Goal: Task Accomplishment & Management: Manage account settings

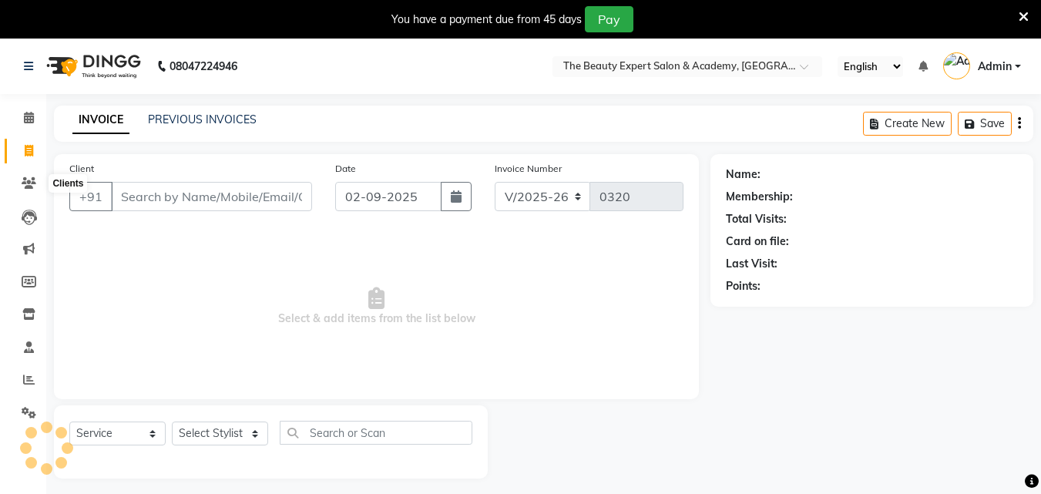
select select "655"
select select "service"
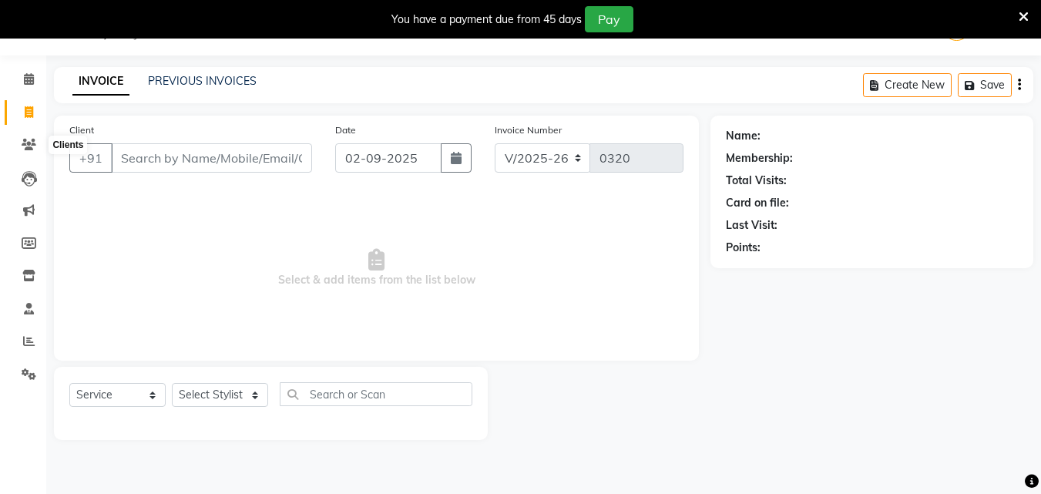
scroll to position [39, 0]
click at [151, 158] on input "Client" at bounding box center [211, 157] width 201 height 29
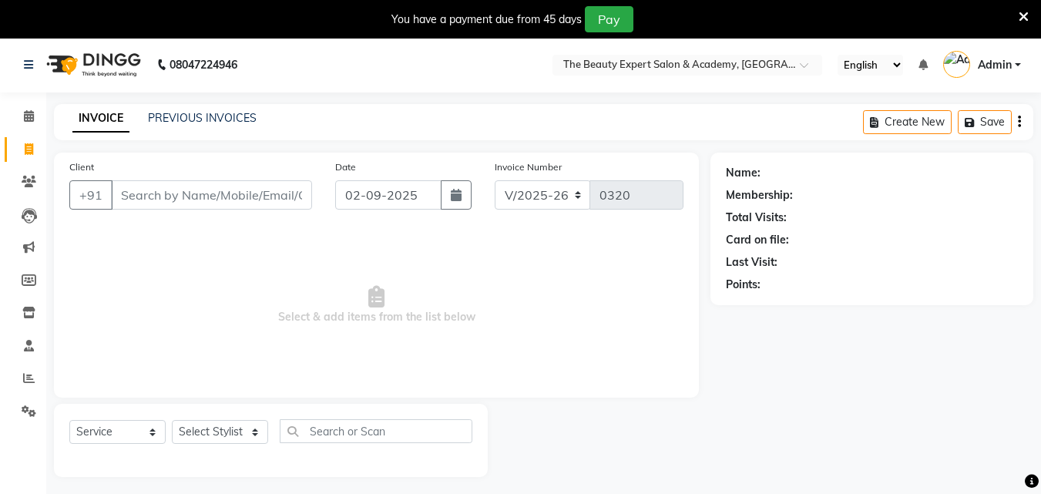
click at [111, 59] on img at bounding box center [92, 64] width 106 height 43
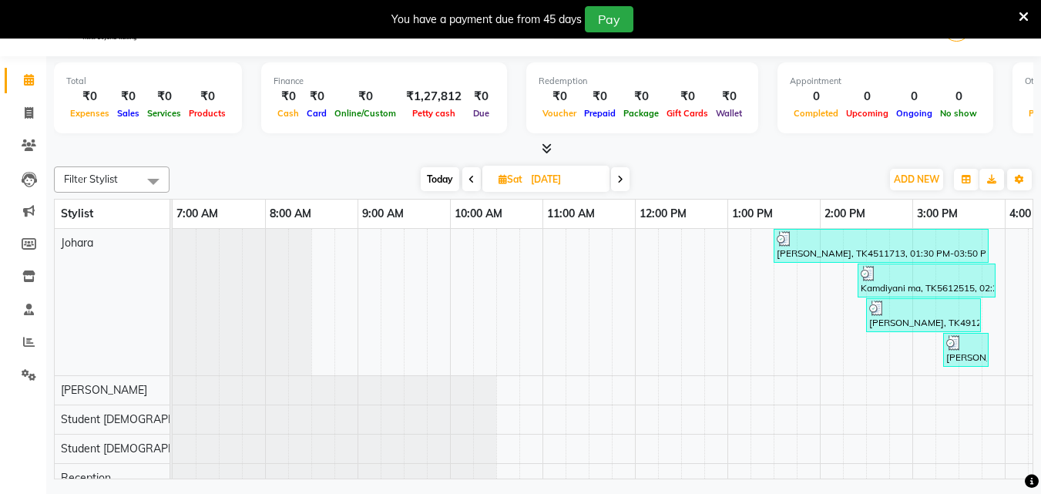
scroll to position [0, 712]
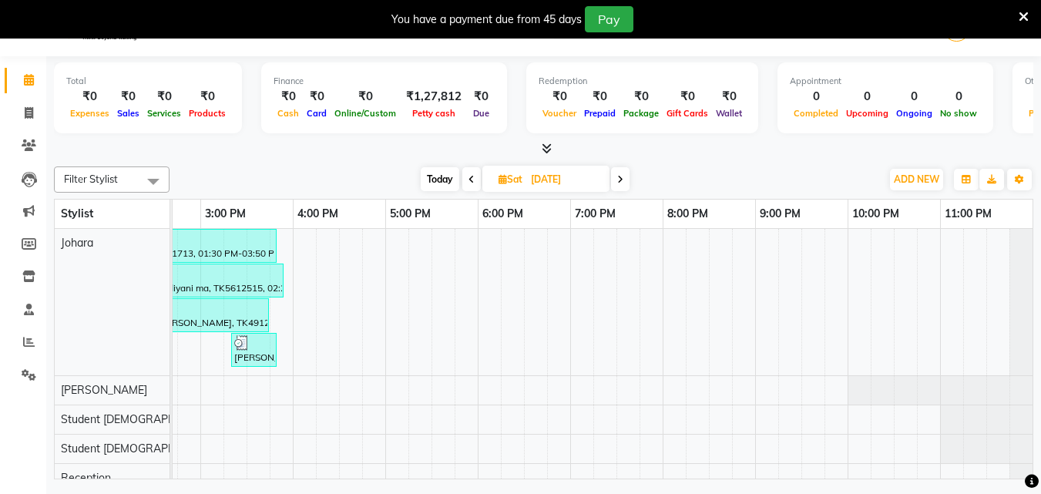
click at [621, 177] on icon at bounding box center [620, 179] width 6 height 9
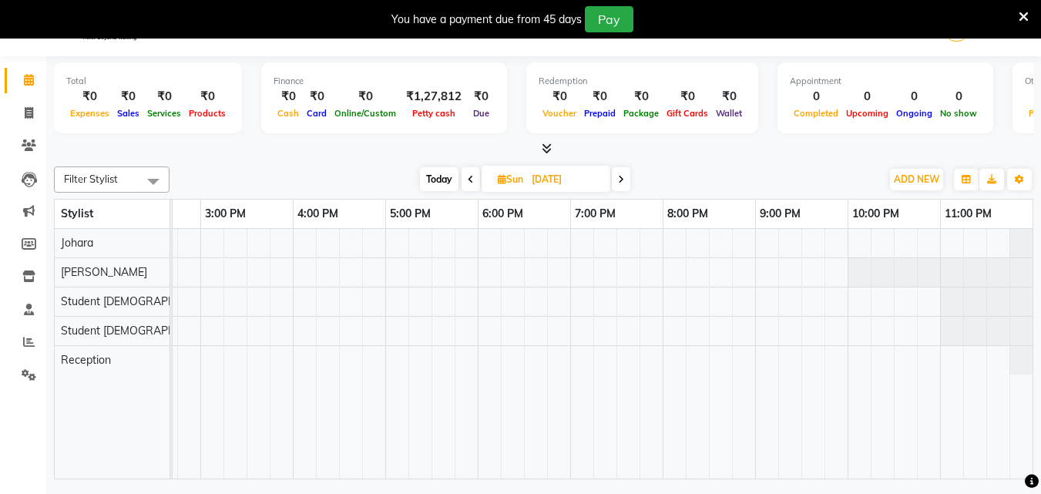
click at [621, 177] on icon at bounding box center [621, 179] width 6 height 9
type input "01-09-2025"
click at [31, 115] on icon at bounding box center [29, 113] width 8 height 12
select select "service"
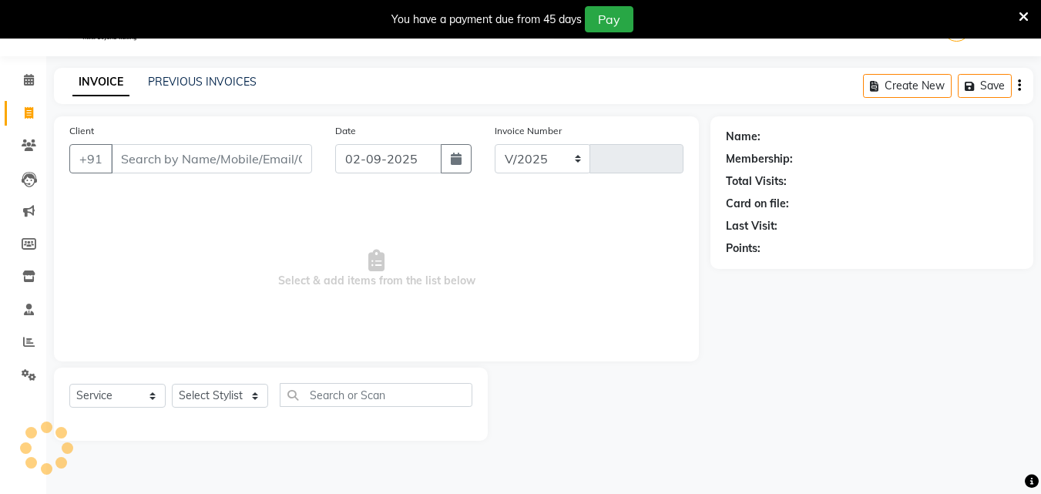
select select "655"
type input "0320"
click at [136, 163] on input "Client" at bounding box center [211, 158] width 201 height 29
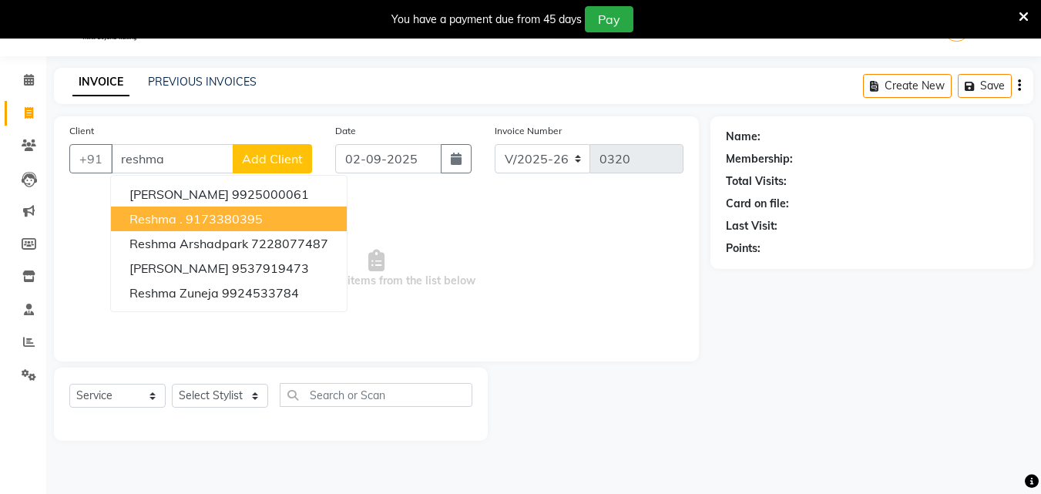
click at [203, 217] on ngb-highlight "9173380395" at bounding box center [224, 218] width 77 height 15
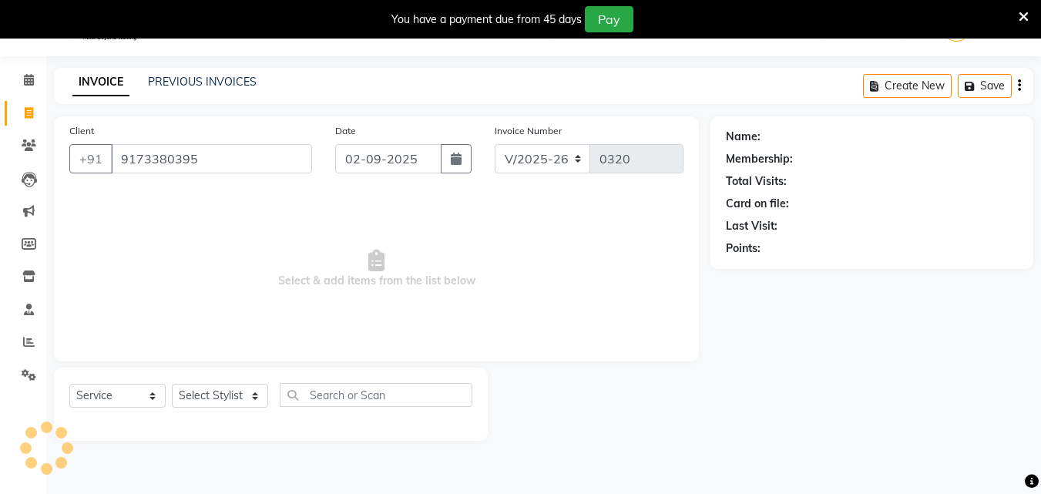
type input "9173380395"
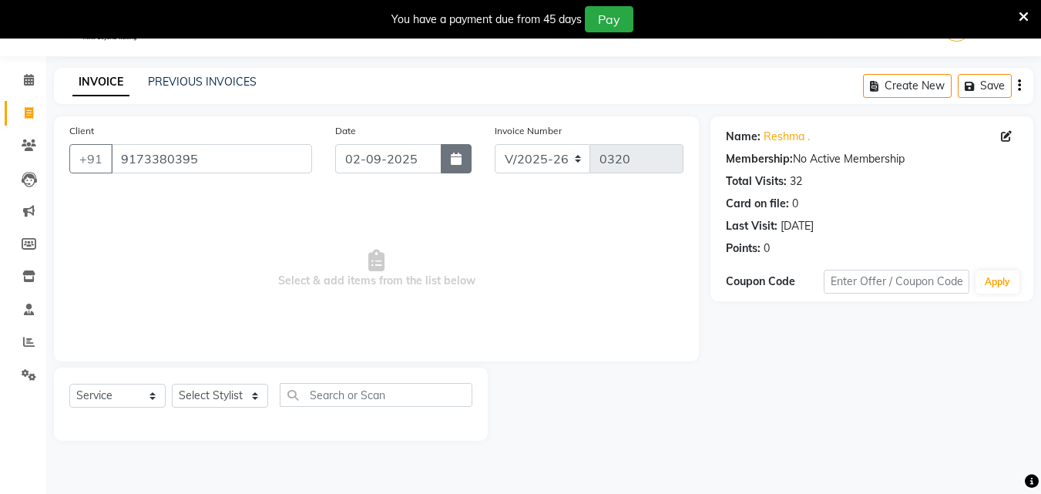
click at [452, 156] on icon "button" at bounding box center [456, 159] width 11 height 12
select select "9"
select select "2025"
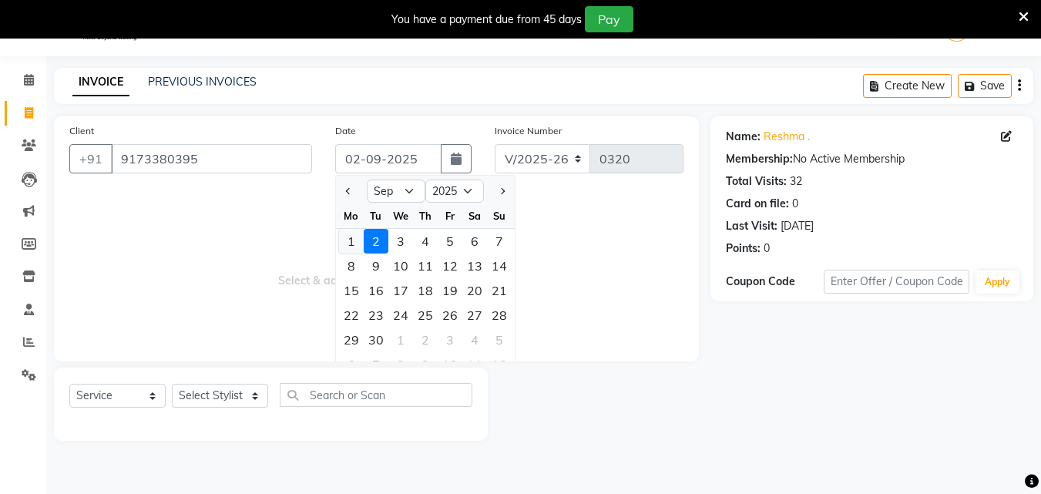
click at [351, 240] on div "1" at bounding box center [351, 241] width 25 height 25
type input "01-09-2025"
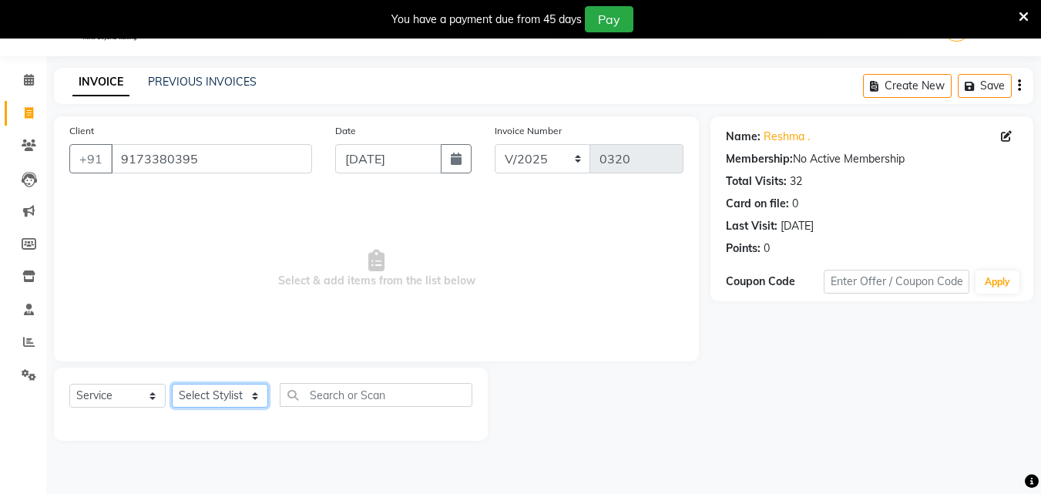
click at [235, 391] on select "Select Stylist [PERSON_NAME] Reception Student [DEMOGRAPHIC_DATA] Student [DEMO…" at bounding box center [220, 396] width 96 height 24
click at [257, 395] on select "Select Stylist [PERSON_NAME] Reception Student [DEMOGRAPHIC_DATA] Student [DEMO…" at bounding box center [220, 396] width 96 height 24
select select "9674"
click at [172, 384] on select "Select Stylist [PERSON_NAME] Reception Student [DEMOGRAPHIC_DATA] Student [DEMO…" at bounding box center [220, 396] width 96 height 24
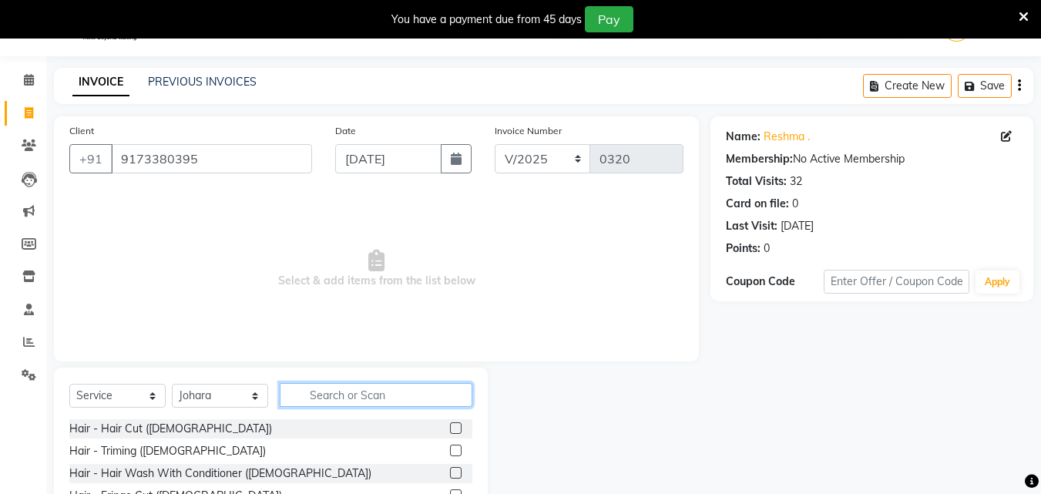
click at [328, 395] on input "text" at bounding box center [376, 395] width 193 height 24
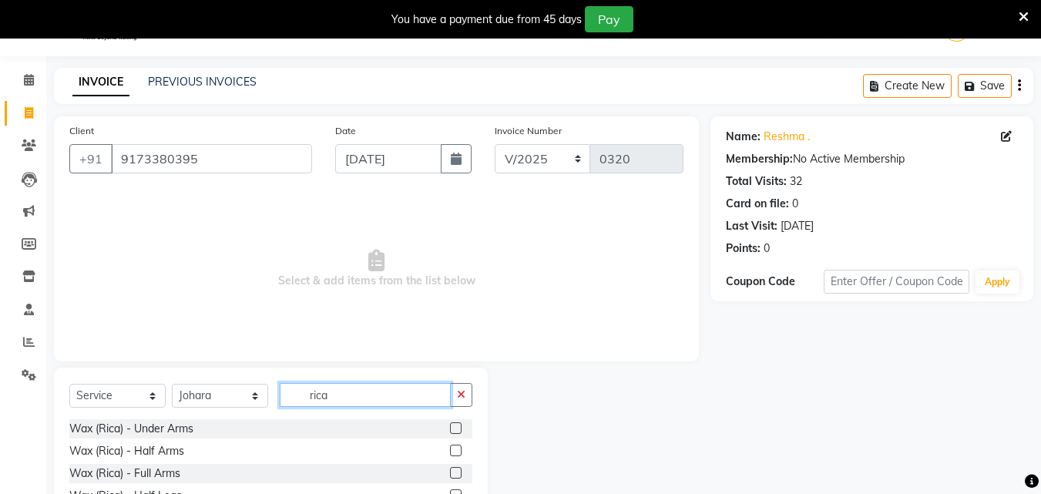
type input "rica"
click at [450, 471] on label at bounding box center [456, 473] width 12 height 12
click at [450, 471] on input "checkbox" at bounding box center [455, 473] width 10 height 10
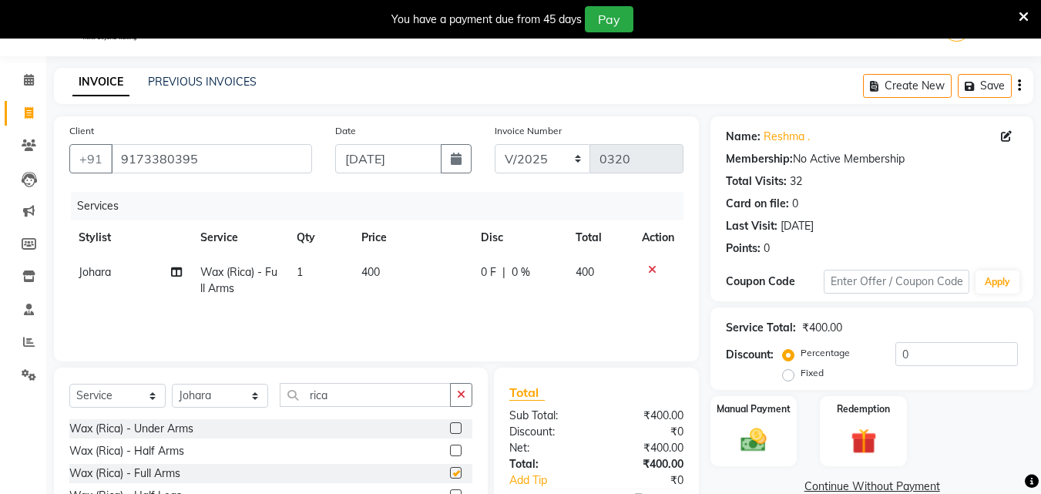
checkbox input "false"
click at [367, 390] on input "rica" at bounding box center [365, 395] width 171 height 24
type input "r"
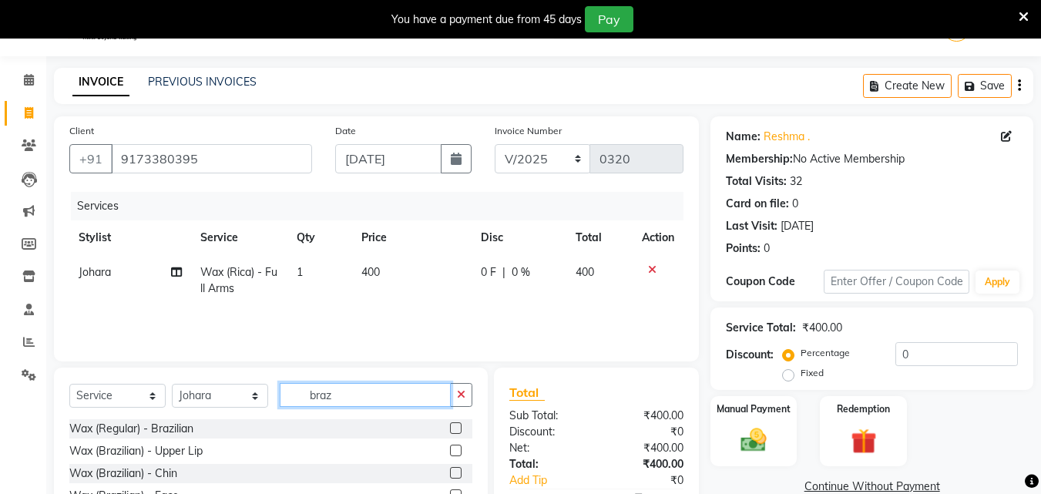
scroll to position [162, 0]
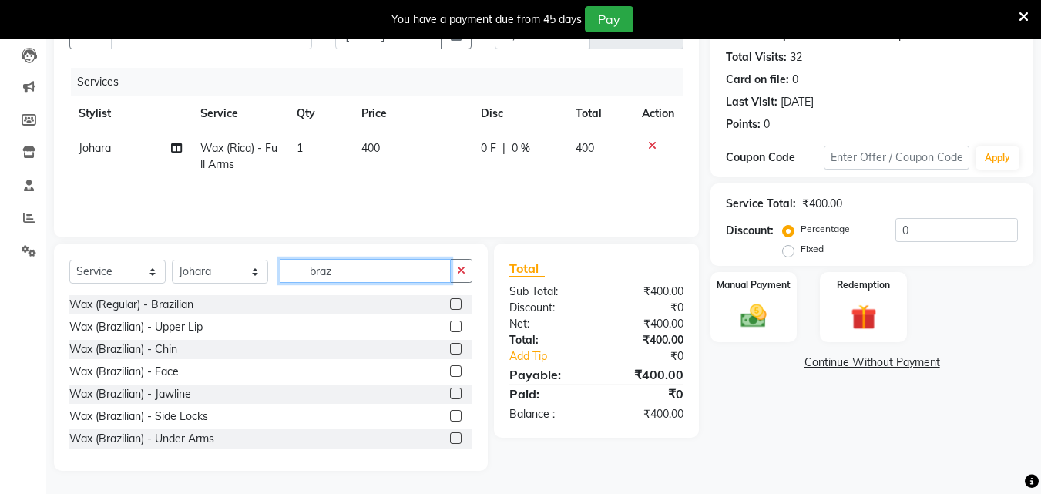
type input "braz"
click at [438, 370] on div "Wax (Brazilian) - Face" at bounding box center [270, 371] width 403 height 19
click at [450, 370] on label at bounding box center [456, 371] width 12 height 12
click at [450, 370] on input "checkbox" at bounding box center [455, 372] width 10 height 10
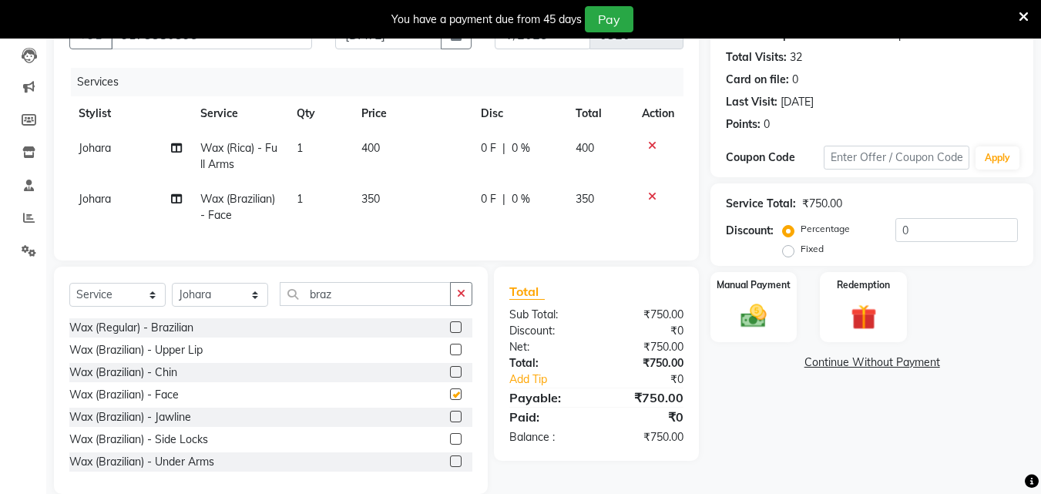
checkbox input "false"
click at [359, 306] on input "braz" at bounding box center [365, 294] width 171 height 24
type input "b"
type input "braz"
click at [450, 467] on label at bounding box center [456, 461] width 12 height 12
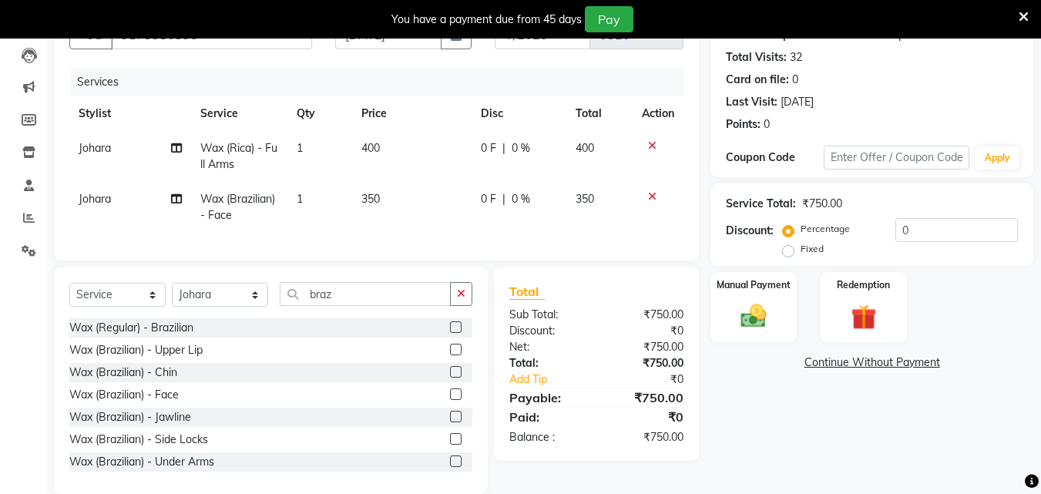
click at [450, 467] on input "checkbox" at bounding box center [455, 462] width 10 height 10
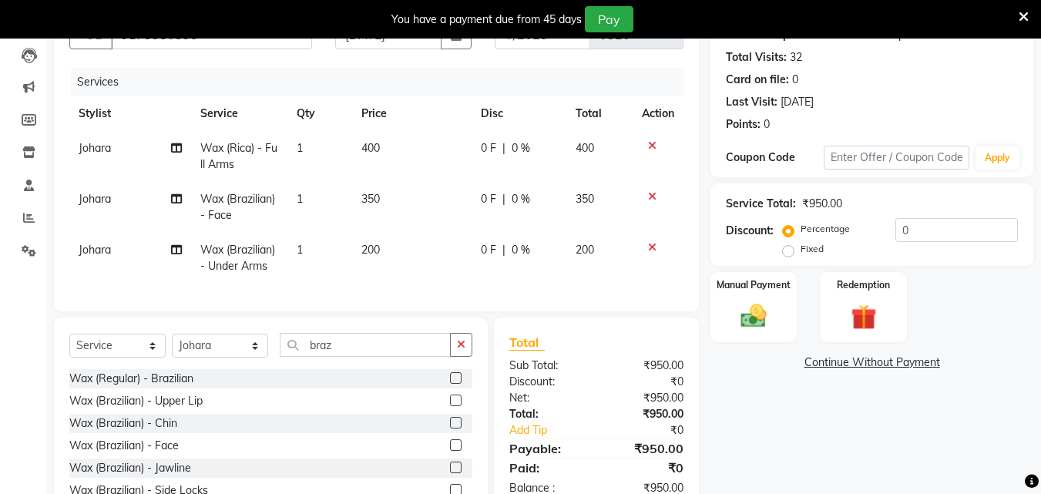
checkbox input "false"
click at [748, 297] on div "Manual Payment" at bounding box center [754, 306] width 90 height 73
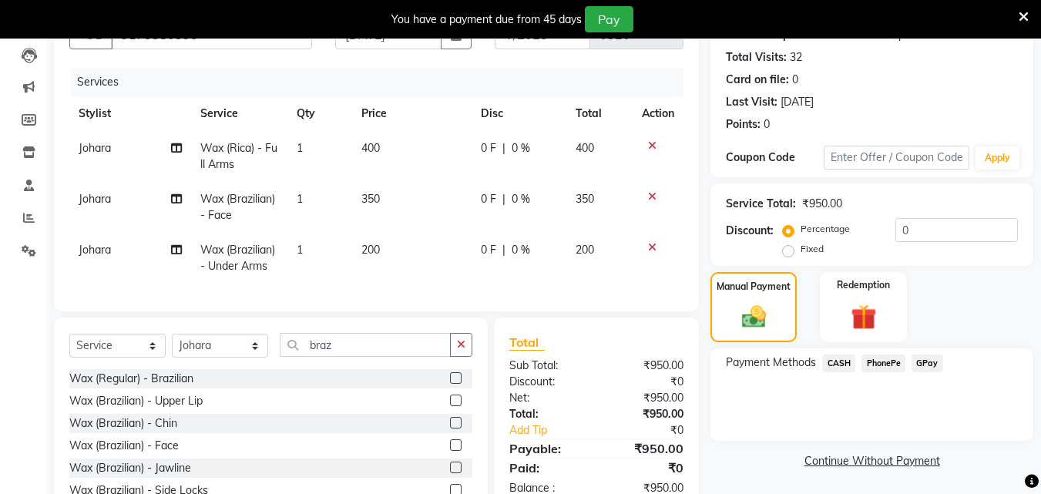
click at [837, 362] on span "CASH" at bounding box center [838, 363] width 33 height 18
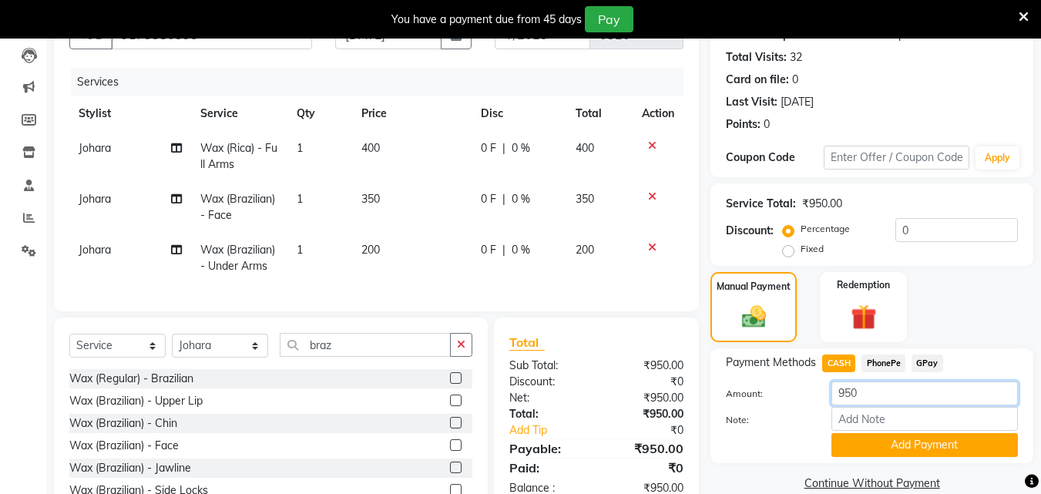
click at [878, 390] on input "950" at bounding box center [924, 393] width 186 height 24
type input "9"
type input "8"
type input "500"
click at [911, 442] on button "Add Payment" at bounding box center [924, 445] width 186 height 24
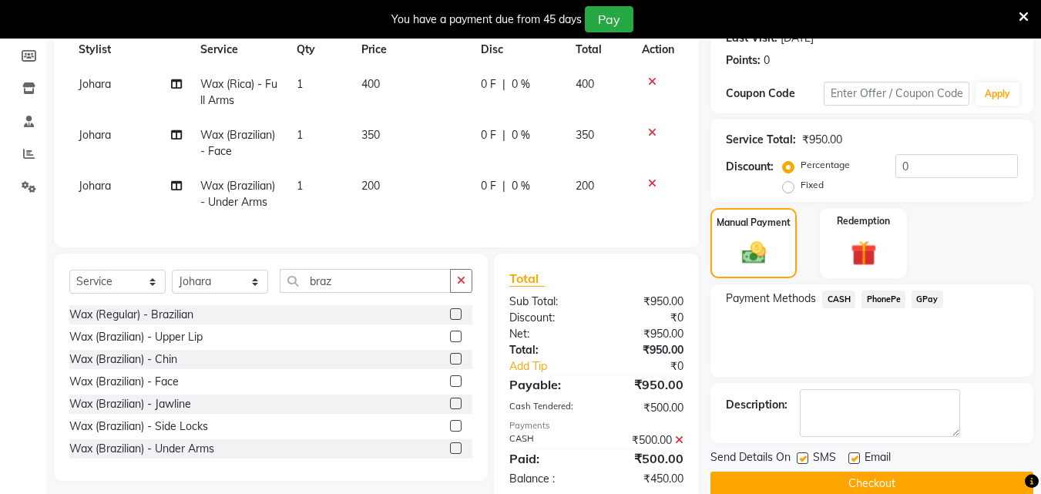
scroll to position [269, 0]
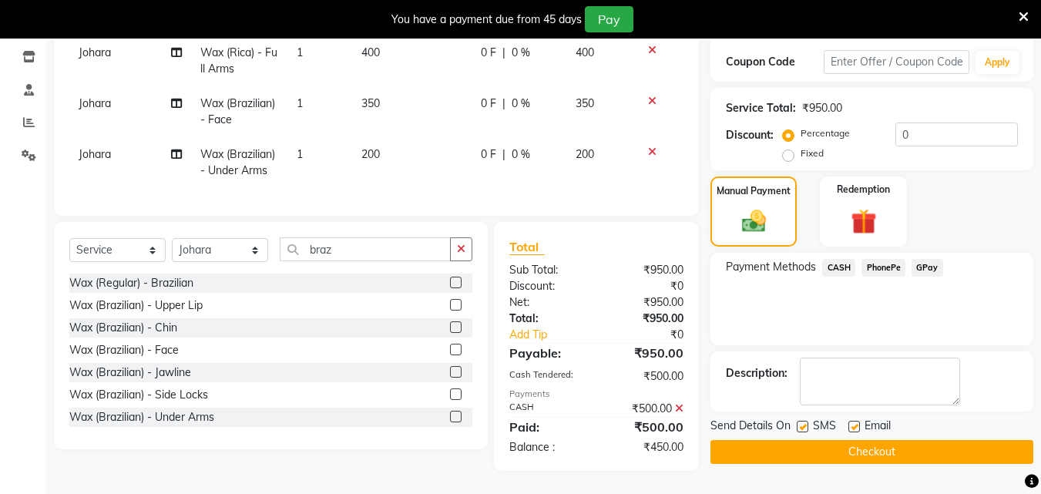
click at [928, 259] on span "GPay" at bounding box center [928, 268] width 32 height 18
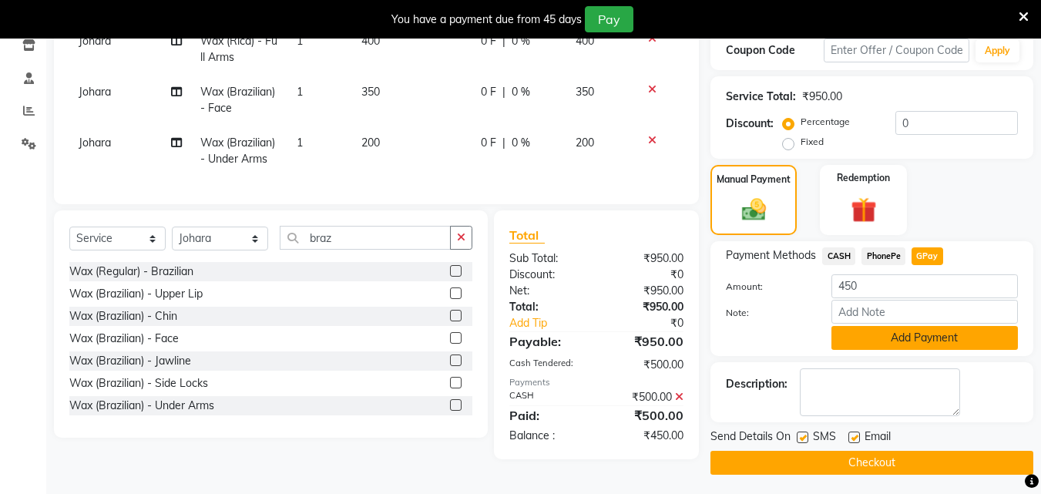
click at [907, 337] on button "Add Payment" at bounding box center [924, 338] width 186 height 24
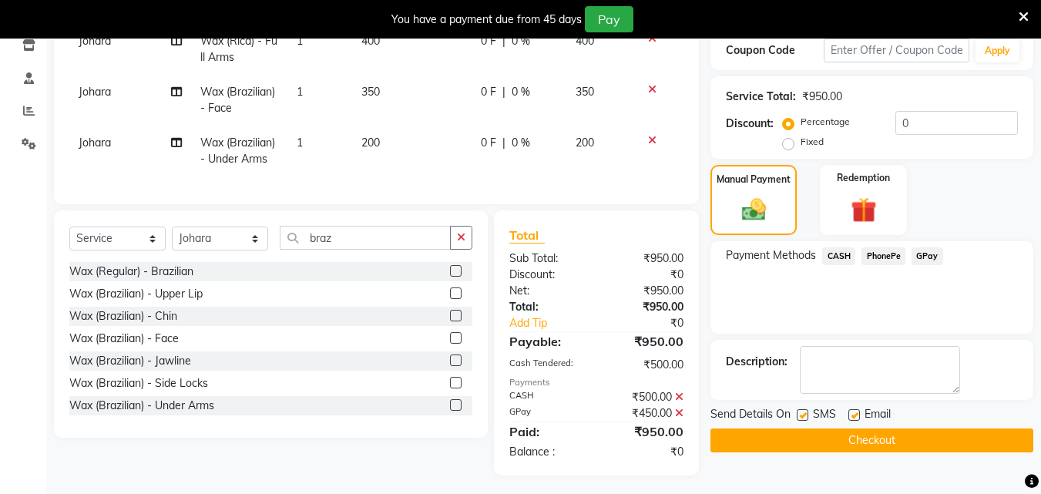
click at [861, 438] on button "Checkout" at bounding box center [871, 440] width 323 height 24
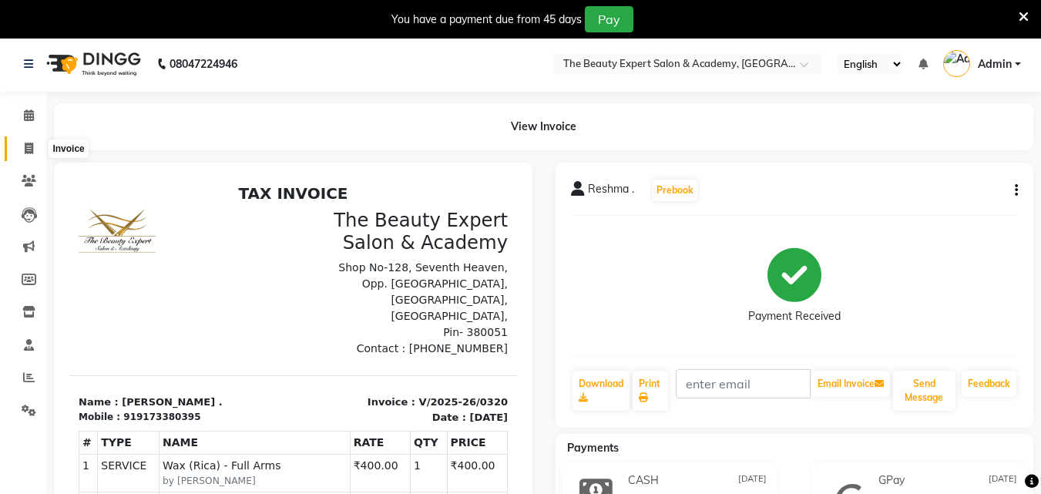
click at [28, 150] on icon at bounding box center [29, 149] width 8 height 12
select select "service"
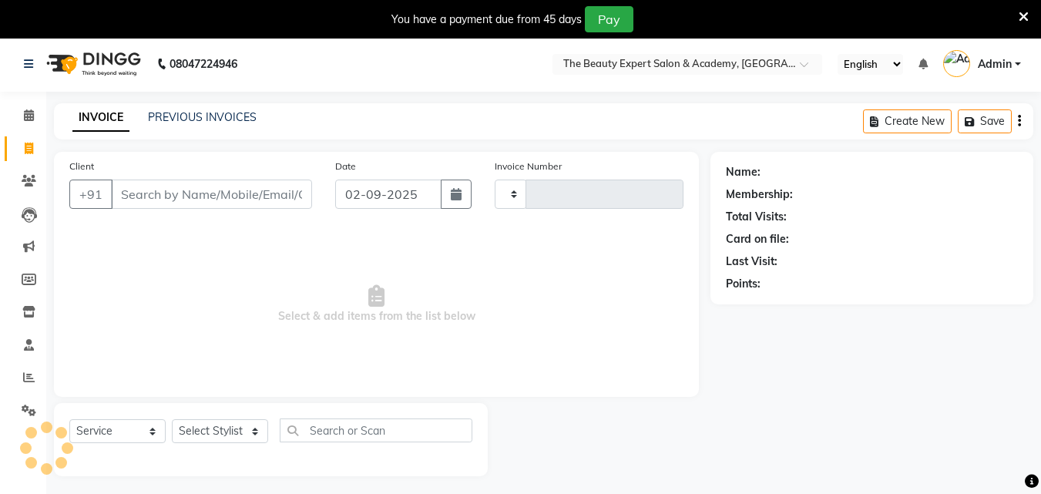
type input "0321"
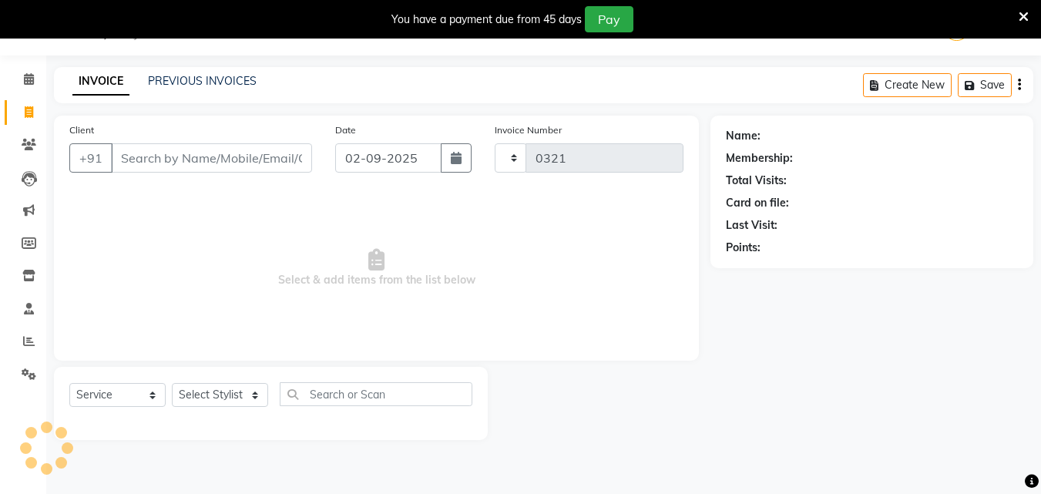
select select "655"
click at [462, 159] on button "button" at bounding box center [456, 157] width 31 height 29
select select "9"
select select "2025"
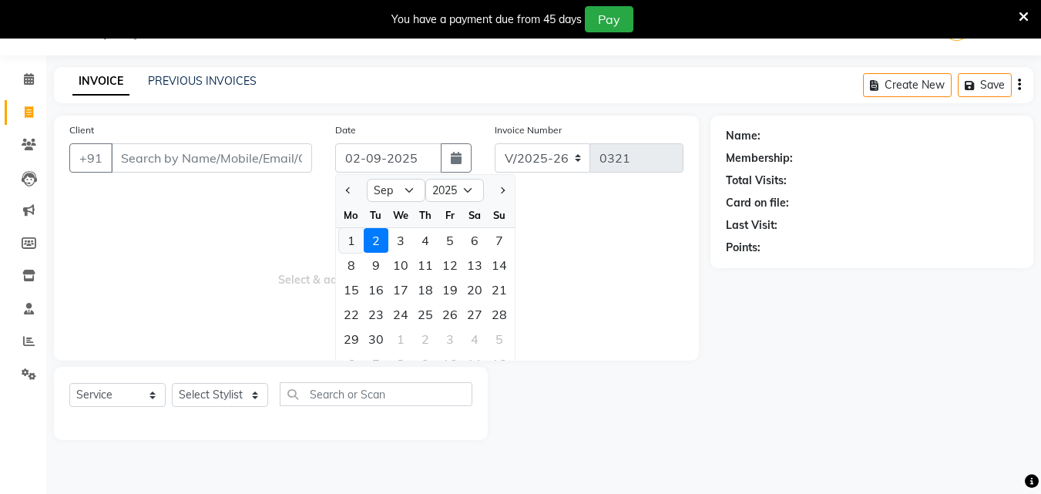
click at [349, 237] on div "1" at bounding box center [351, 240] width 25 height 25
type input "01-09-2025"
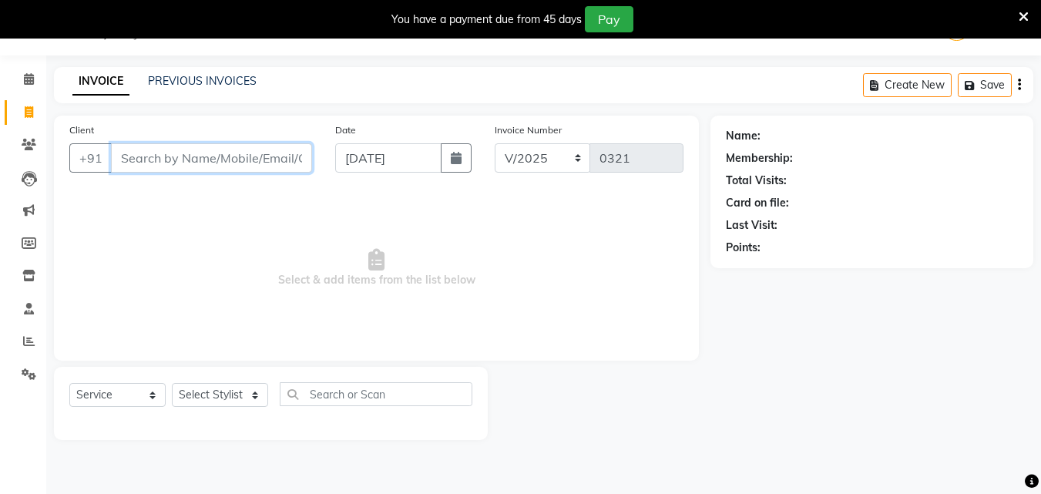
click at [197, 161] on input "Client" at bounding box center [211, 157] width 201 height 29
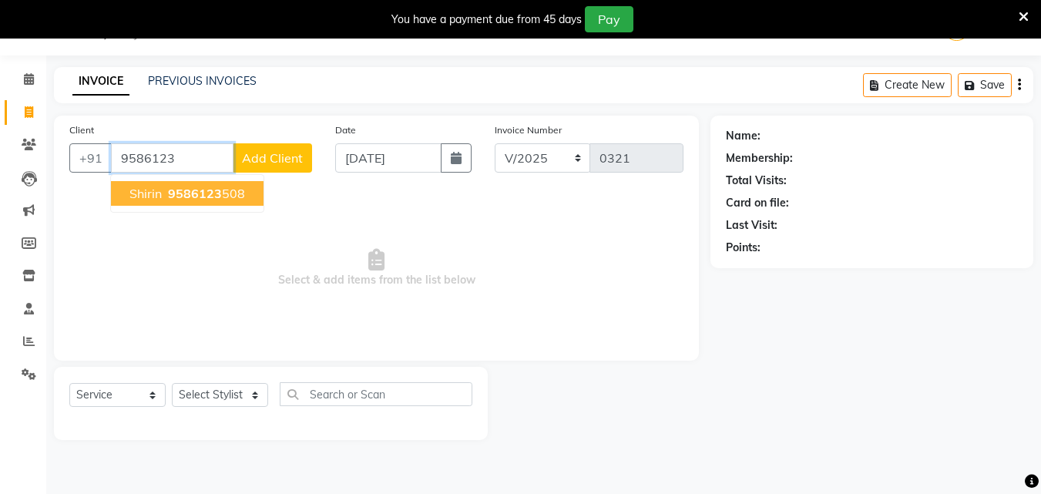
click at [196, 186] on span "9586123" at bounding box center [195, 193] width 54 height 15
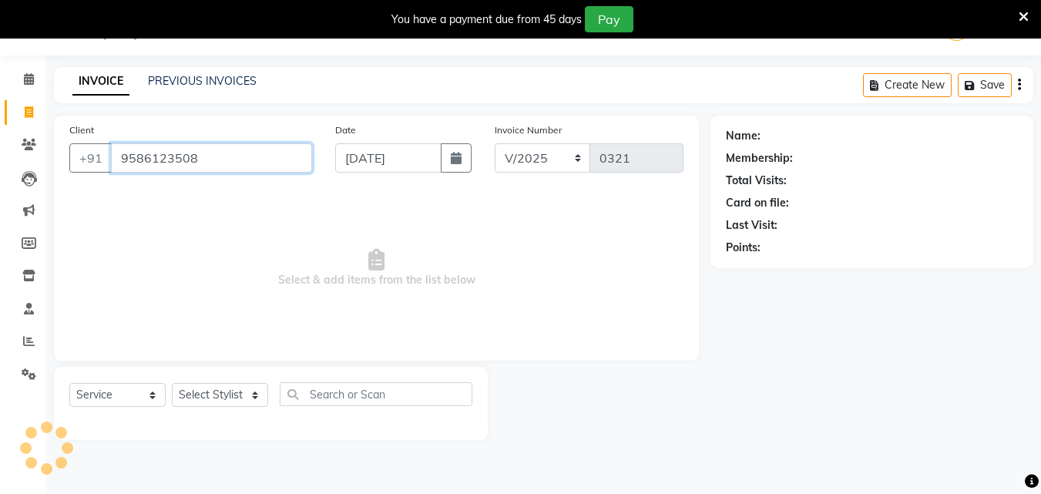
type input "9586123508"
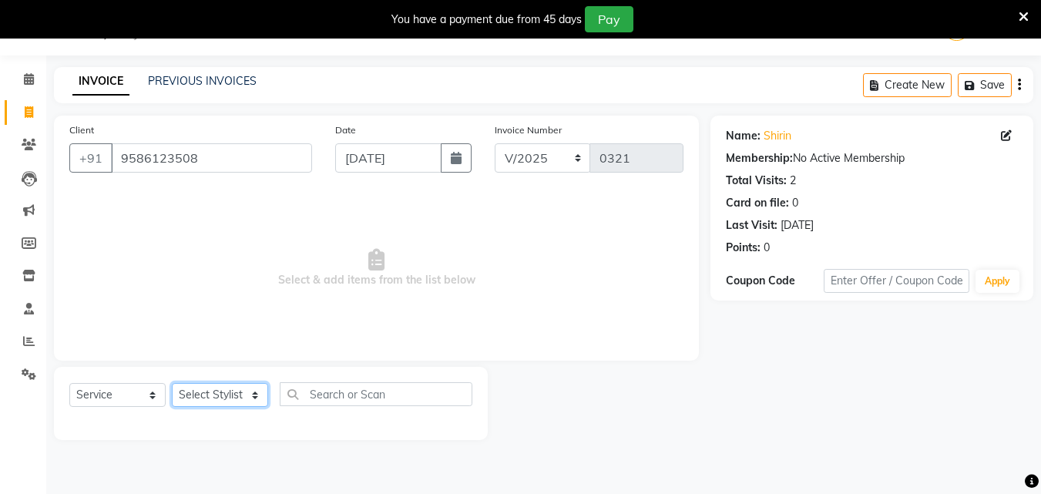
click at [235, 390] on select "Select Stylist [PERSON_NAME] Reception Student [DEMOGRAPHIC_DATA] Student [DEMO…" at bounding box center [220, 395] width 96 height 24
select select "9674"
click at [172, 383] on select "Select Stylist [PERSON_NAME] Reception Student [DEMOGRAPHIC_DATA] Student [DEMO…" at bounding box center [220, 395] width 96 height 24
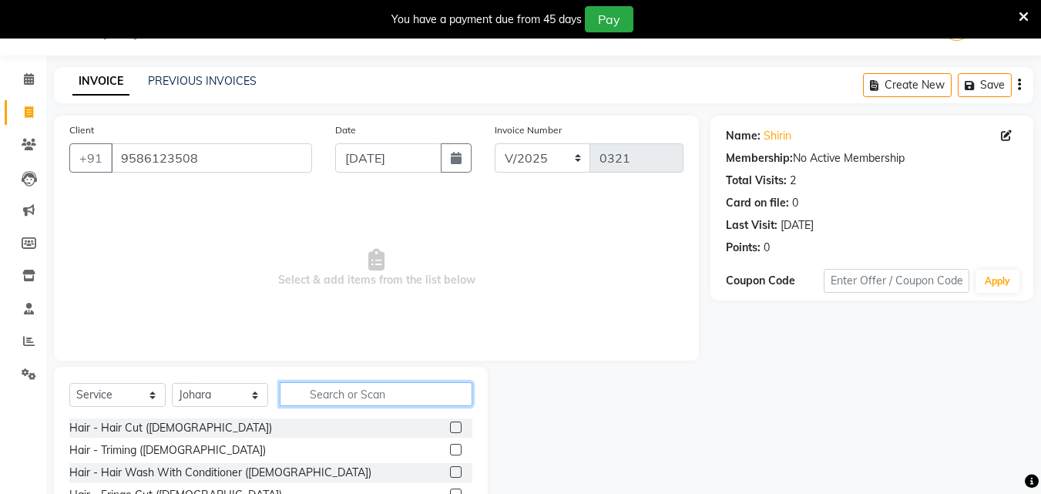
click at [334, 392] on input "text" at bounding box center [376, 394] width 193 height 24
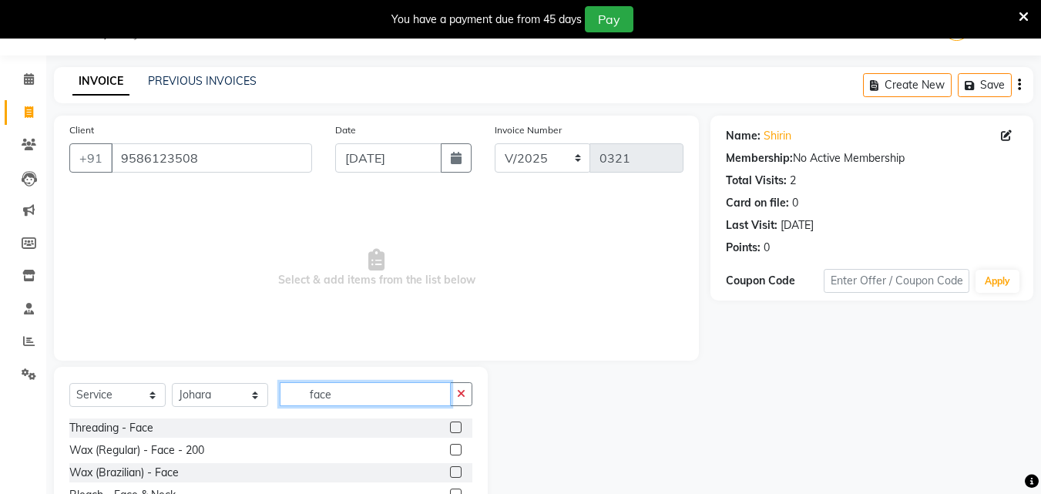
type input "face"
click at [450, 472] on label at bounding box center [456, 472] width 12 height 12
click at [450, 472] on input "checkbox" at bounding box center [455, 473] width 10 height 10
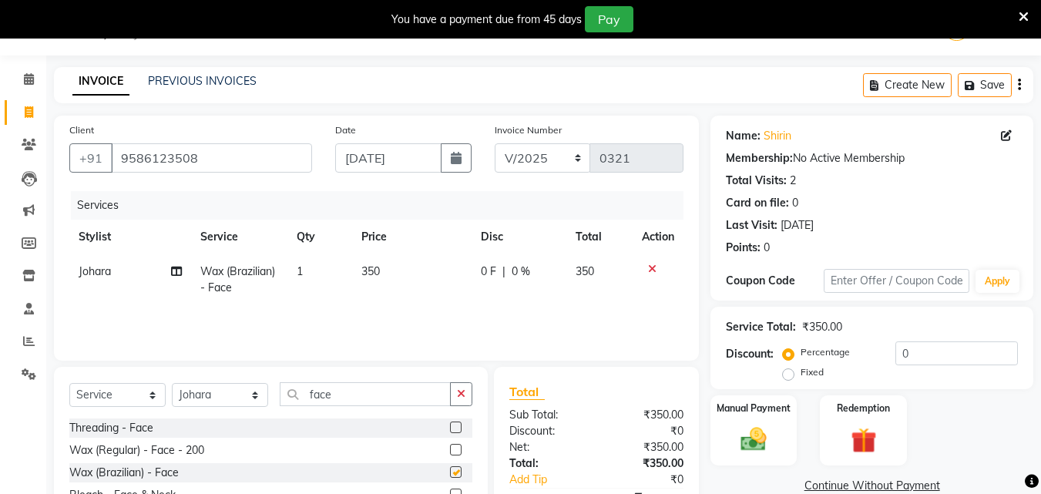
checkbox input "false"
click at [116, 270] on td "Johara" at bounding box center [130, 279] width 122 height 51
select select "9674"
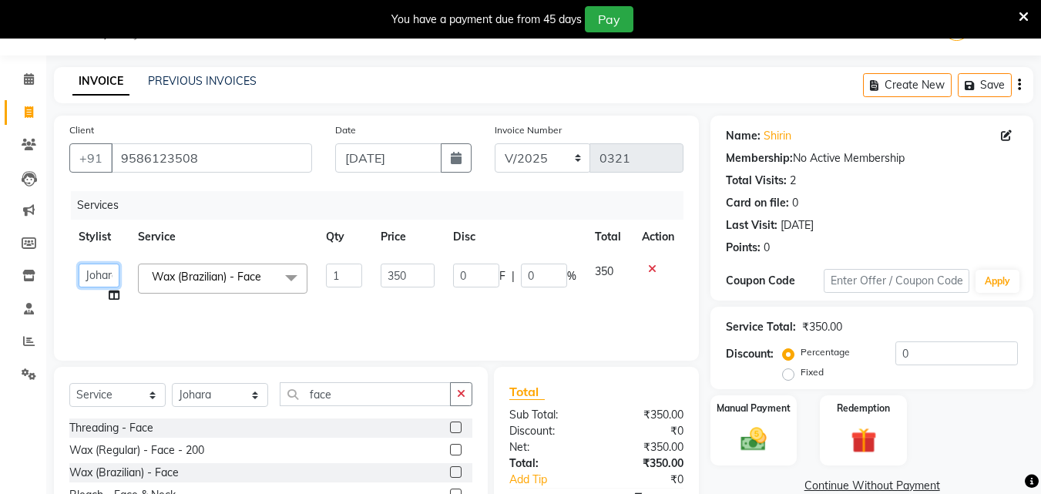
click at [116, 270] on select "Alkama Johara Reception Student Female Student Male" at bounding box center [99, 276] width 41 height 24
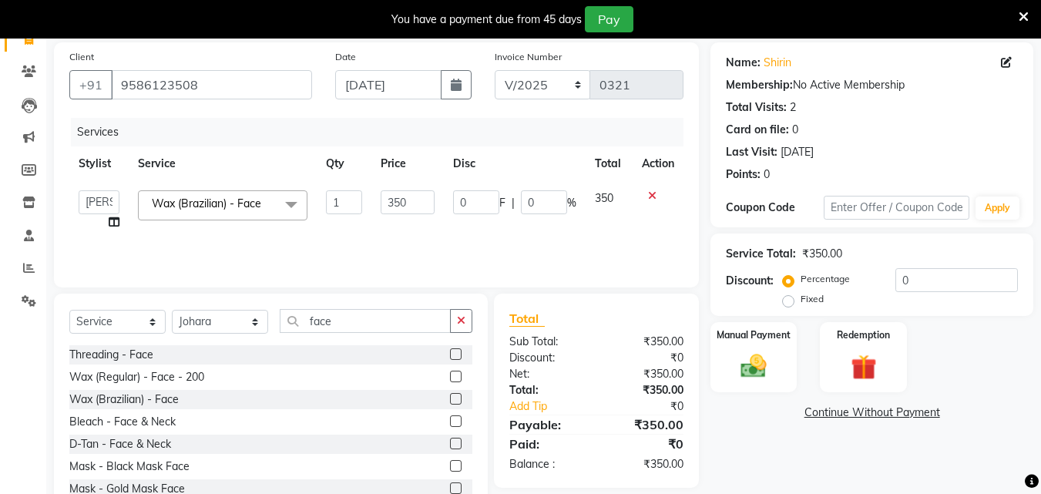
scroll to position [162, 0]
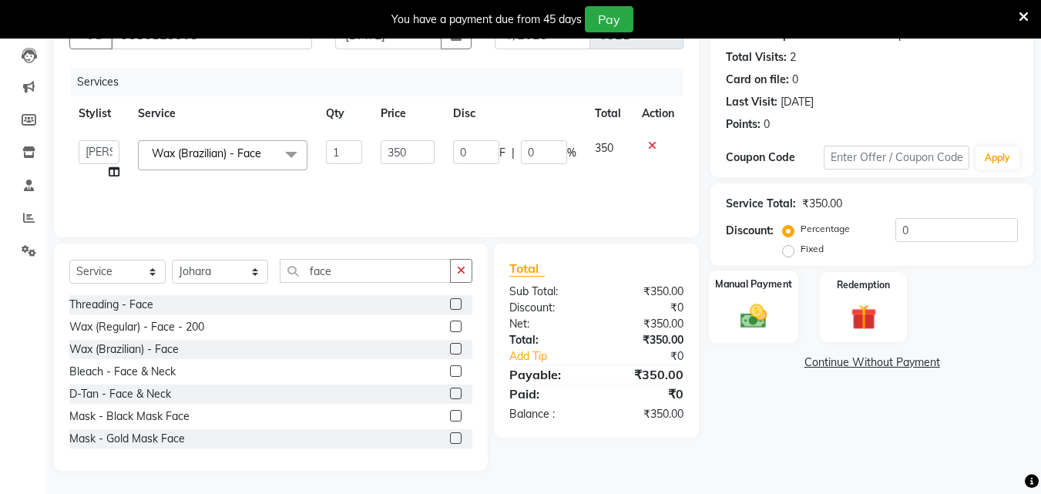
click at [760, 312] on img at bounding box center [753, 316] width 43 height 31
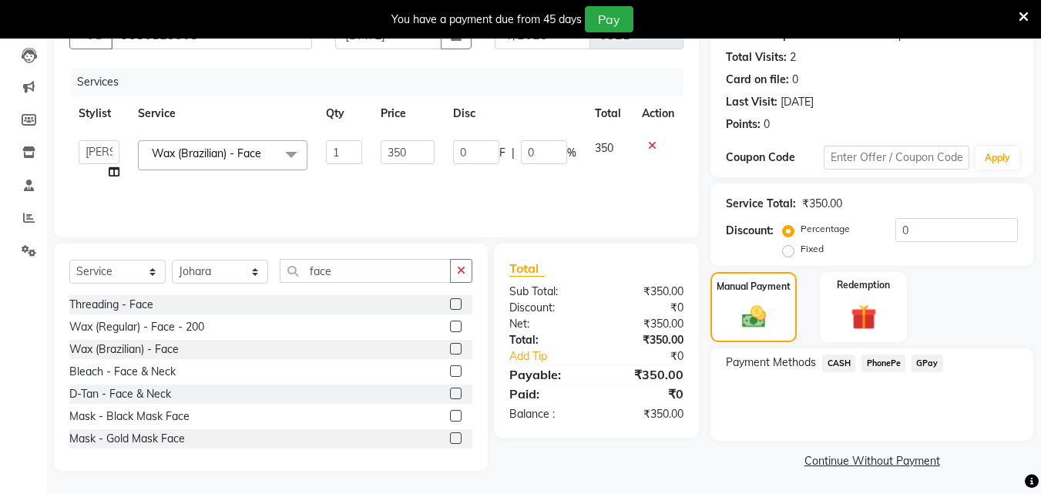
click at [837, 363] on span "CASH" at bounding box center [838, 363] width 33 height 18
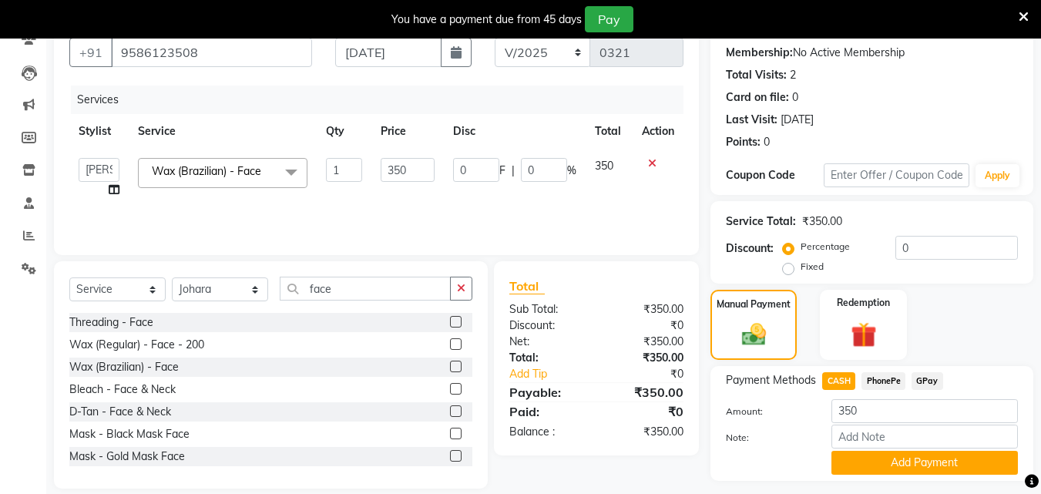
scroll to position [186, 0]
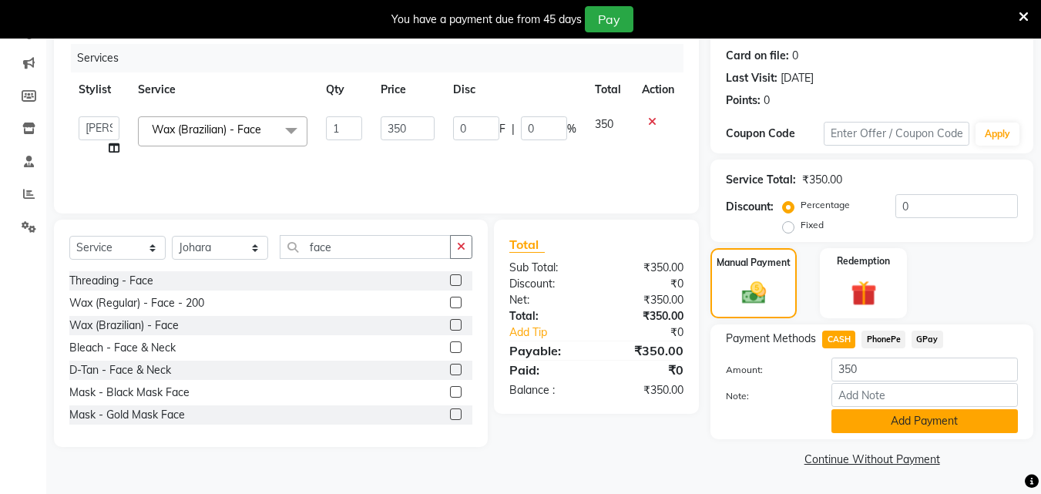
click at [924, 421] on button "Add Payment" at bounding box center [924, 421] width 186 height 24
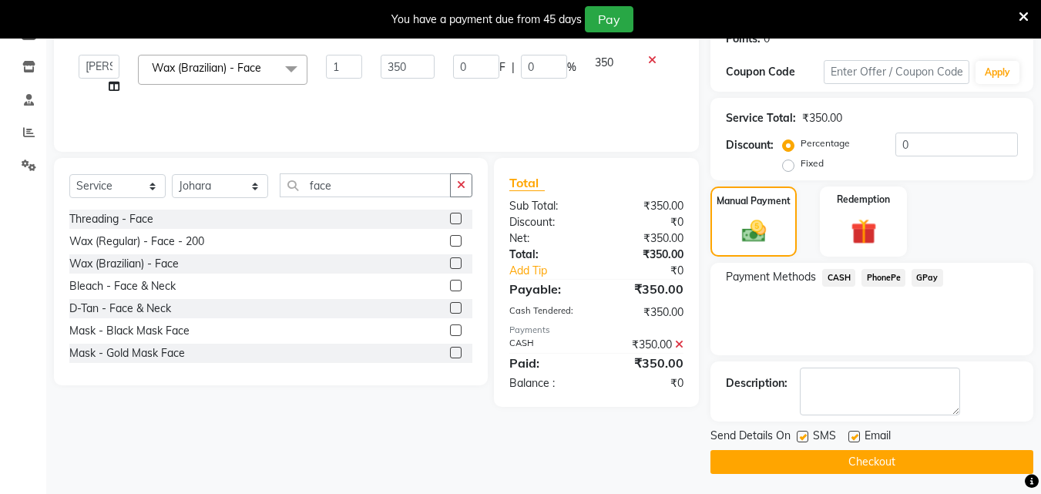
scroll to position [250, 0]
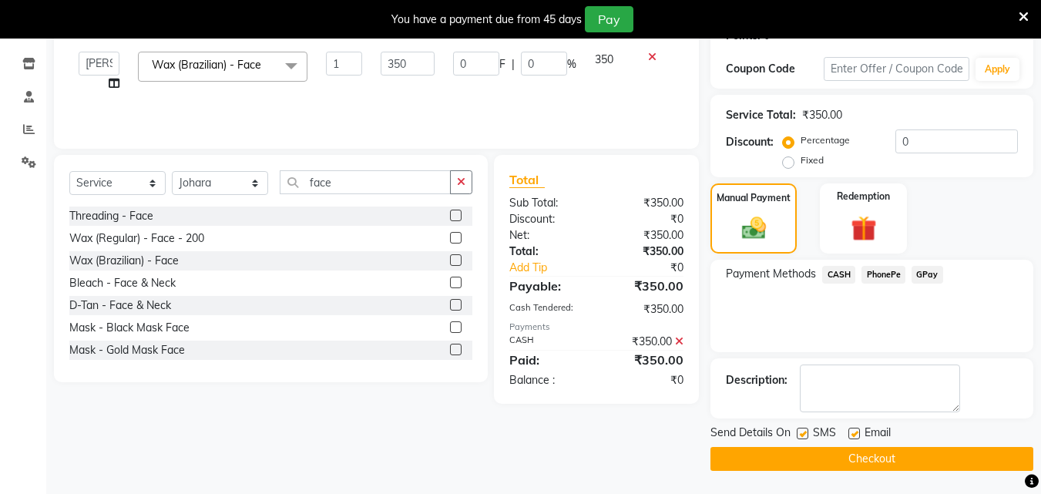
click at [888, 454] on button "Checkout" at bounding box center [871, 459] width 323 height 24
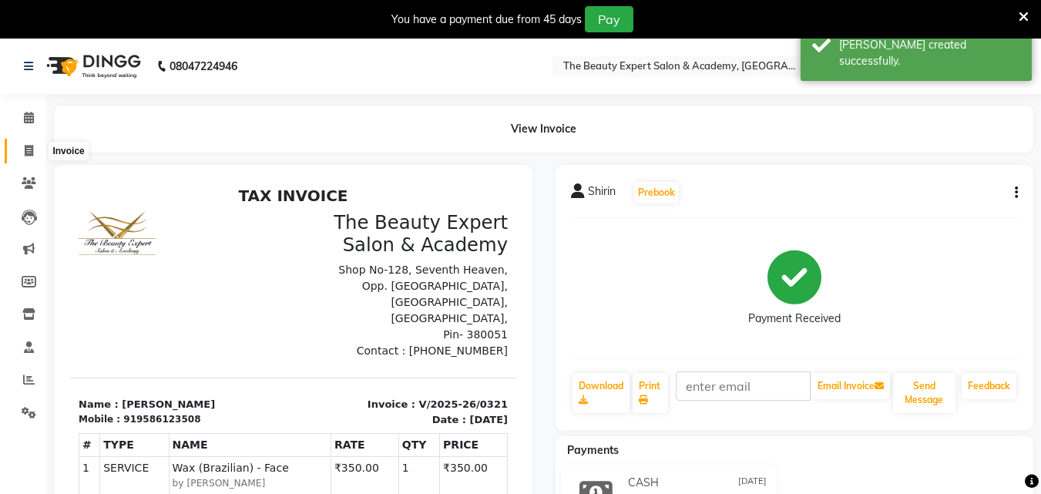
click at [26, 152] on icon at bounding box center [29, 151] width 8 height 12
select select "service"
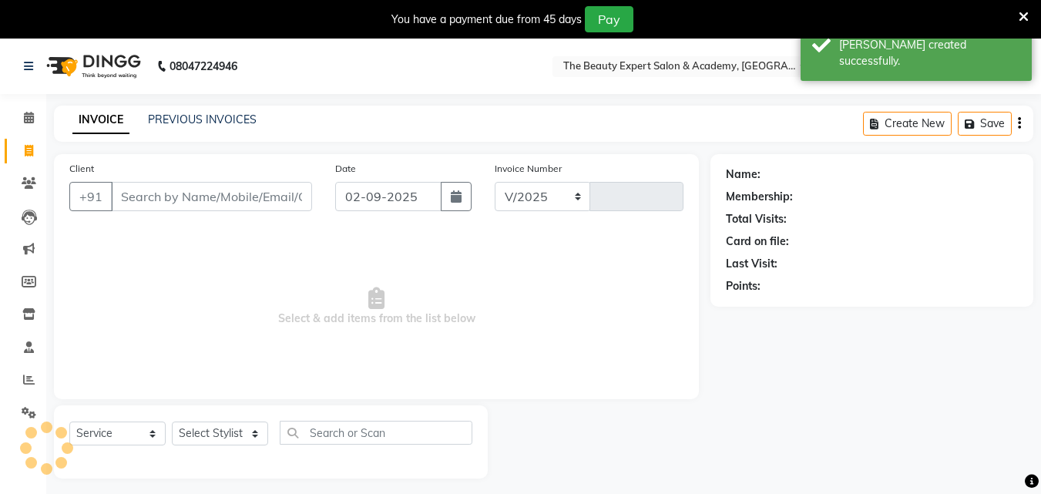
select select "655"
type input "0322"
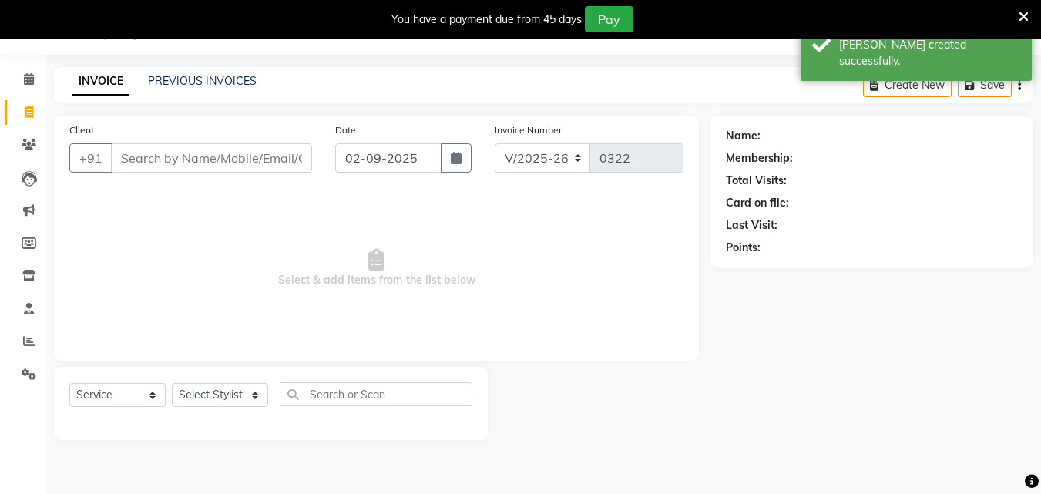
click at [156, 162] on input "Client" at bounding box center [211, 157] width 201 height 29
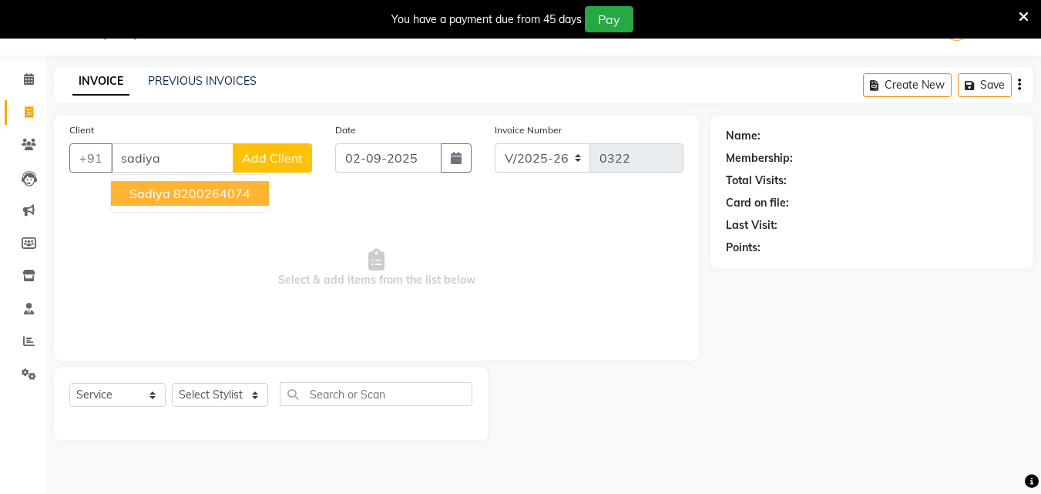
click at [166, 190] on span "sadiya" at bounding box center [149, 193] width 41 height 15
type input "8200264074"
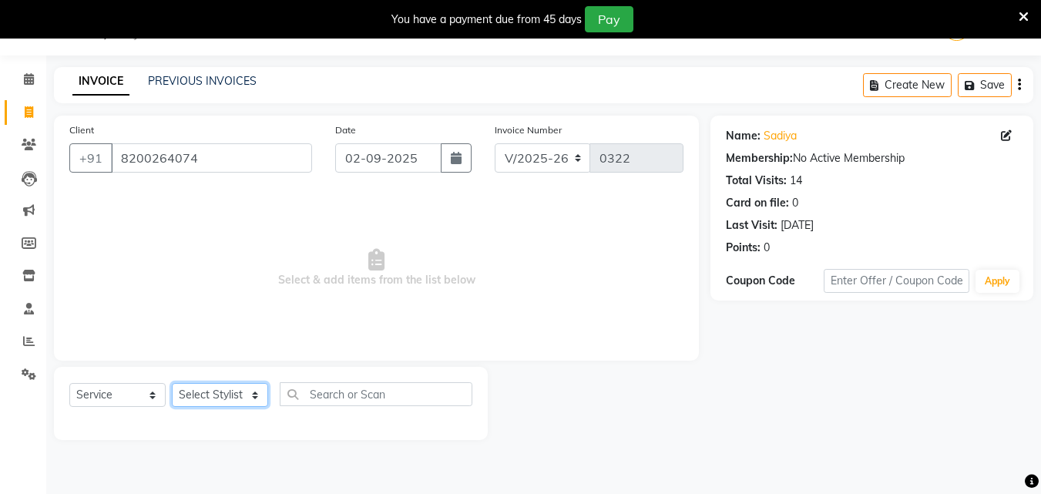
click at [254, 403] on select "Select Stylist [PERSON_NAME] Reception Student [DEMOGRAPHIC_DATA] Student [DEMO…" at bounding box center [220, 395] width 96 height 24
select select "9674"
click at [172, 383] on select "Select Stylist [PERSON_NAME] Reception Student [DEMOGRAPHIC_DATA] Student [DEMO…" at bounding box center [220, 395] width 96 height 24
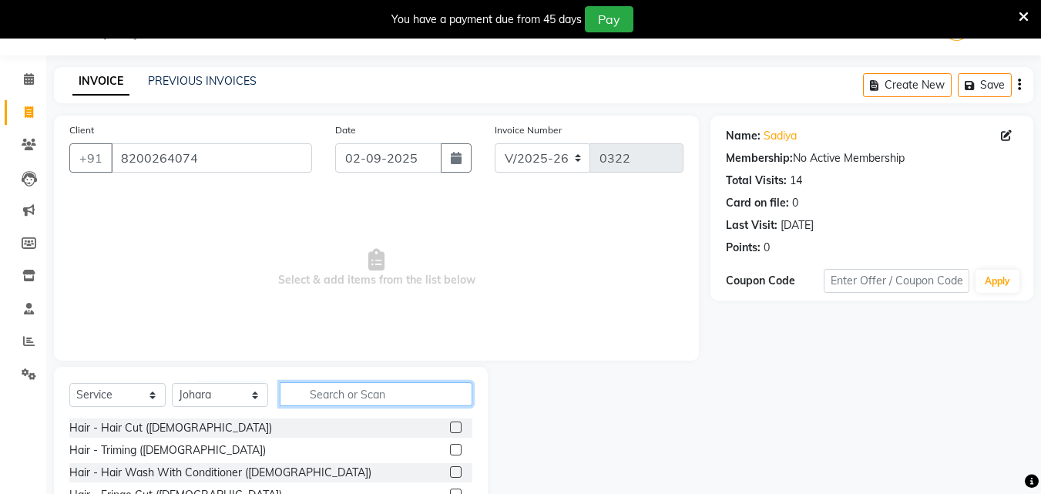
click at [332, 394] on input "text" at bounding box center [376, 394] width 193 height 24
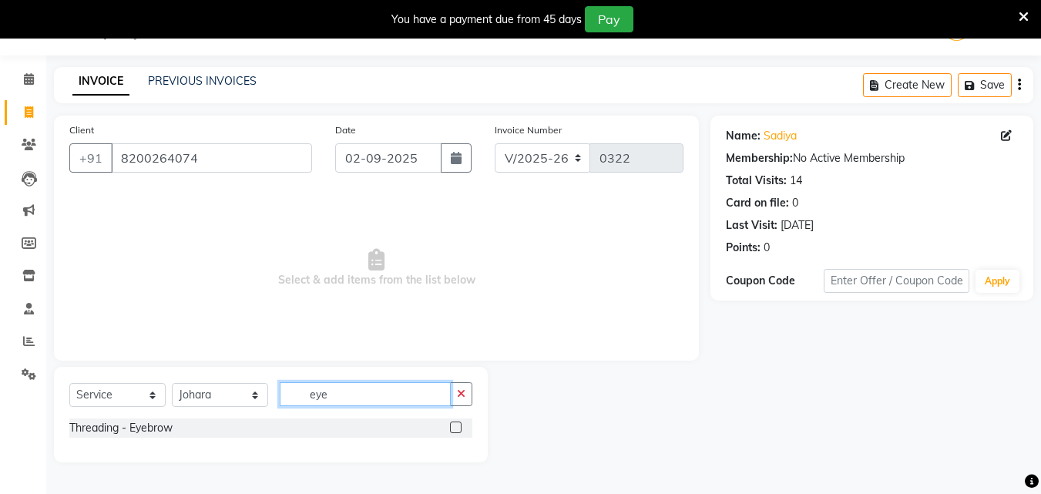
type input "eye"
click at [458, 426] on label at bounding box center [456, 427] width 12 height 12
click at [458, 426] on input "checkbox" at bounding box center [455, 428] width 10 height 10
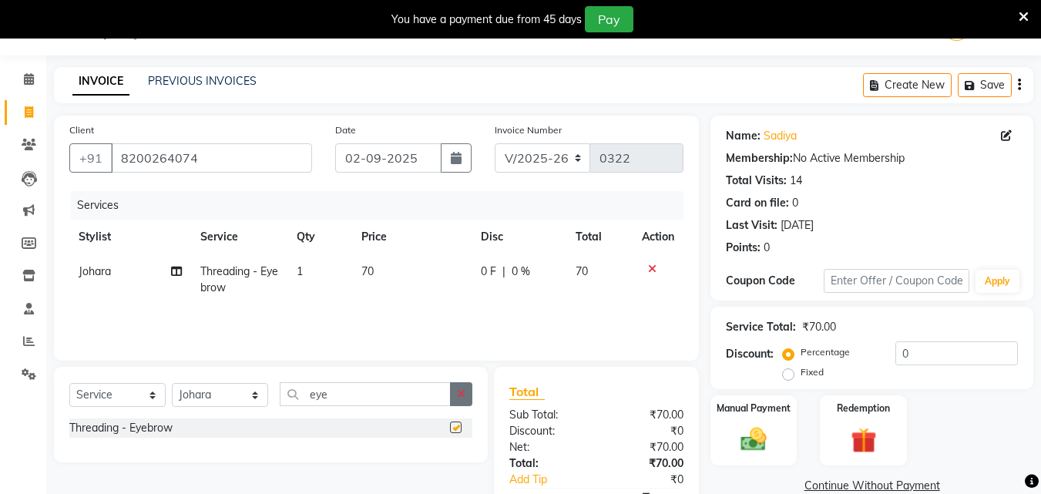
checkbox input "false"
click at [770, 422] on div "Manual Payment" at bounding box center [754, 430] width 90 height 73
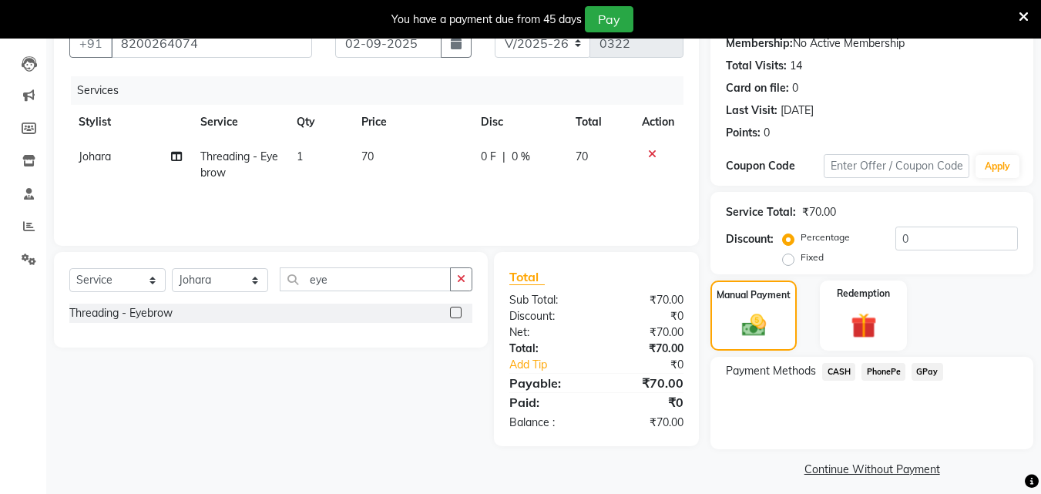
scroll to position [163, 0]
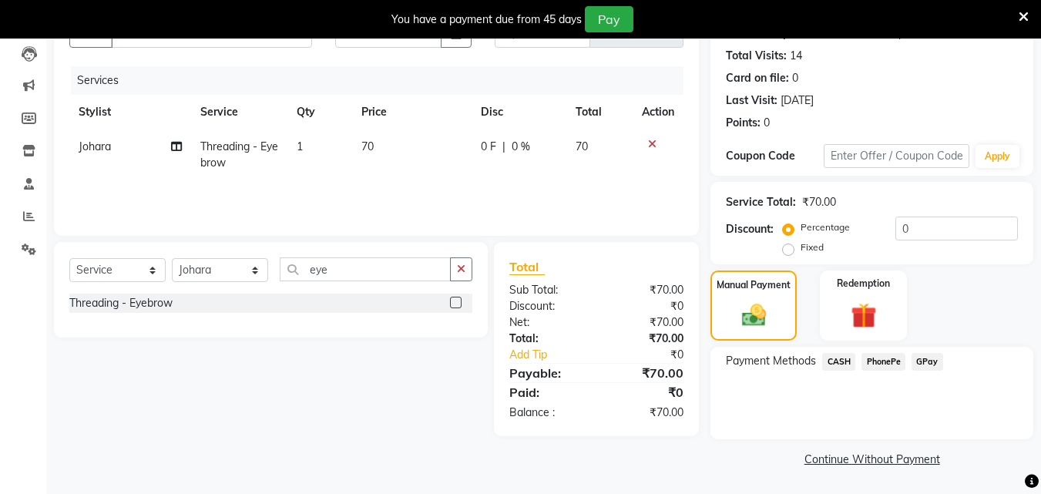
click at [836, 361] on span "CASH" at bounding box center [838, 362] width 33 height 18
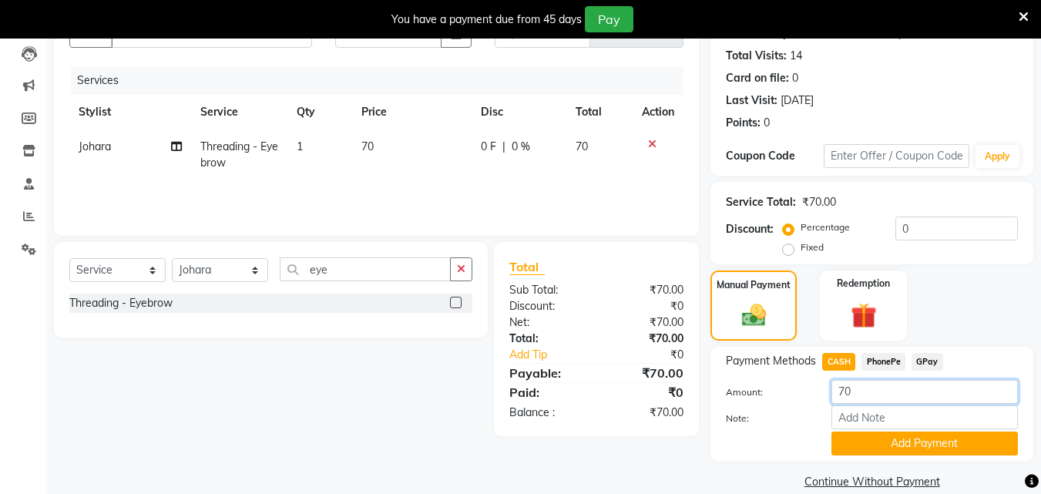
click at [868, 398] on input "70" at bounding box center [924, 392] width 186 height 24
type input "7"
type input "60"
click at [931, 436] on button "Add Payment" at bounding box center [924, 443] width 186 height 24
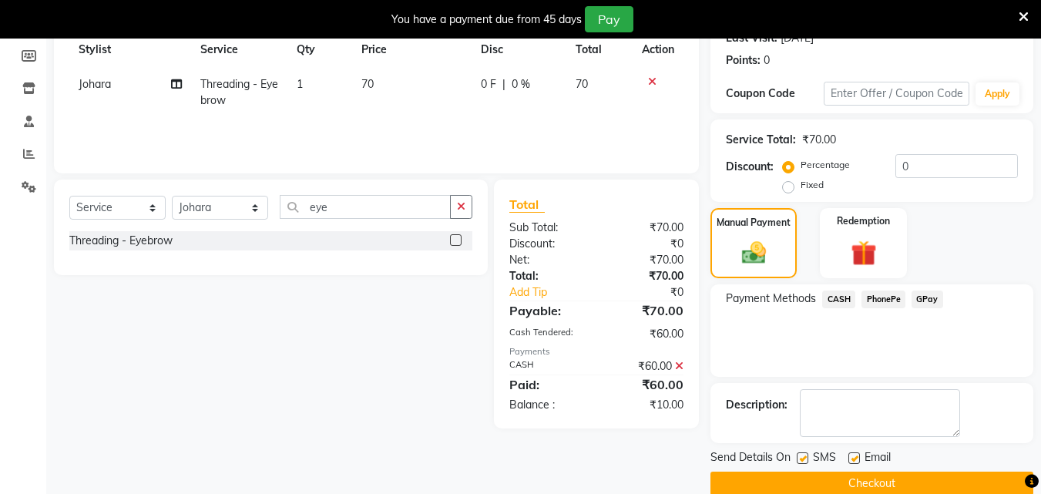
scroll to position [250, 0]
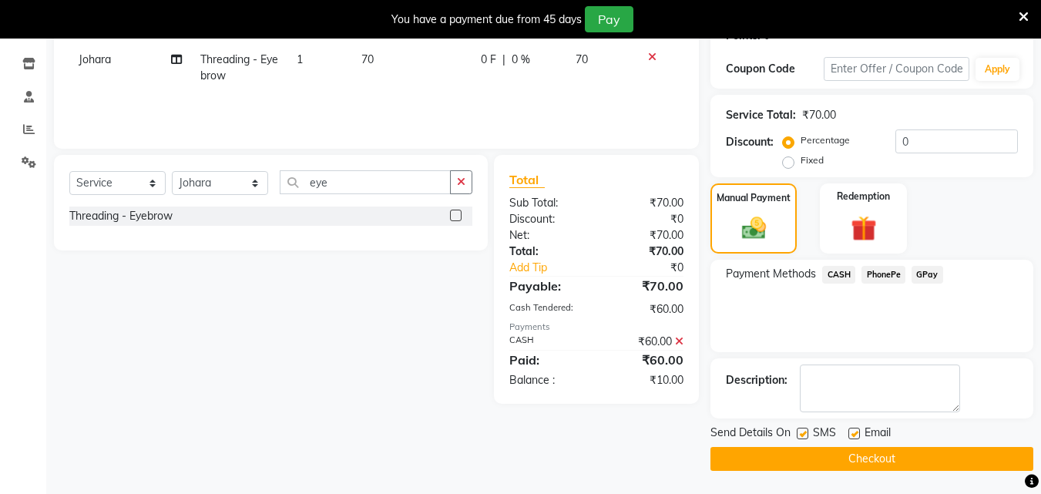
click at [921, 452] on button "Checkout" at bounding box center [871, 459] width 323 height 24
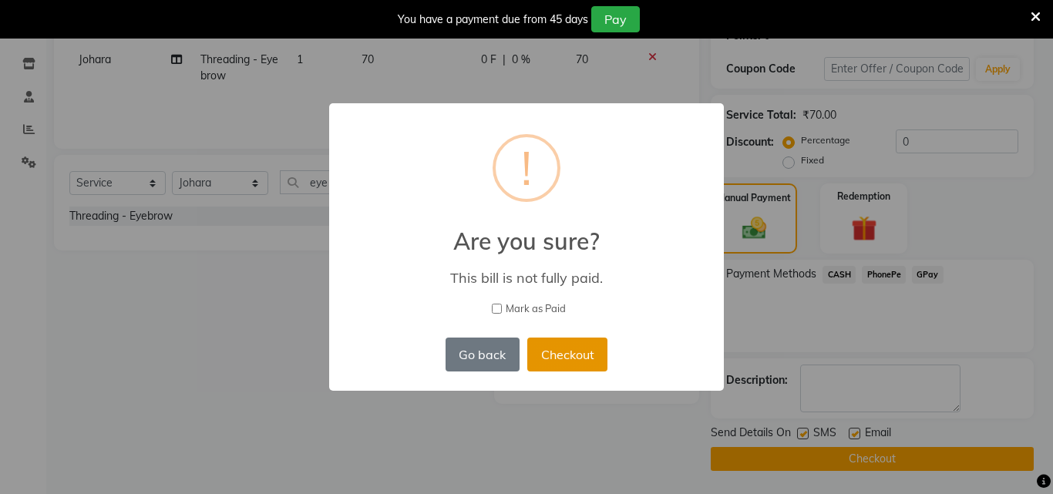
click at [559, 358] on button "Checkout" at bounding box center [567, 354] width 80 height 34
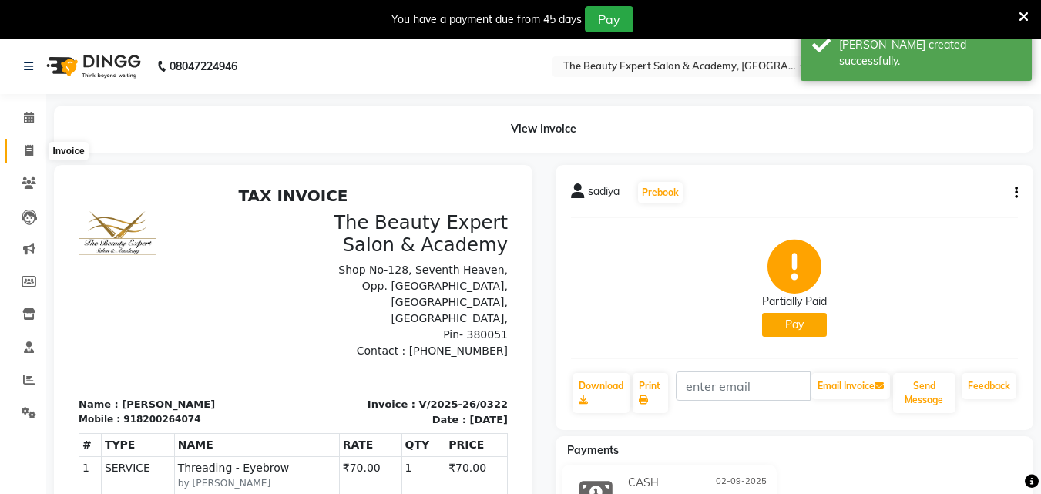
click at [27, 147] on icon at bounding box center [29, 151] width 8 height 12
select select "service"
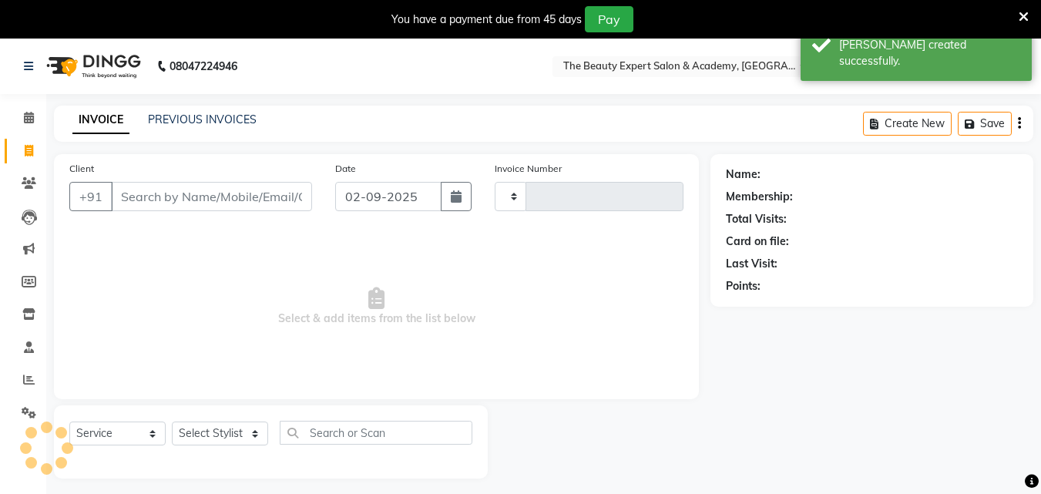
scroll to position [39, 0]
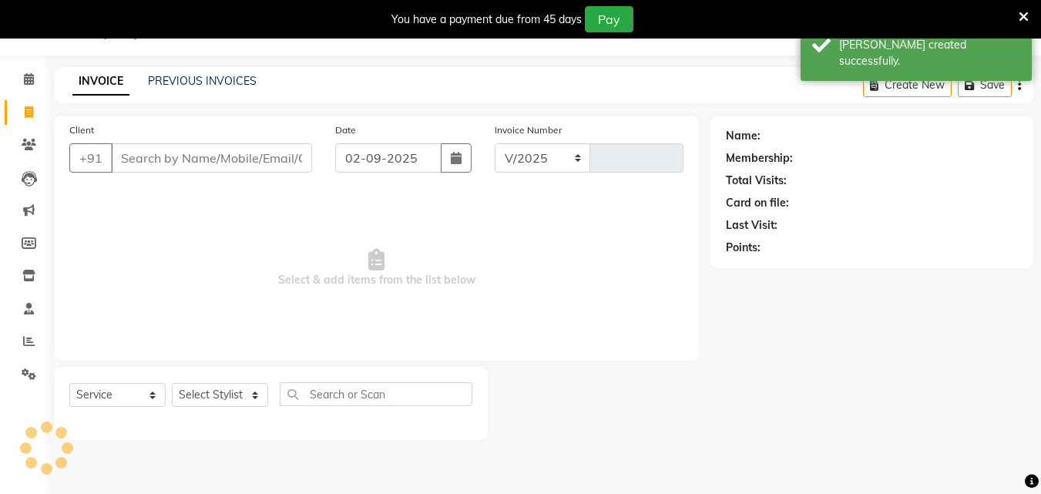
select select "655"
type input "0323"
click at [156, 157] on input "Client" at bounding box center [211, 157] width 201 height 29
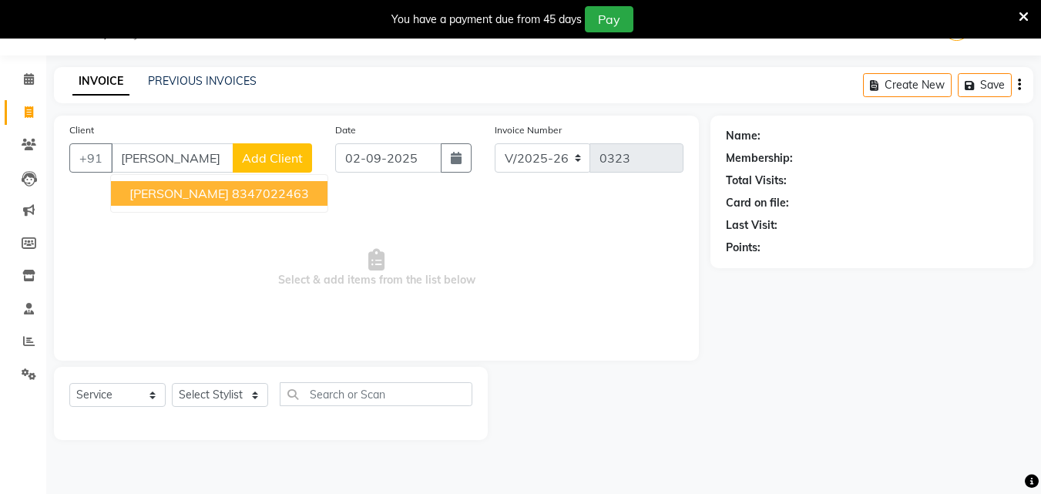
click at [182, 193] on span "shabina Khan" at bounding box center [178, 193] width 99 height 15
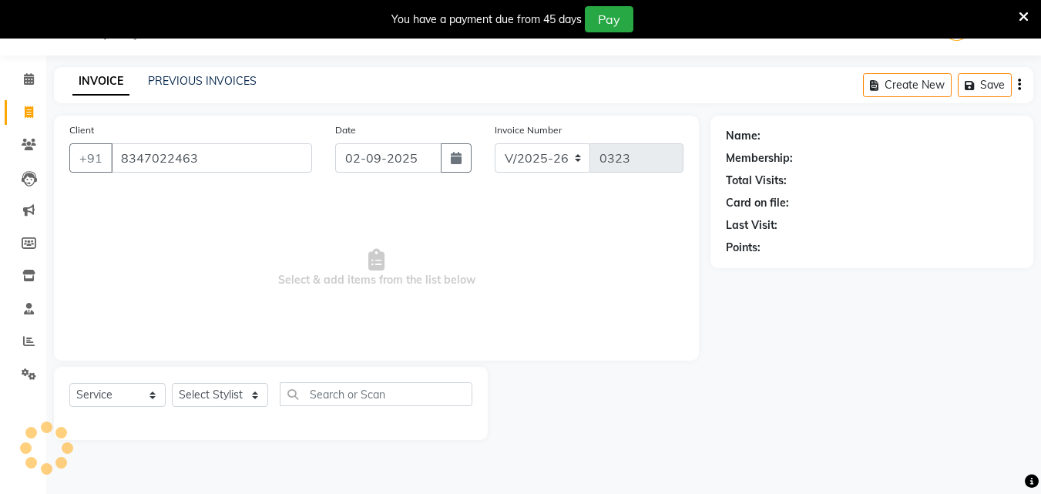
type input "8347022463"
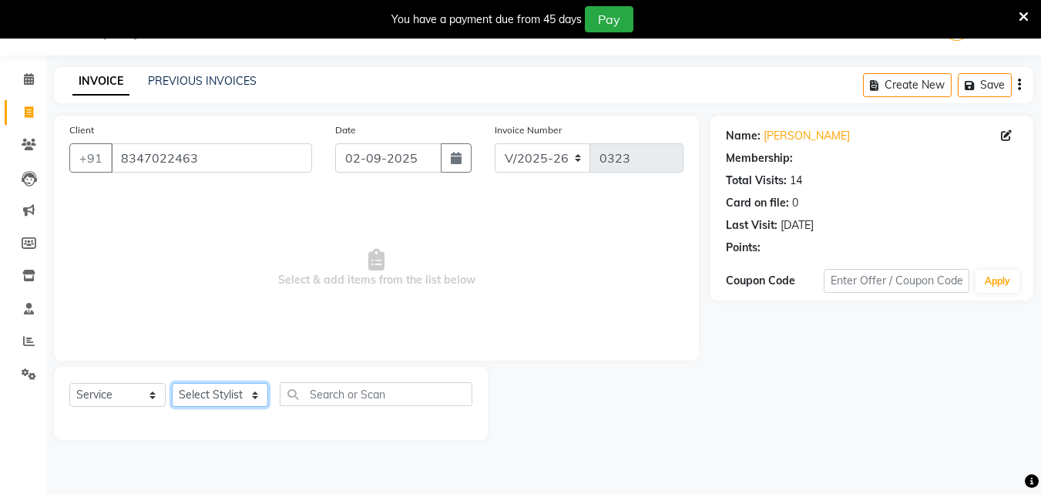
click at [234, 388] on select "Select Stylist [PERSON_NAME] Reception Student [DEMOGRAPHIC_DATA] Student [DEMO…" at bounding box center [220, 395] width 96 height 24
select select "9674"
click at [172, 383] on select "Select Stylist [PERSON_NAME] Reception Student [DEMOGRAPHIC_DATA] Student [DEMO…" at bounding box center [220, 395] width 96 height 24
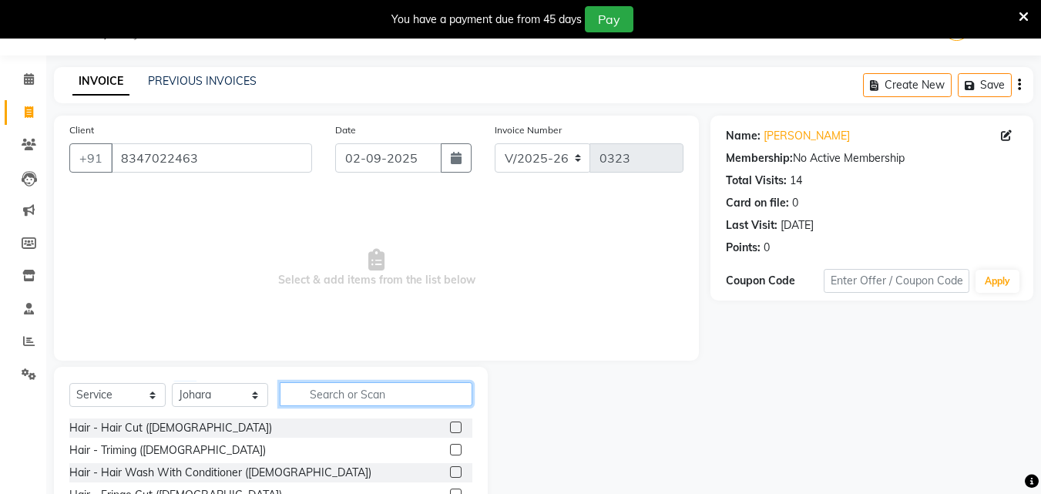
click at [331, 391] on input "text" at bounding box center [376, 394] width 193 height 24
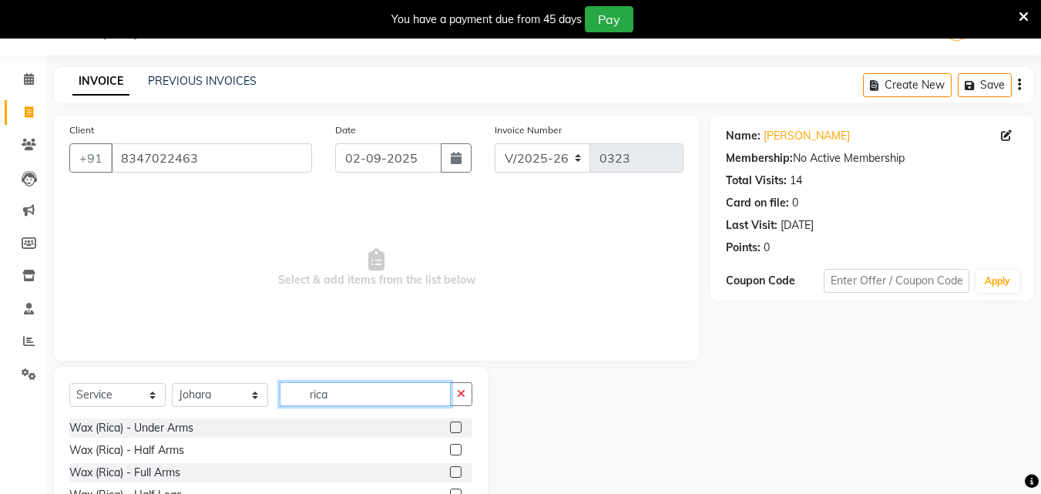
type input "rica"
click at [450, 475] on label at bounding box center [456, 472] width 12 height 12
click at [450, 475] on input "checkbox" at bounding box center [455, 473] width 10 height 10
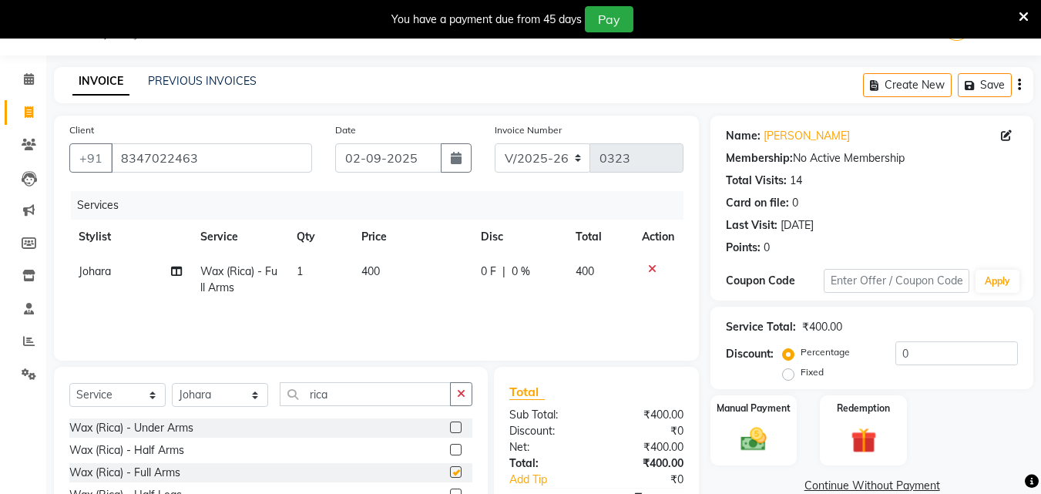
checkbox input "false"
click at [450, 489] on label at bounding box center [456, 495] width 12 height 12
click at [450, 490] on input "checkbox" at bounding box center [455, 495] width 10 height 10
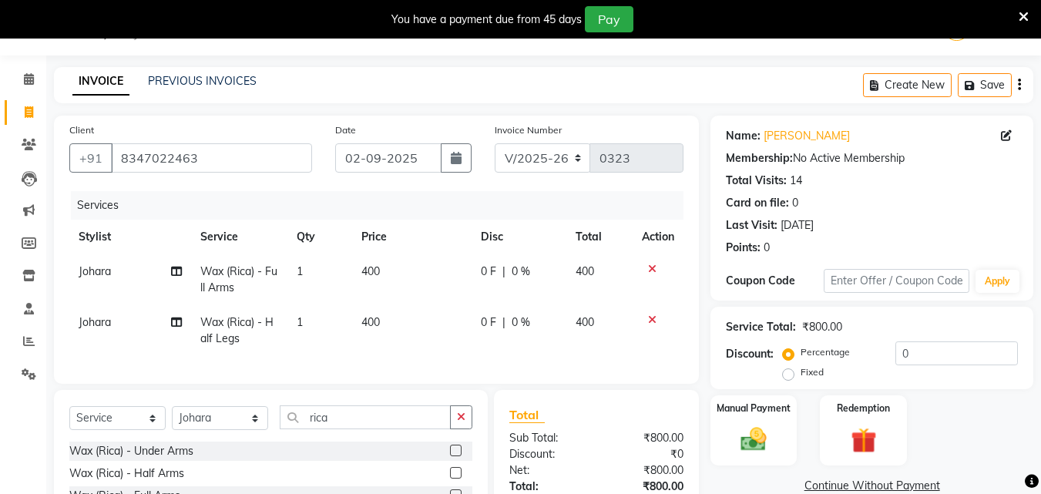
checkbox input "false"
click at [380, 423] on input "rica" at bounding box center [365, 417] width 171 height 24
type input "r"
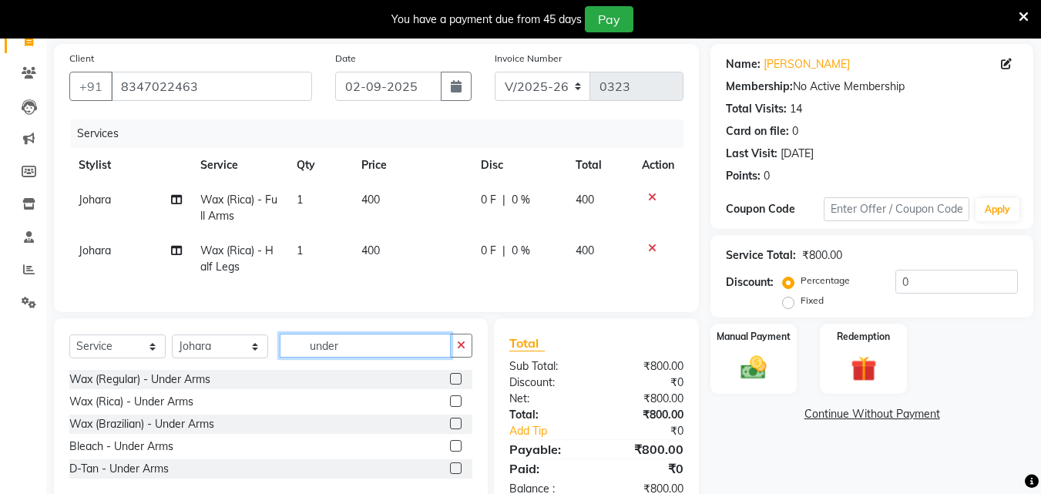
scroll to position [163, 0]
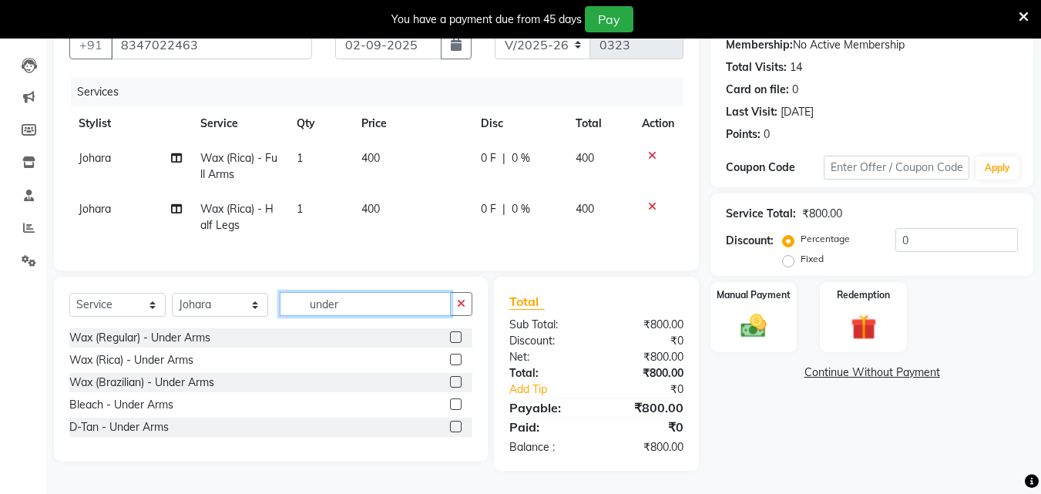
type input "under"
click at [455, 378] on label at bounding box center [456, 382] width 12 height 12
click at [455, 378] on input "checkbox" at bounding box center [455, 383] width 10 height 10
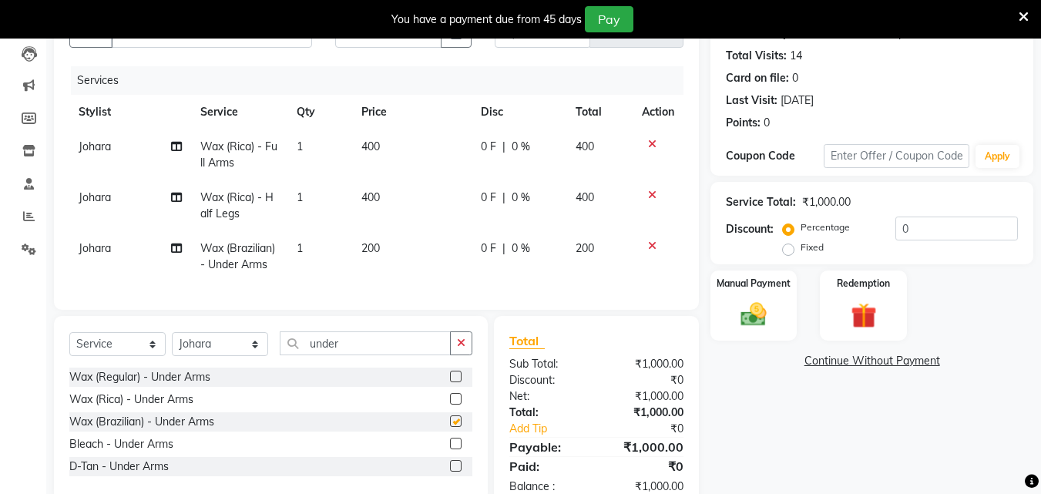
checkbox input "false"
click at [775, 306] on img at bounding box center [753, 314] width 43 height 31
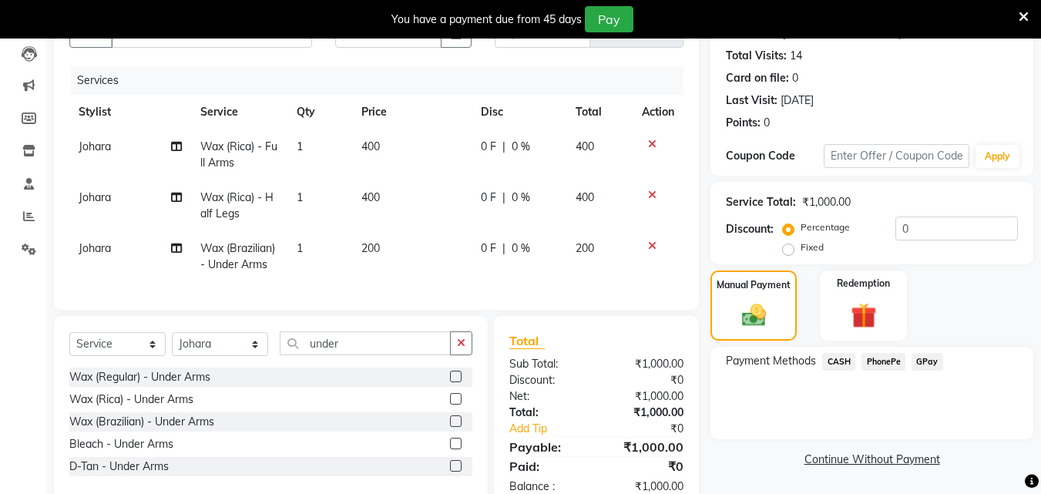
click at [929, 363] on span "GPay" at bounding box center [928, 362] width 32 height 18
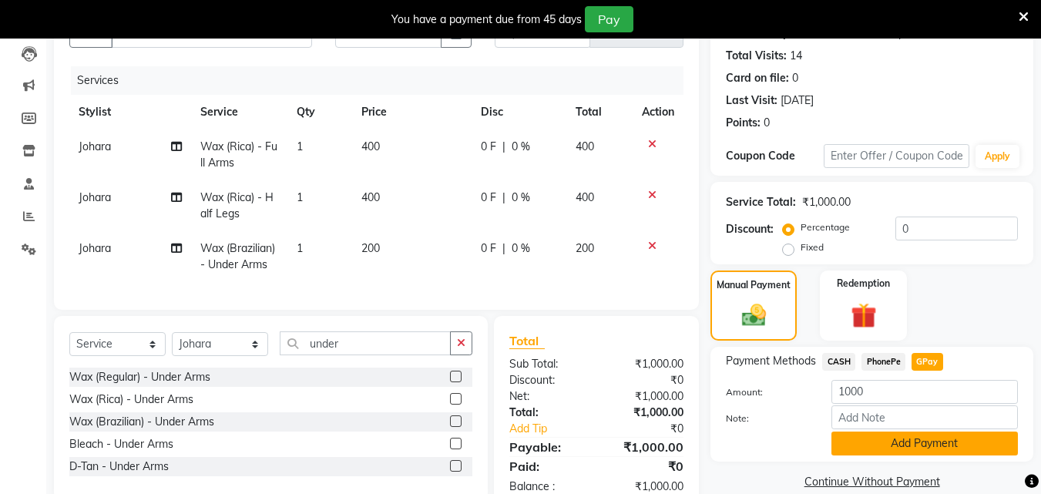
click at [915, 444] on button "Add Payment" at bounding box center [924, 443] width 186 height 24
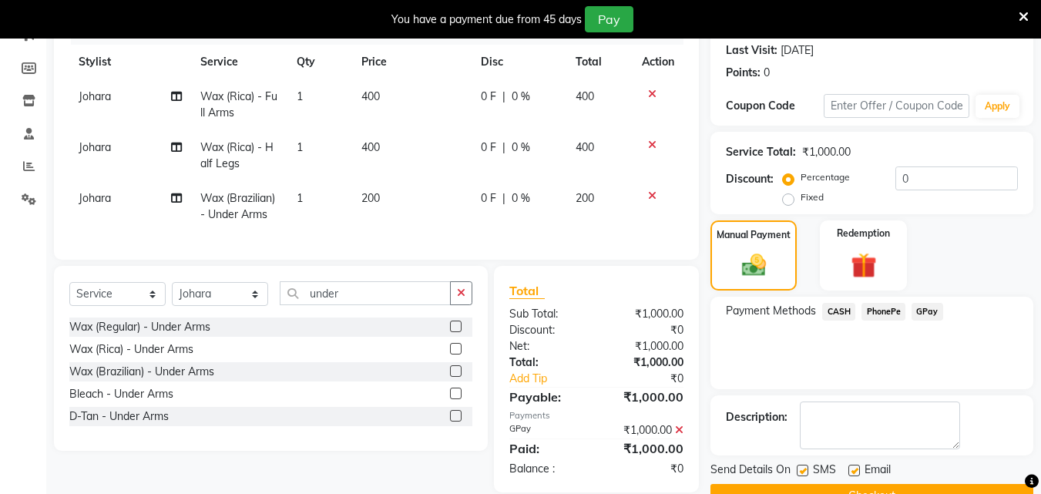
scroll to position [250, 0]
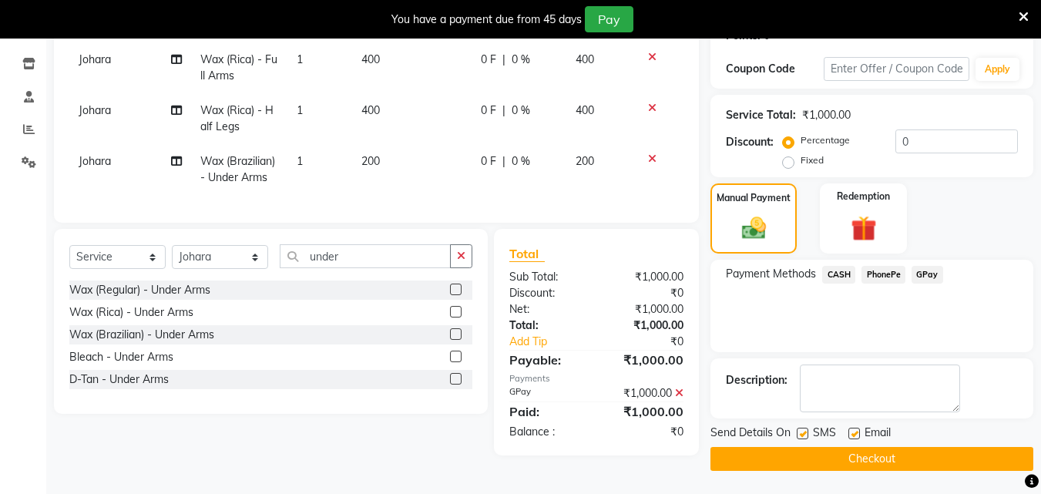
click at [844, 455] on button "Checkout" at bounding box center [871, 459] width 323 height 24
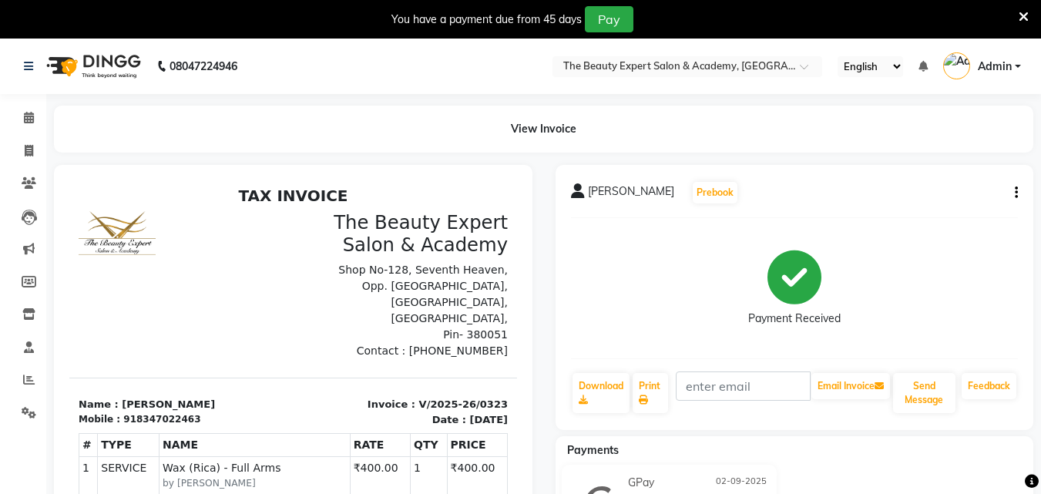
click at [112, 65] on img at bounding box center [92, 66] width 106 height 43
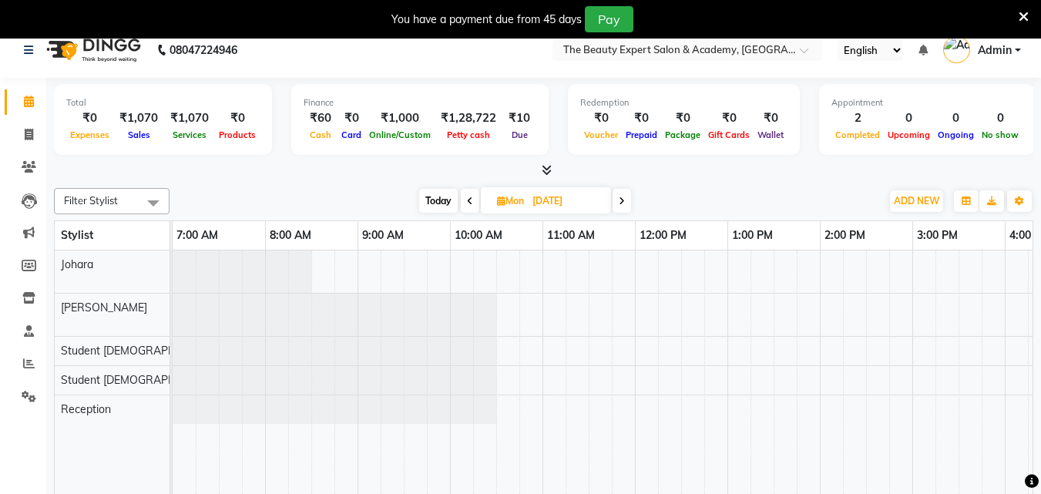
scroll to position [1, 0]
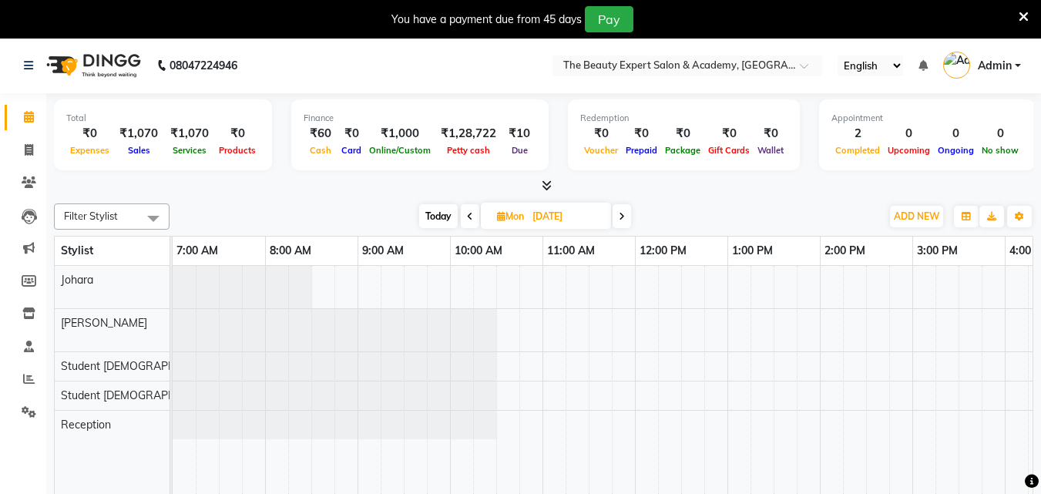
click at [121, 62] on img at bounding box center [92, 65] width 106 height 43
click at [431, 216] on span "Today" at bounding box center [438, 216] width 39 height 24
type input "02-09-2025"
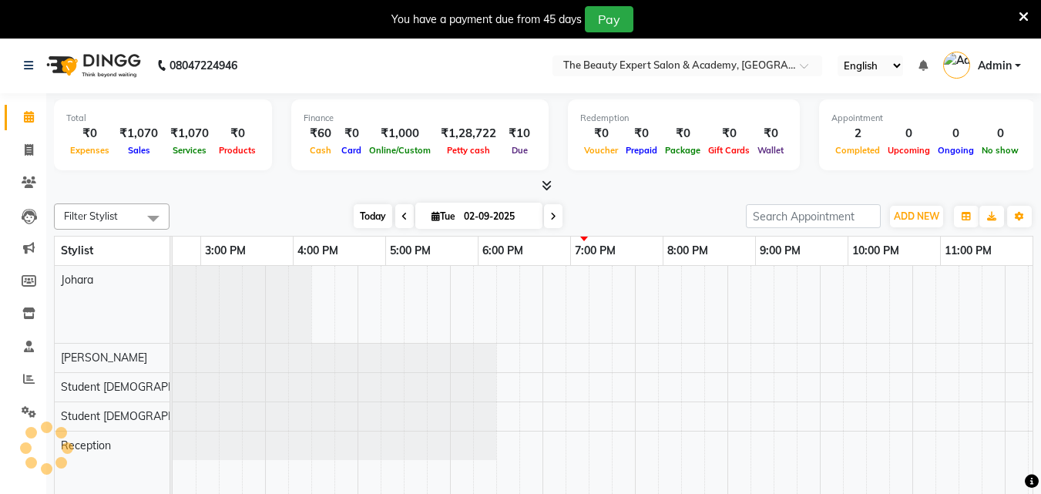
scroll to position [0, 712]
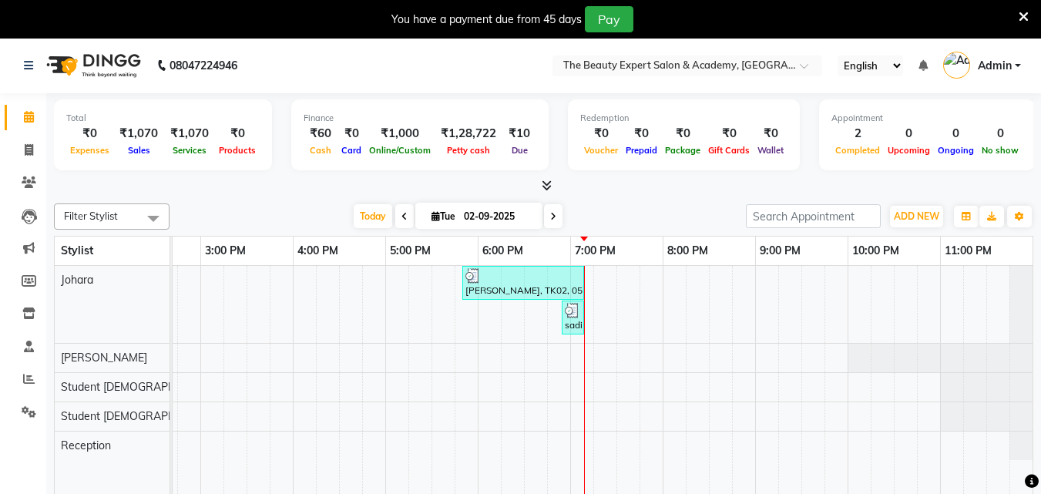
click at [595, 274] on div "shabina Khan, TK02, 05:50 PM-07:10 PM, Wax (Rica) - Full Arms,Wax (Rica) - Half…" at bounding box center [247, 391] width 1572 height 250
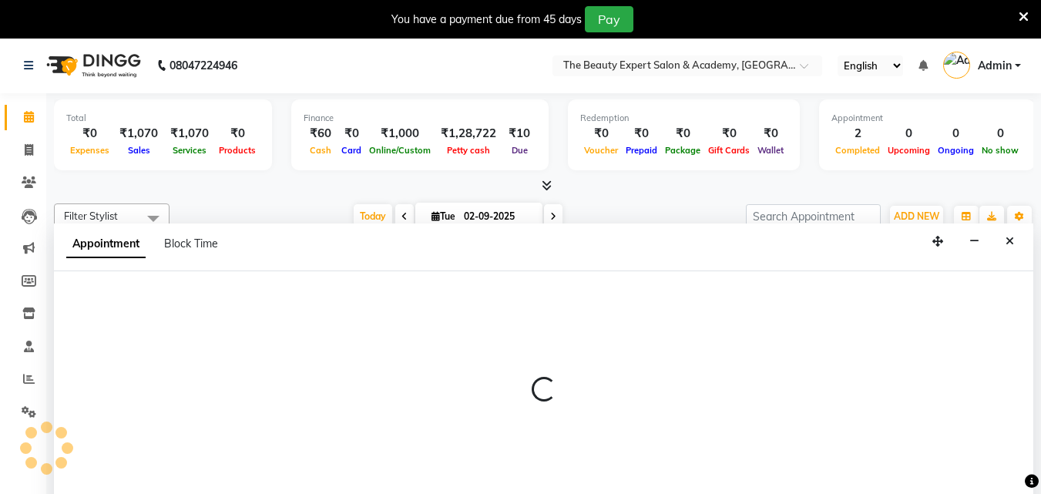
select select "tentative"
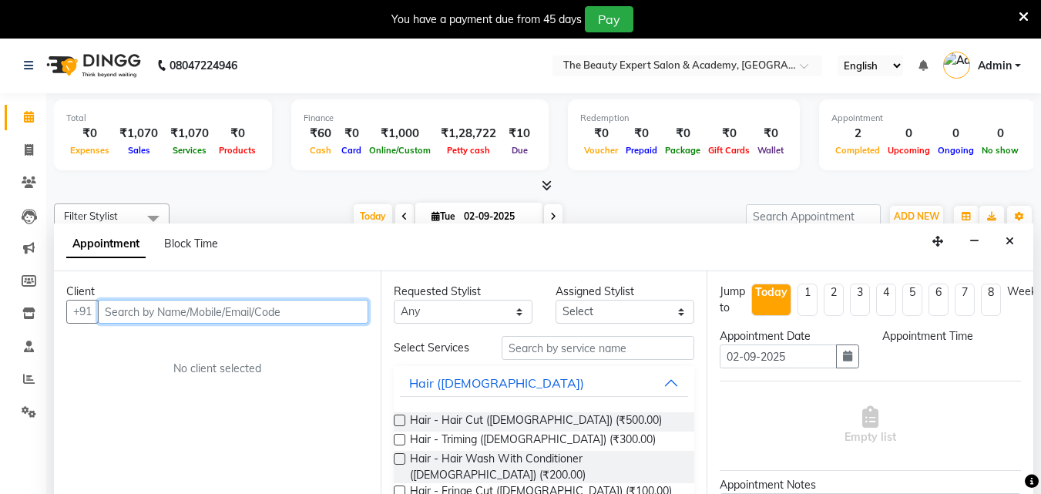
select select "1155"
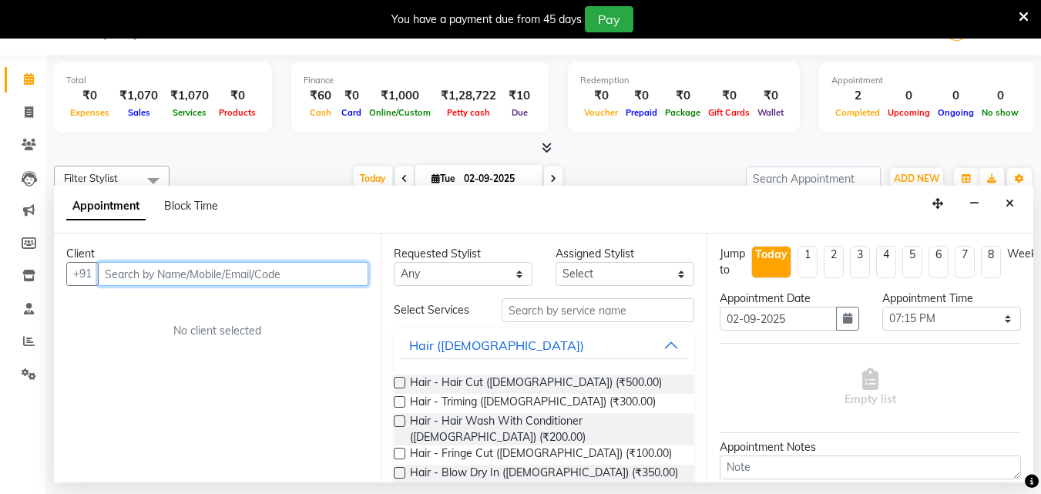
click at [272, 274] on input "text" at bounding box center [233, 274] width 270 height 24
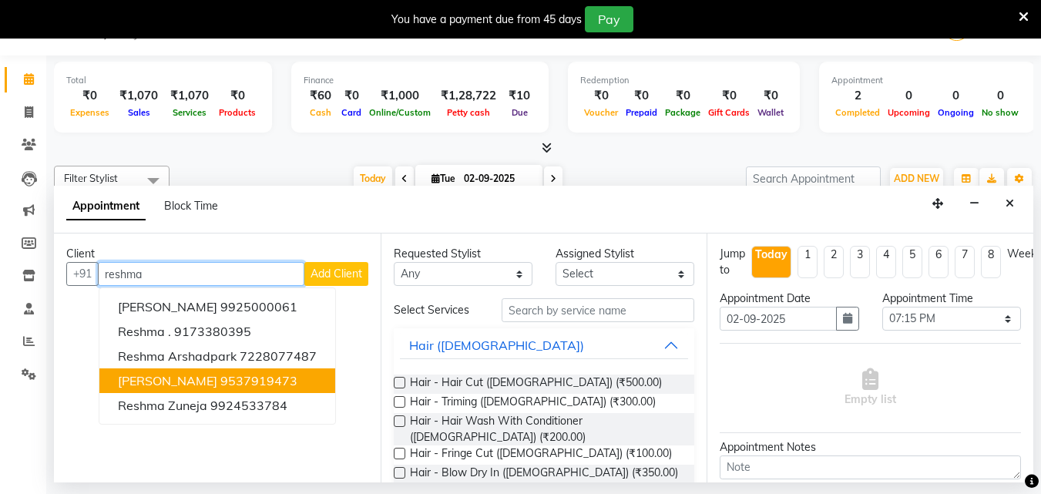
click at [190, 378] on span "[PERSON_NAME]" at bounding box center [167, 380] width 99 height 15
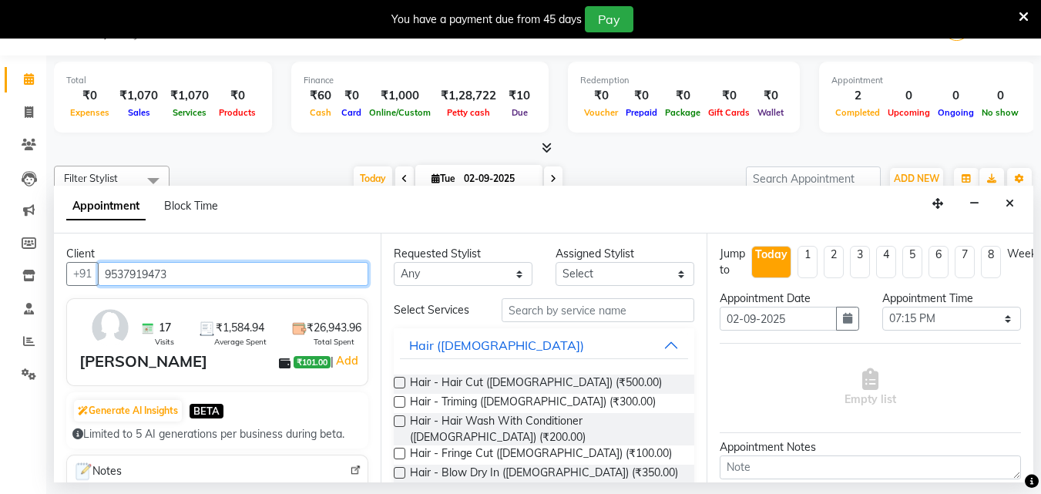
type input "9537919473"
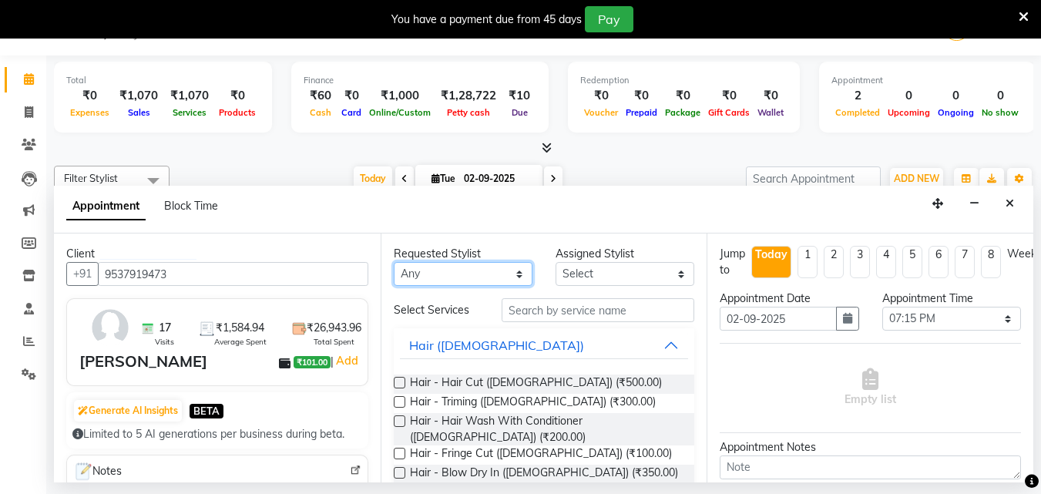
click at [492, 272] on select "Any" at bounding box center [463, 274] width 139 height 24
drag, startPoint x: 480, startPoint y: 273, endPoint x: 446, endPoint y: 264, distance: 35.1
click at [480, 273] on select "Any" at bounding box center [463, 274] width 139 height 24
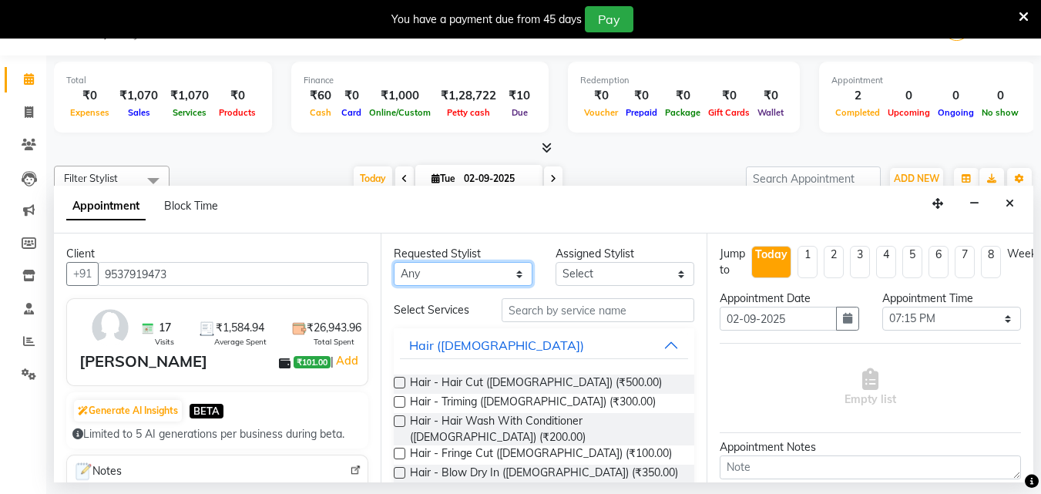
click at [521, 278] on select "Any" at bounding box center [463, 274] width 139 height 24
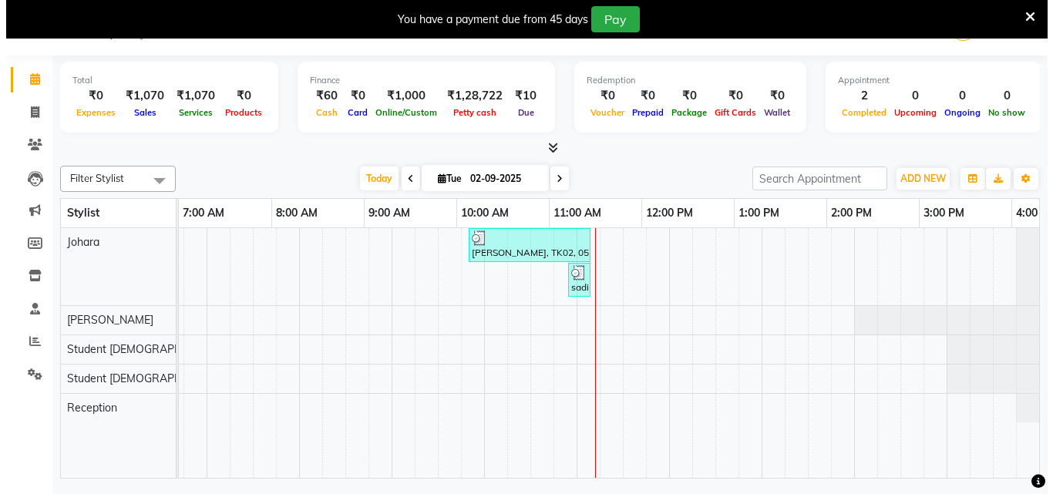
scroll to position [0, 712]
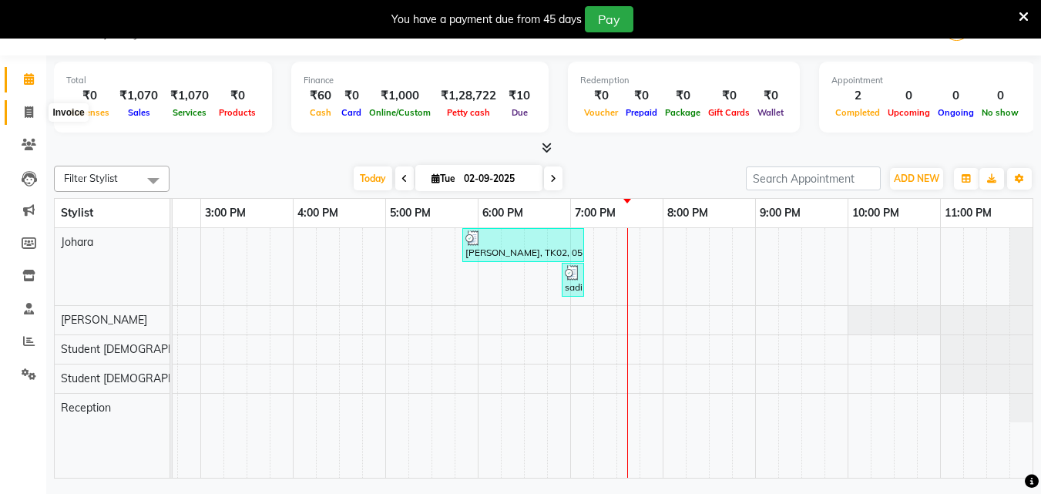
click at [22, 112] on span at bounding box center [28, 113] width 27 height 18
click at [32, 114] on icon at bounding box center [29, 112] width 8 height 12
select select "service"
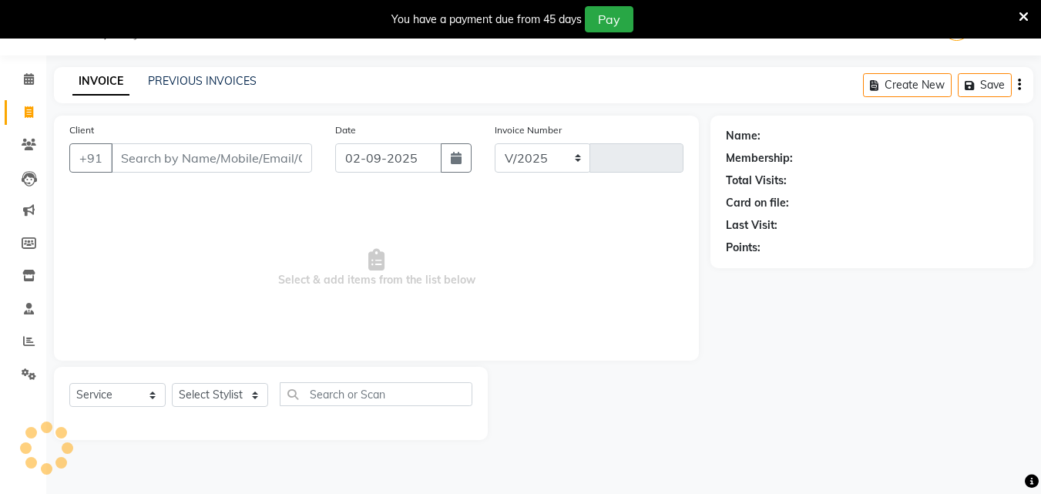
select select "655"
type input "0324"
click at [192, 156] on input "Client" at bounding box center [211, 157] width 201 height 29
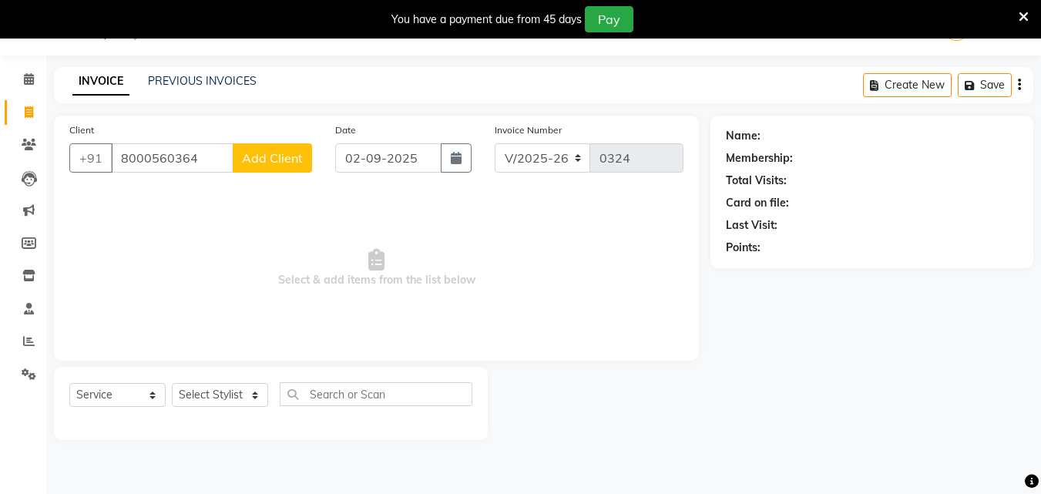
type input "8000560364"
click at [262, 156] on span "Add Client" at bounding box center [272, 157] width 61 height 15
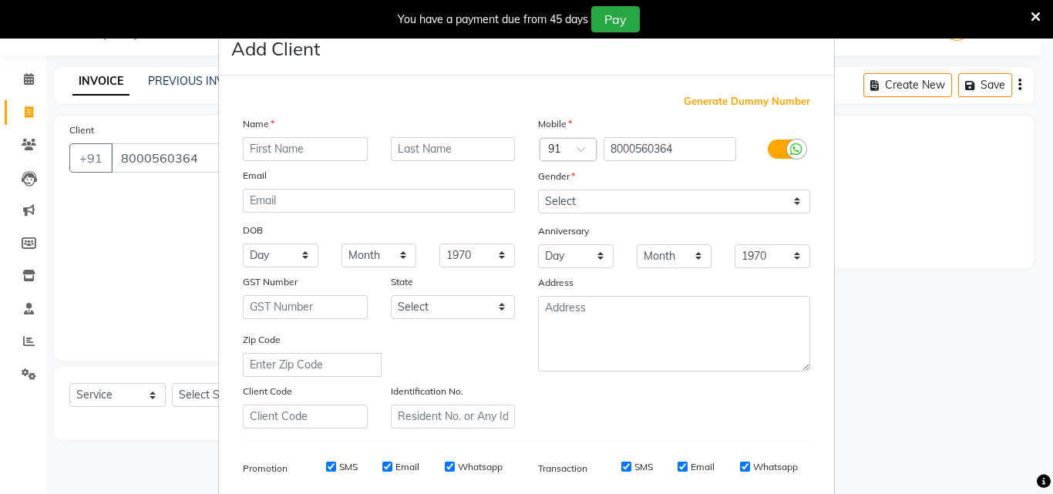
click at [262, 154] on input "text" at bounding box center [305, 149] width 125 height 24
type input "prayosha"
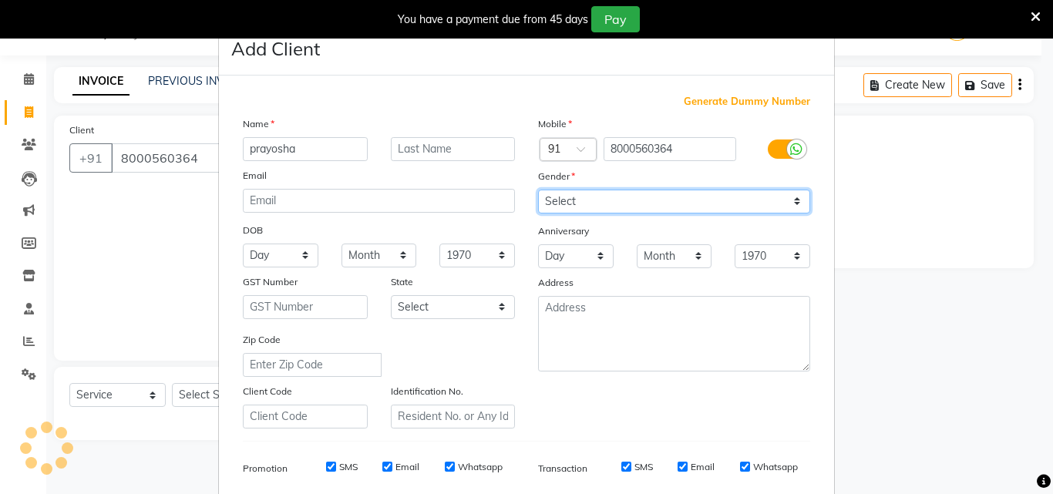
click at [797, 198] on select "Select [DEMOGRAPHIC_DATA] [DEMOGRAPHIC_DATA] Other Prefer Not To Say" at bounding box center [674, 202] width 272 height 24
select select "[DEMOGRAPHIC_DATA]"
click at [538, 190] on select "Select [DEMOGRAPHIC_DATA] [DEMOGRAPHIC_DATA] Other Prefer Not To Say" at bounding box center [674, 202] width 272 height 24
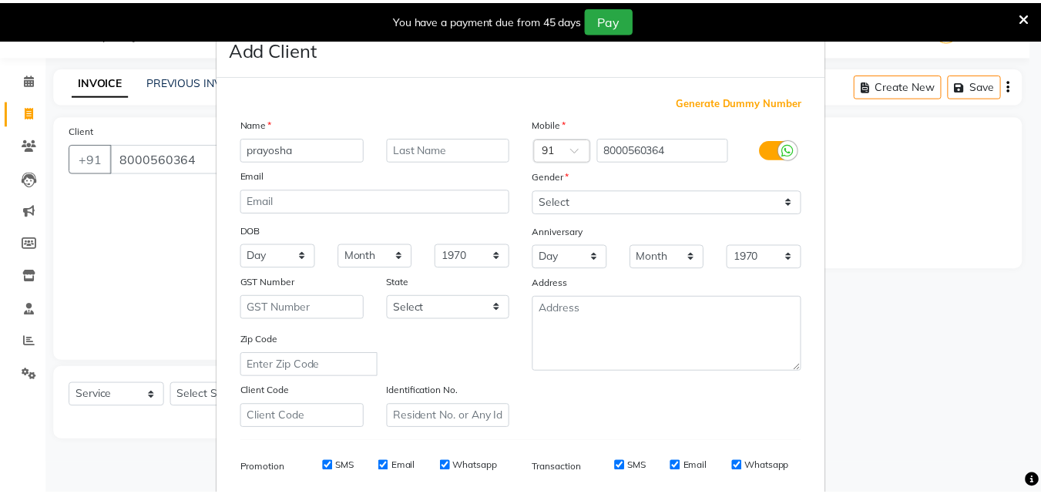
scroll to position [217, 0]
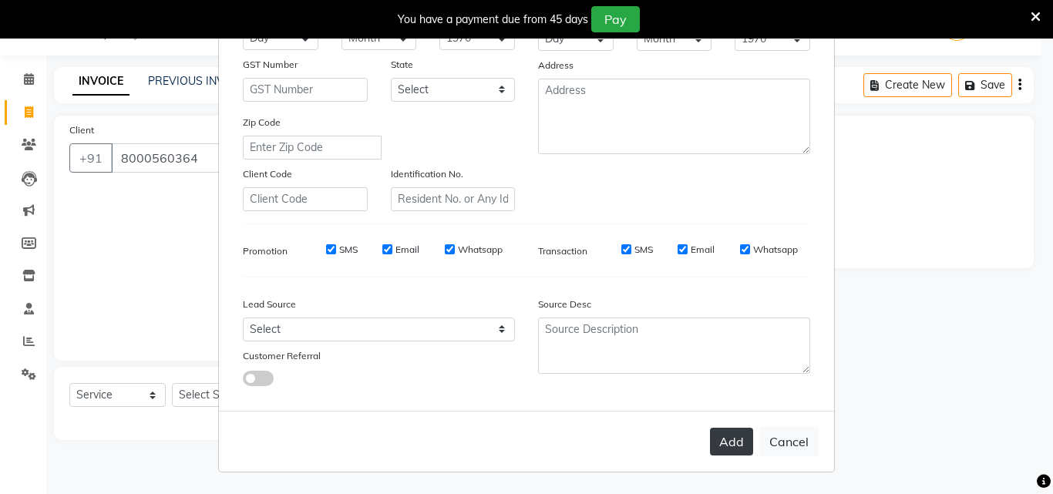
click at [719, 447] on button "Add" at bounding box center [731, 442] width 43 height 28
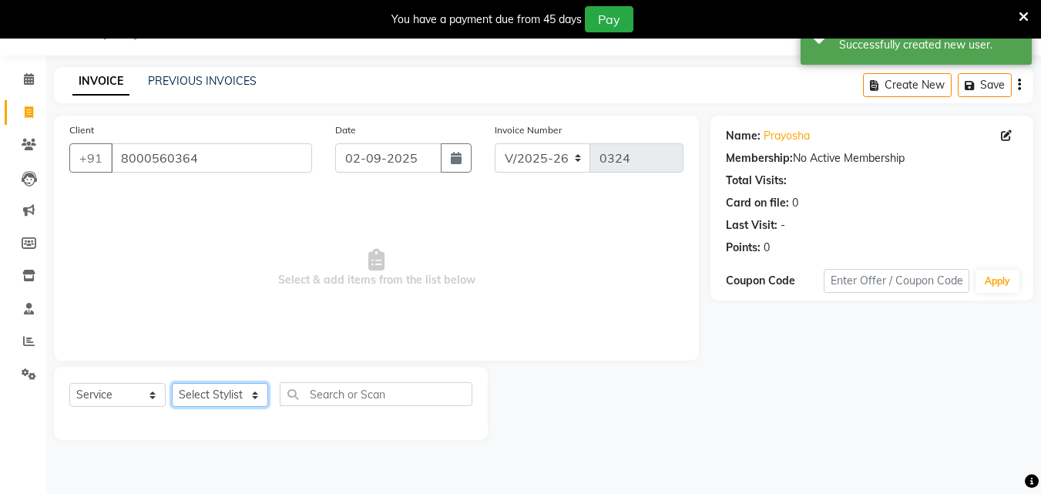
click at [213, 396] on select "Select Stylist [PERSON_NAME] Reception Student [DEMOGRAPHIC_DATA] Student [DEMO…" at bounding box center [220, 395] width 96 height 24
select select "9674"
click at [172, 383] on select "Select Stylist [PERSON_NAME] Reception Student [DEMOGRAPHIC_DATA] Student [DEMO…" at bounding box center [220, 395] width 96 height 24
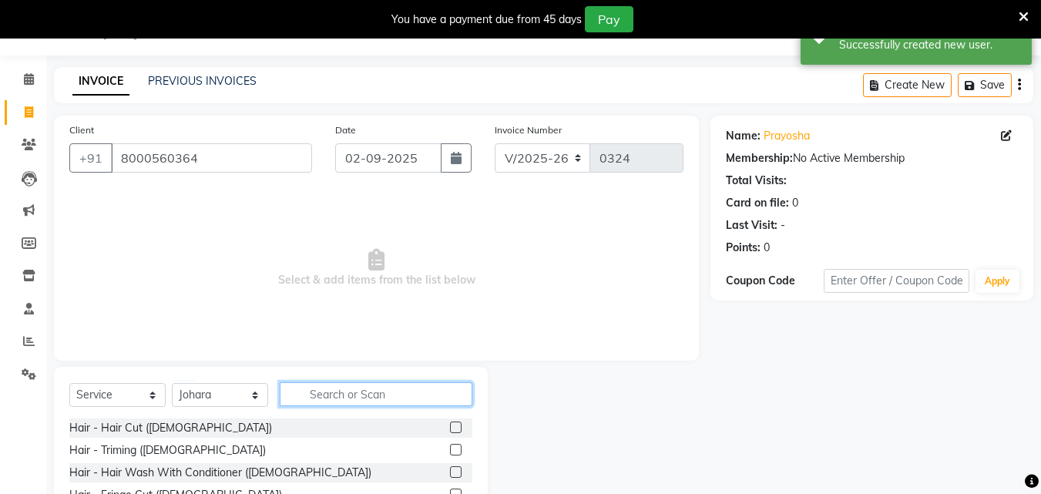
click at [336, 391] on input "text" at bounding box center [376, 394] width 193 height 24
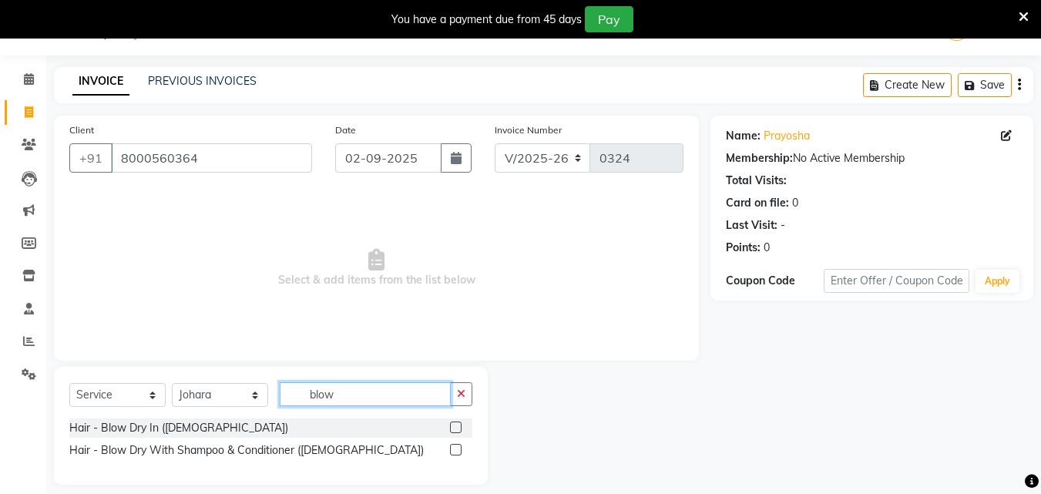
type input "blow"
click at [455, 425] on label at bounding box center [456, 427] width 12 height 12
click at [455, 425] on input "checkbox" at bounding box center [455, 428] width 10 height 10
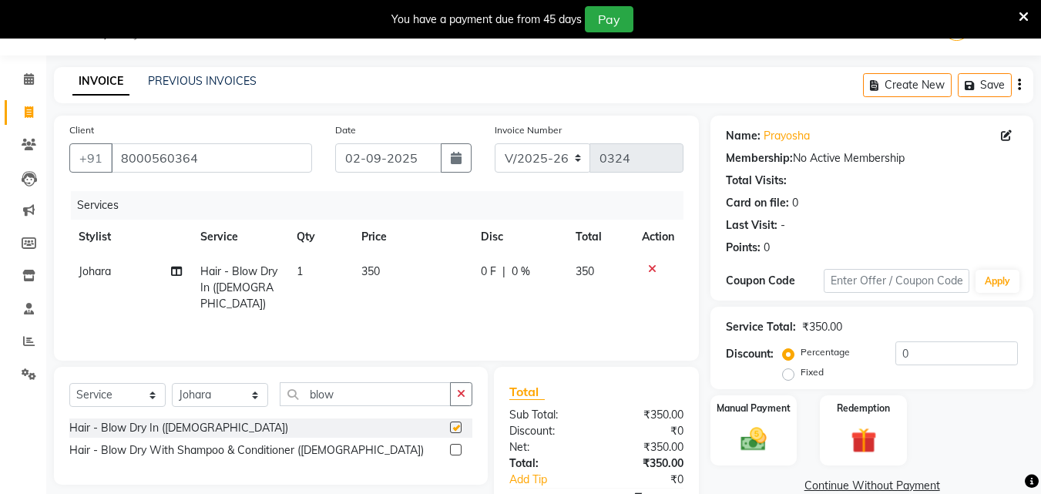
checkbox input "false"
click at [801, 371] on label "Fixed" at bounding box center [812, 372] width 23 height 14
click at [794, 371] on input "Fixed" at bounding box center [791, 372] width 11 height 11
radio input "true"
click at [912, 355] on input "0" at bounding box center [956, 353] width 123 height 24
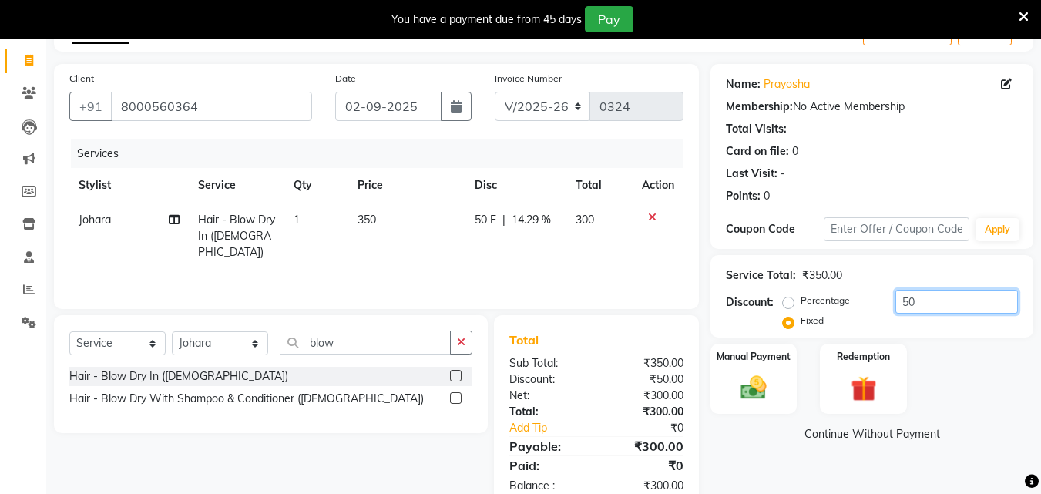
scroll to position [123, 0]
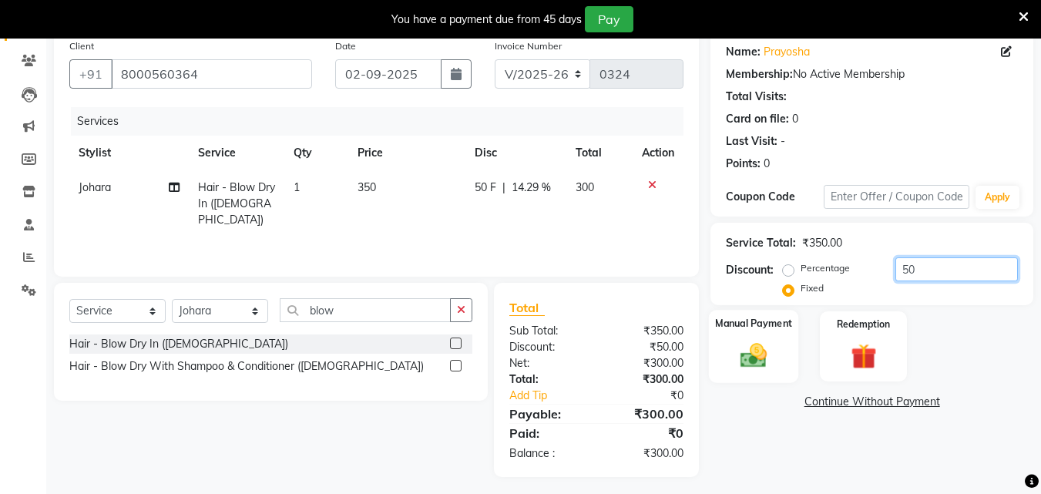
type input "50"
click at [767, 348] on img at bounding box center [753, 355] width 43 height 31
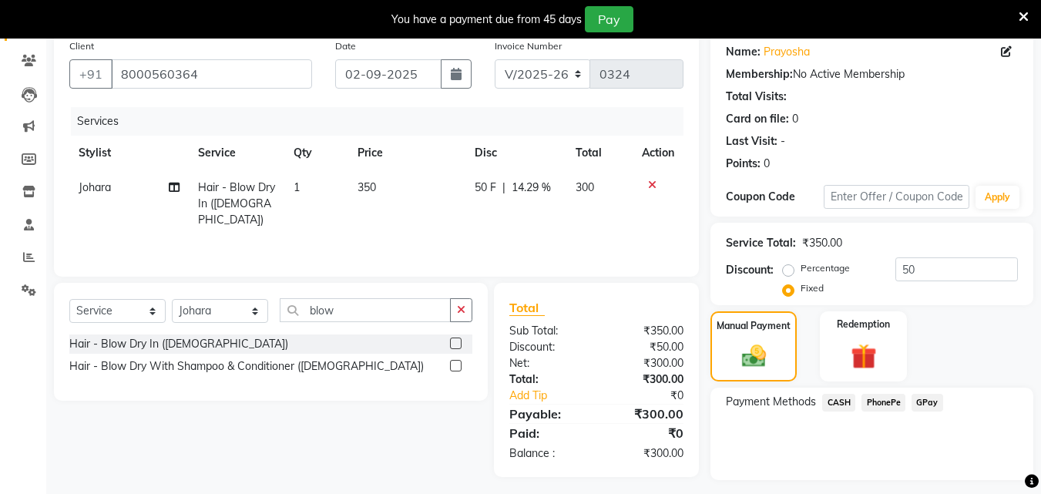
click at [928, 404] on span "GPay" at bounding box center [928, 403] width 32 height 18
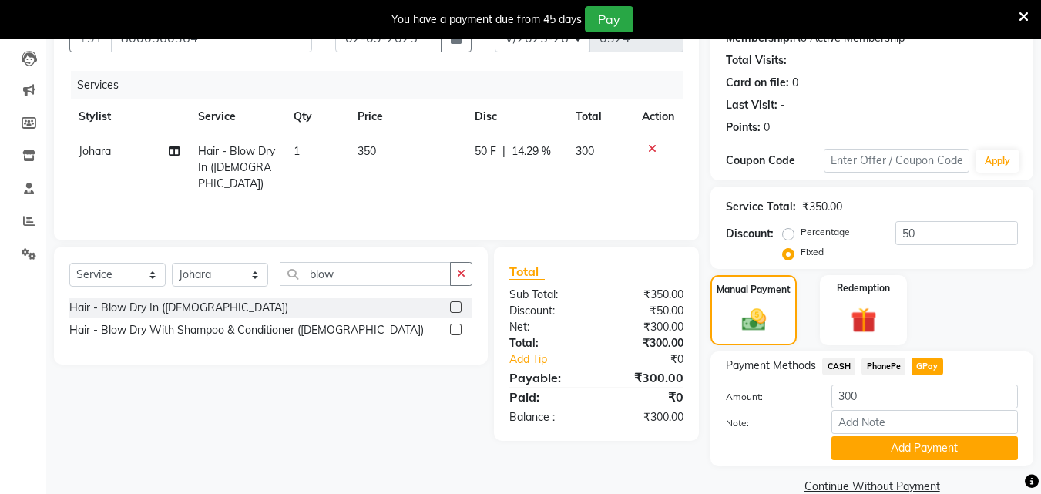
scroll to position [186, 0]
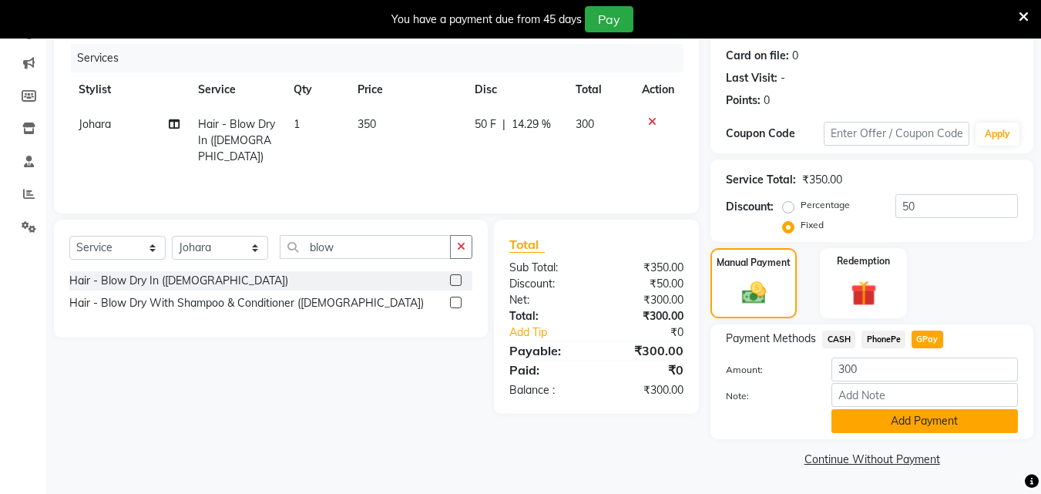
click at [958, 418] on button "Add Payment" at bounding box center [924, 421] width 186 height 24
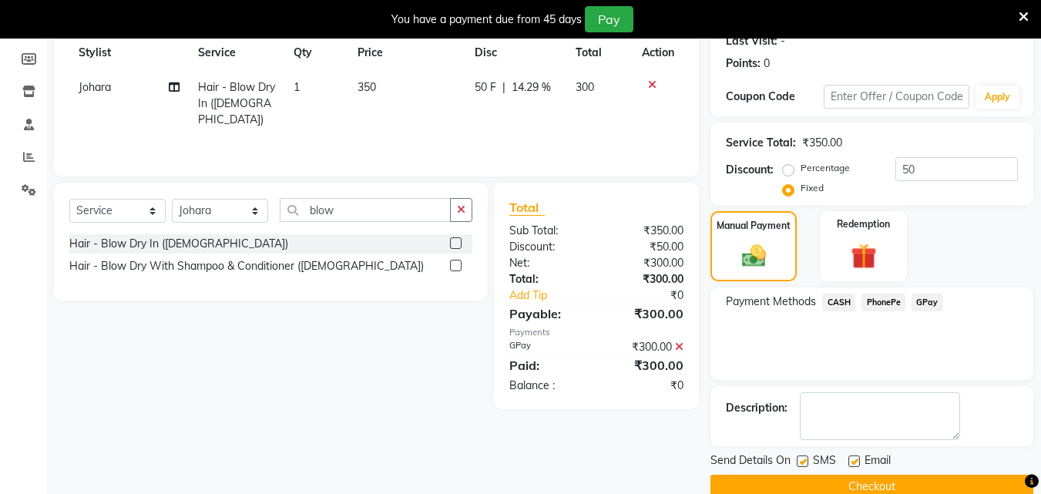
scroll to position [250, 0]
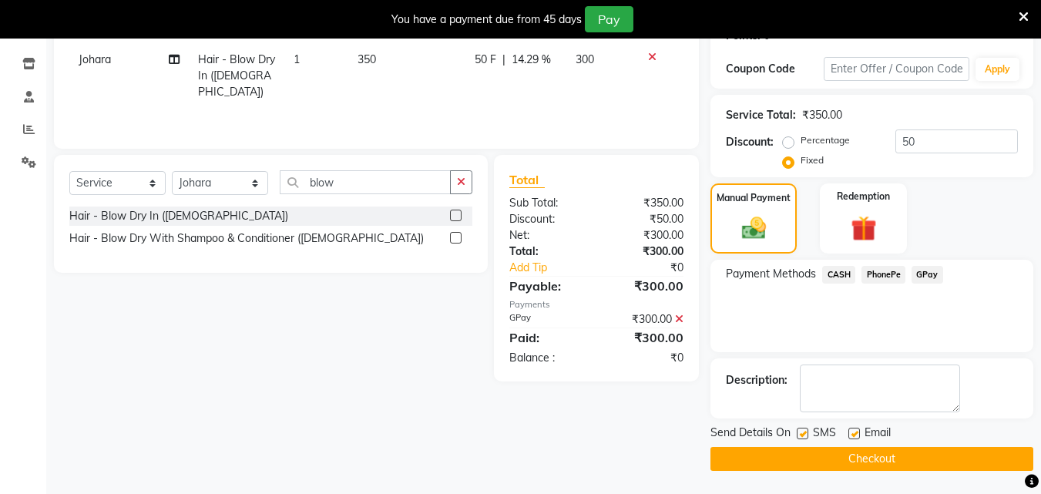
click at [938, 454] on button "Checkout" at bounding box center [871, 459] width 323 height 24
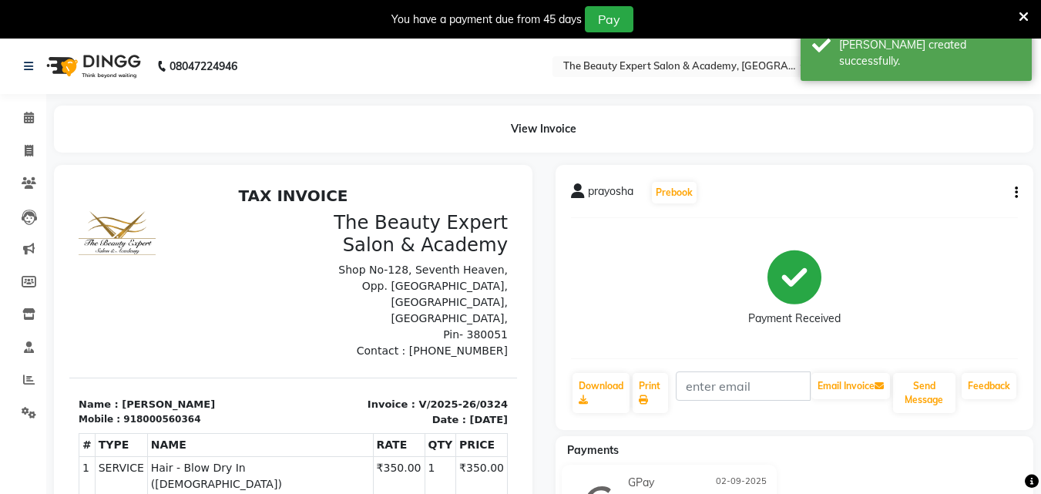
click at [113, 56] on img at bounding box center [92, 66] width 106 height 43
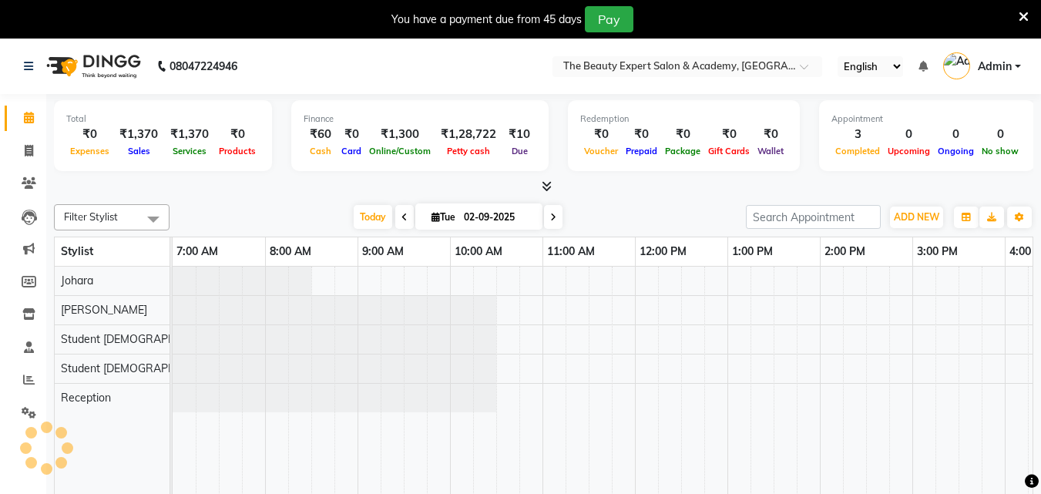
scroll to position [0, 712]
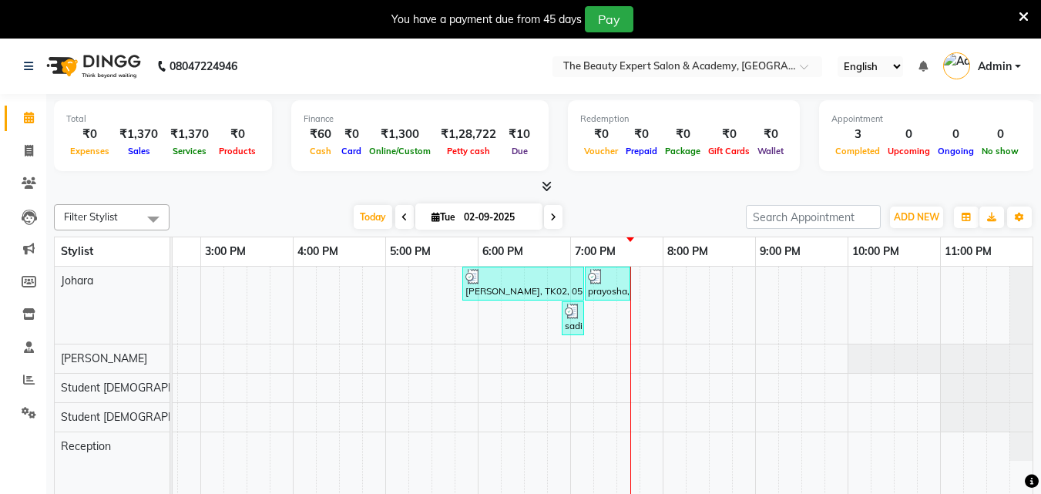
click at [645, 274] on div "[PERSON_NAME], TK02, 05:50 PM-07:10 PM, Wax (Rica) - Full Arms,Wax (Rica) - Hal…" at bounding box center [247, 392] width 1572 height 250
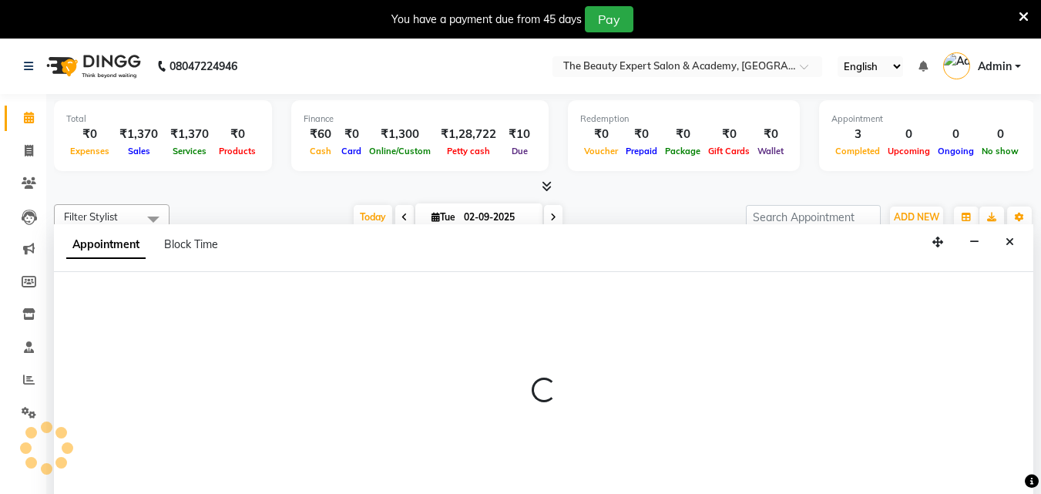
scroll to position [39, 0]
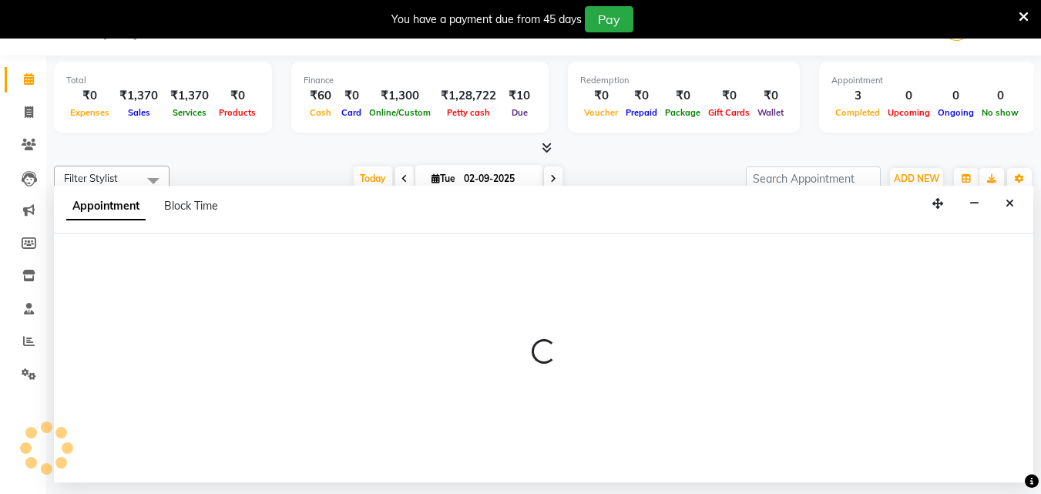
select select "9674"
select select "tentative"
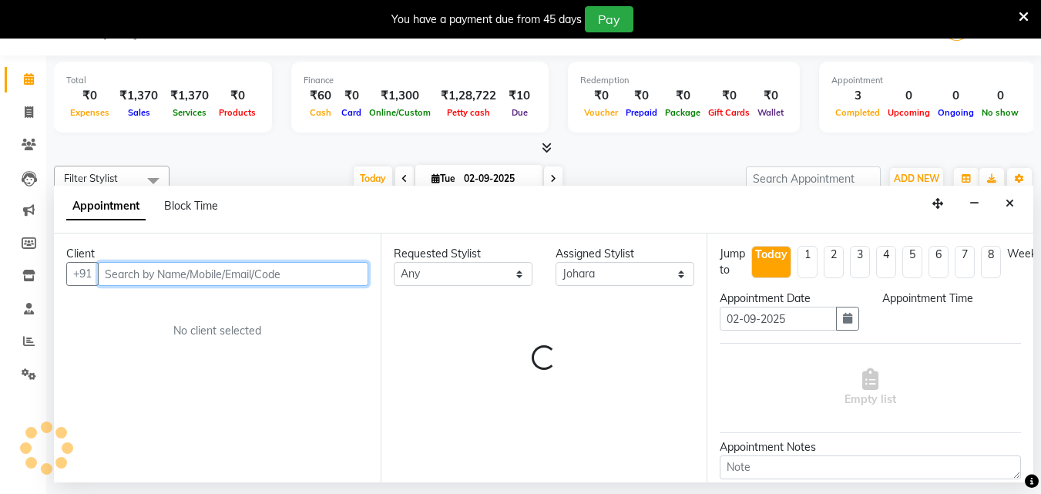
select select "1185"
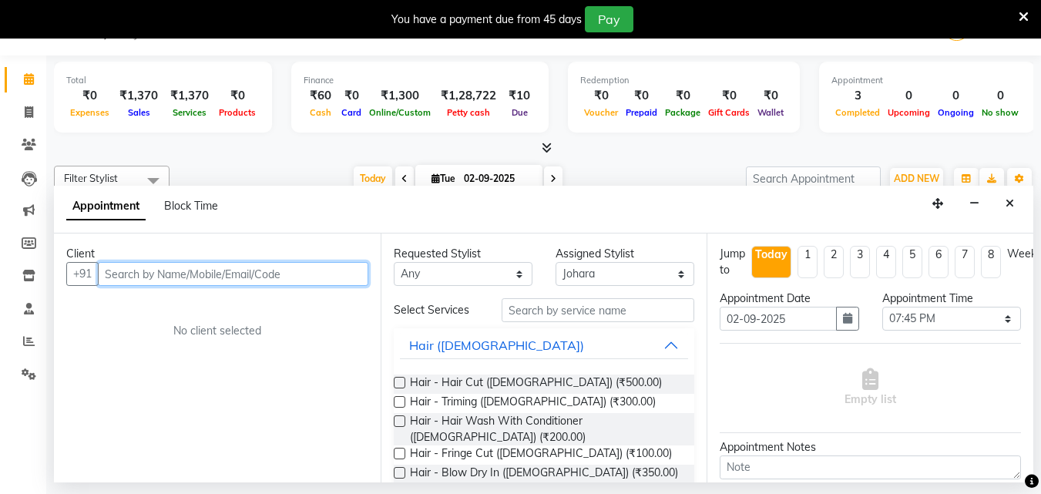
click at [208, 271] on input "text" at bounding box center [233, 274] width 270 height 24
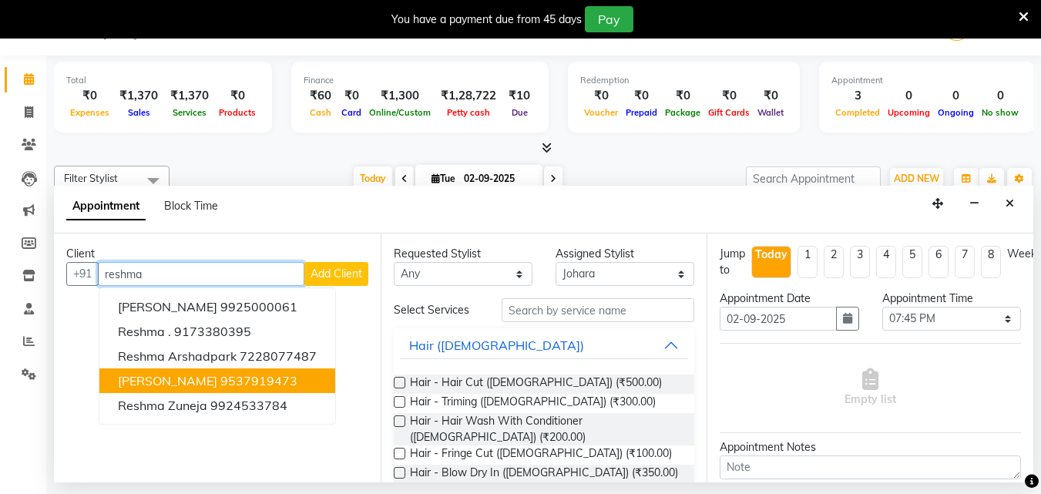
click at [176, 379] on span "[PERSON_NAME]" at bounding box center [167, 380] width 99 height 15
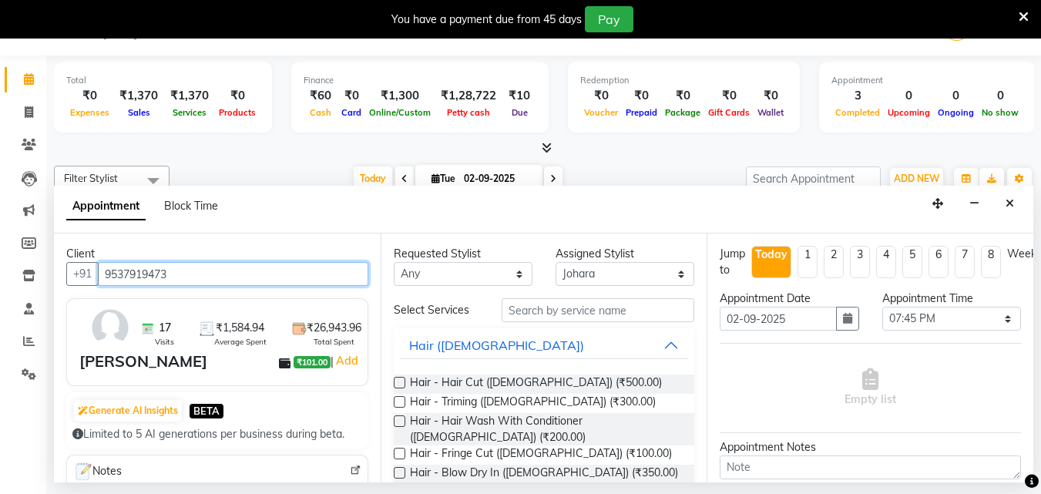
type input "9537919473"
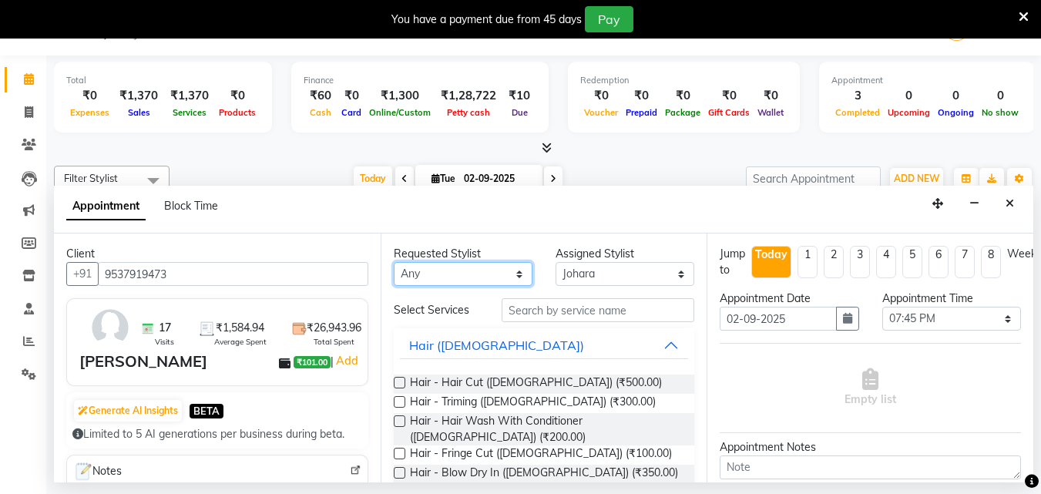
click at [505, 277] on select "Any [PERSON_NAME] Reception Student [DEMOGRAPHIC_DATA] Student [DEMOGRAPHIC_DAT…" at bounding box center [463, 274] width 139 height 24
select select "9674"
click at [394, 262] on select "Any [PERSON_NAME] Reception Student [DEMOGRAPHIC_DATA] Student [DEMOGRAPHIC_DAT…" at bounding box center [463, 274] width 139 height 24
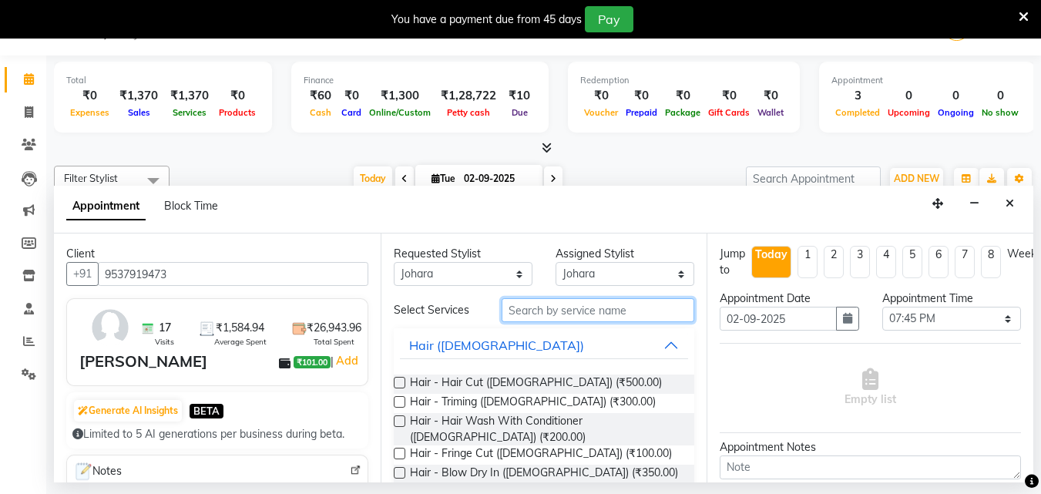
click at [547, 305] on input "text" at bounding box center [598, 310] width 193 height 24
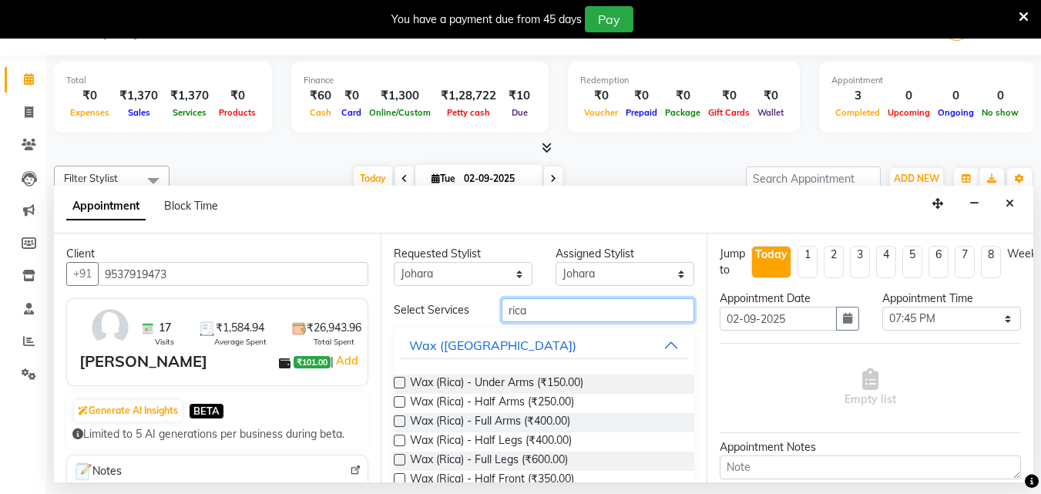
type input "rica"
click at [398, 418] on label at bounding box center [400, 421] width 12 height 12
click at [398, 418] on input "checkbox" at bounding box center [399, 423] width 10 height 10
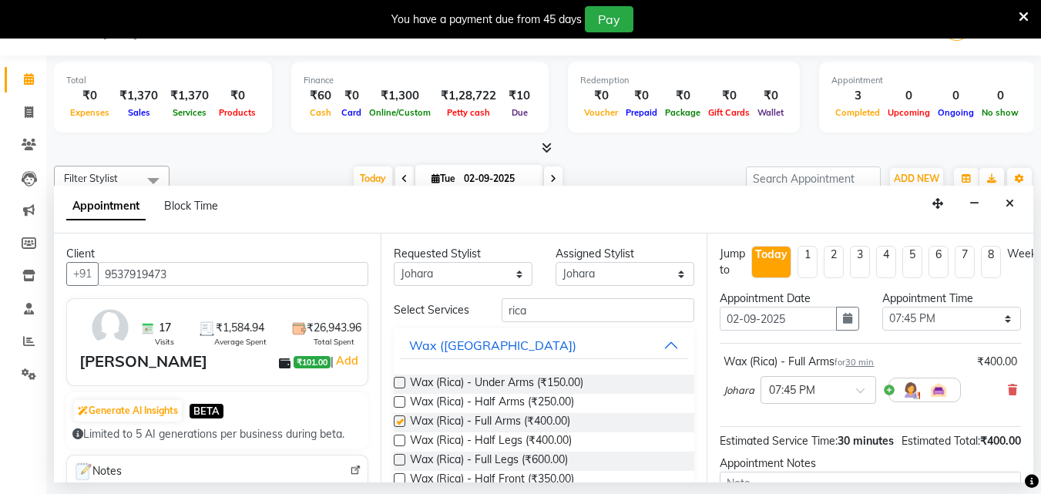
checkbox input "false"
click at [1008, 388] on icon at bounding box center [1012, 389] width 9 height 11
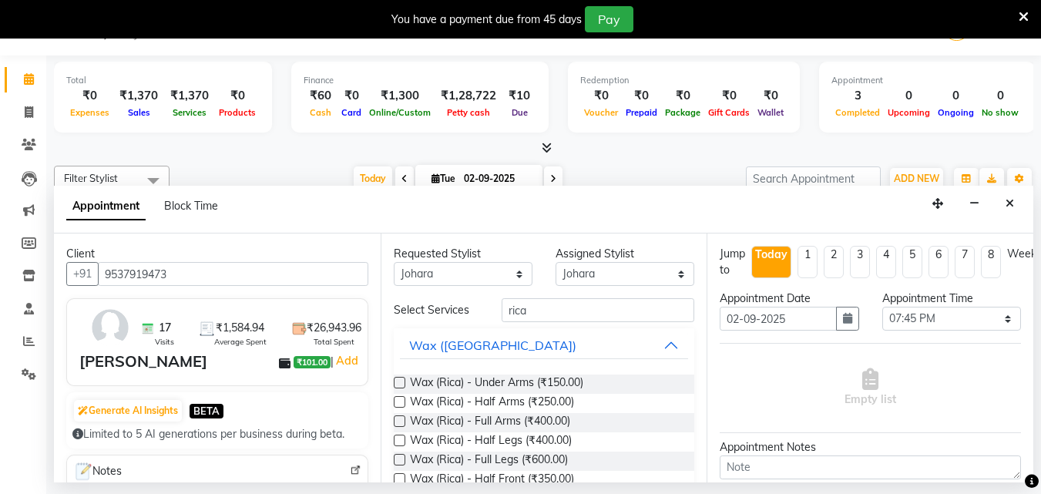
click at [396, 440] on label at bounding box center [400, 441] width 12 height 12
click at [396, 440] on input "checkbox" at bounding box center [399, 442] width 10 height 10
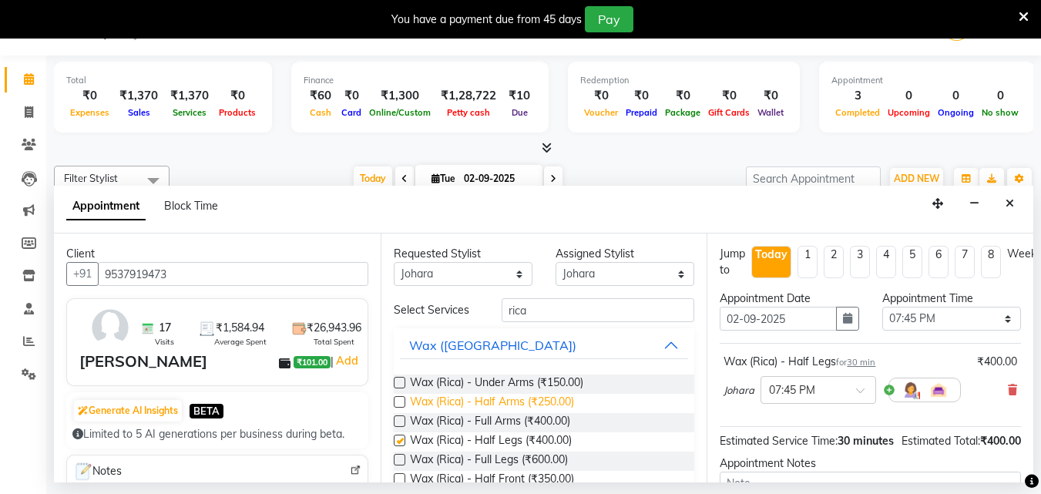
checkbox input "false"
click at [399, 398] on label at bounding box center [400, 402] width 12 height 12
click at [399, 398] on input "checkbox" at bounding box center [399, 403] width 10 height 10
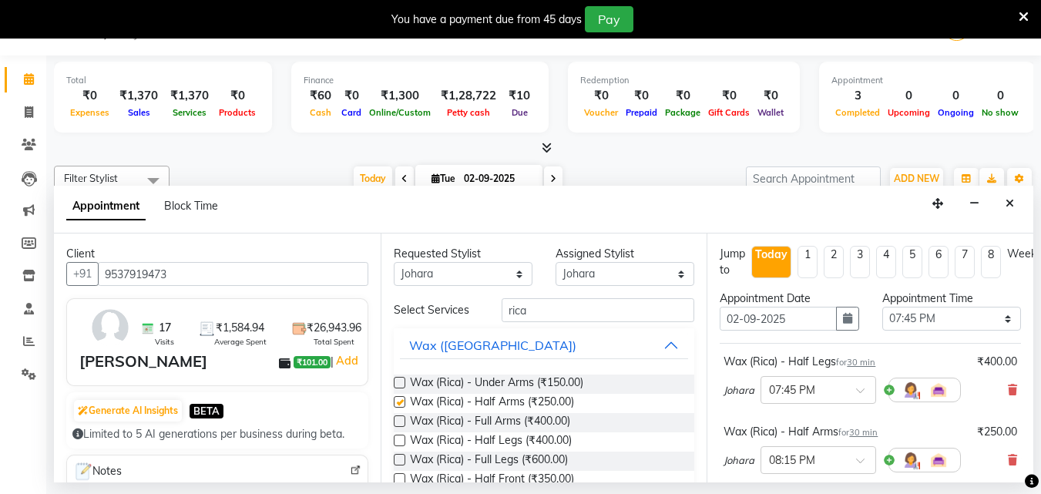
checkbox input "false"
click at [599, 316] on input "rica" at bounding box center [598, 310] width 193 height 24
type input "r"
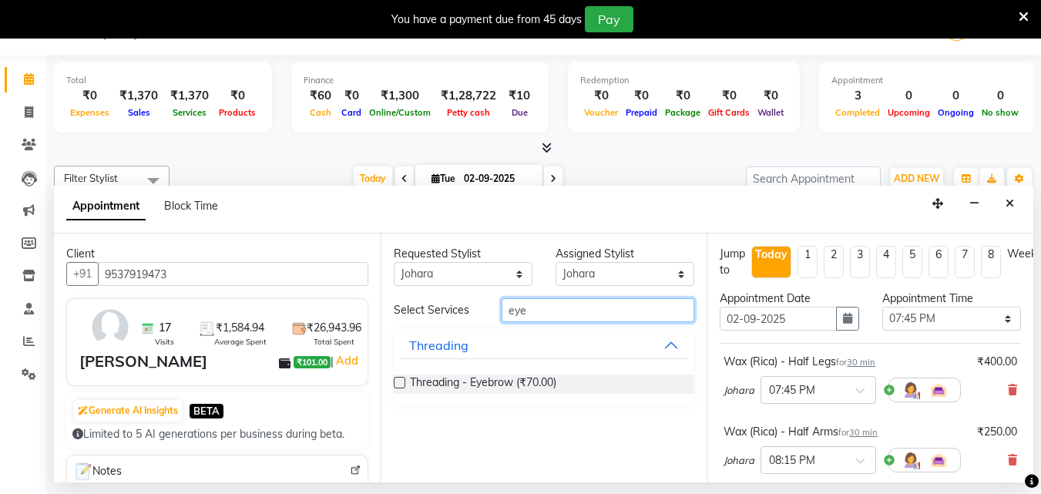
type input "eye"
click at [401, 380] on label at bounding box center [400, 383] width 12 height 12
click at [401, 380] on input "checkbox" at bounding box center [399, 384] width 10 height 10
checkbox input "false"
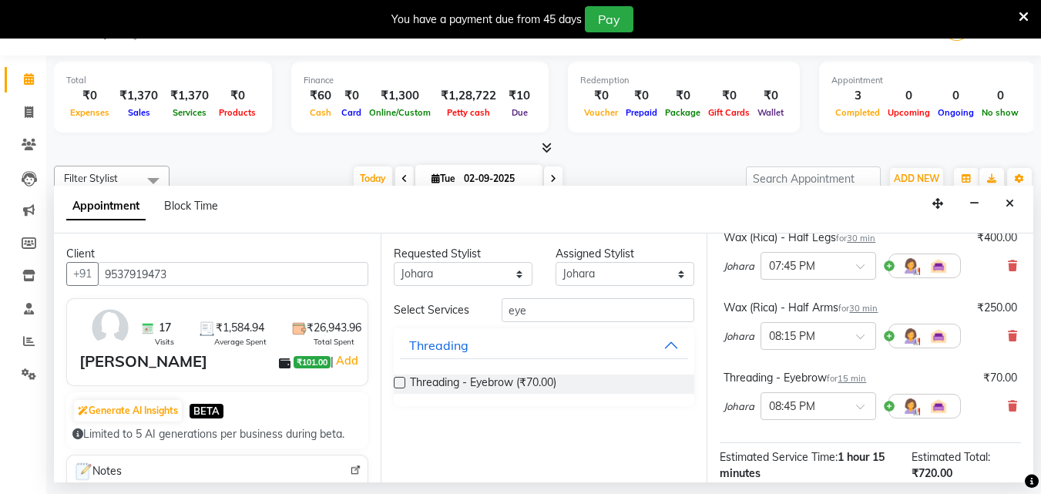
scroll to position [117, 0]
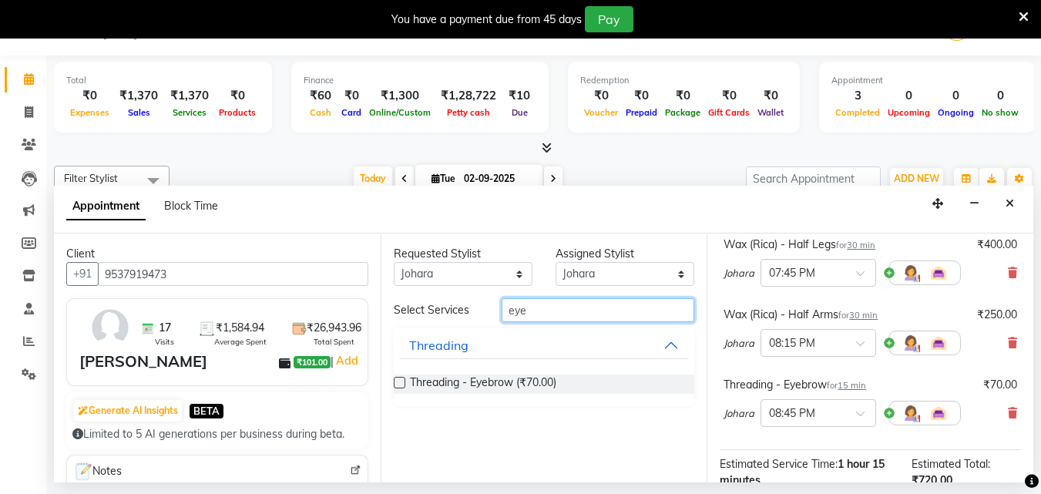
click at [559, 310] on input "eye" at bounding box center [598, 310] width 193 height 24
type input "e"
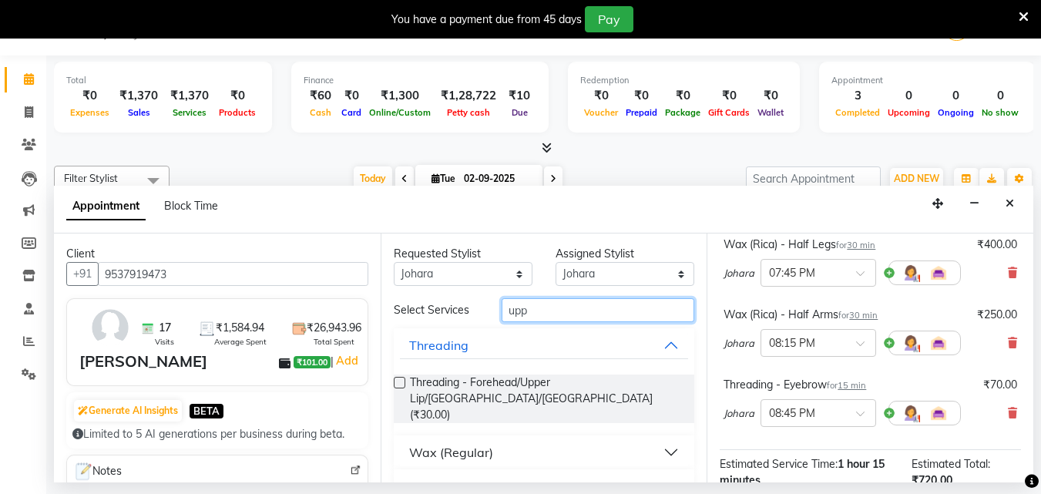
type input "upp"
click at [398, 387] on label at bounding box center [400, 383] width 12 height 12
click at [398, 387] on input "checkbox" at bounding box center [399, 384] width 10 height 10
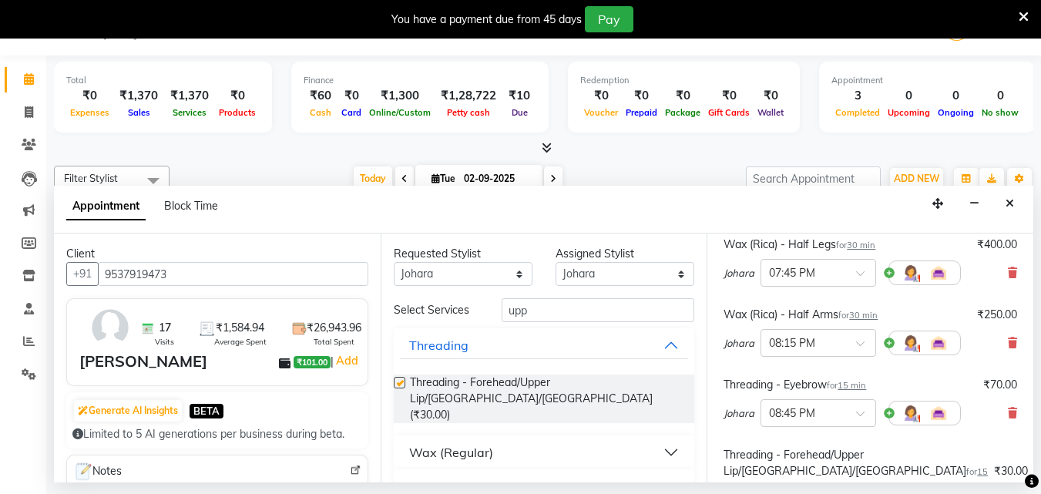
checkbox input "false"
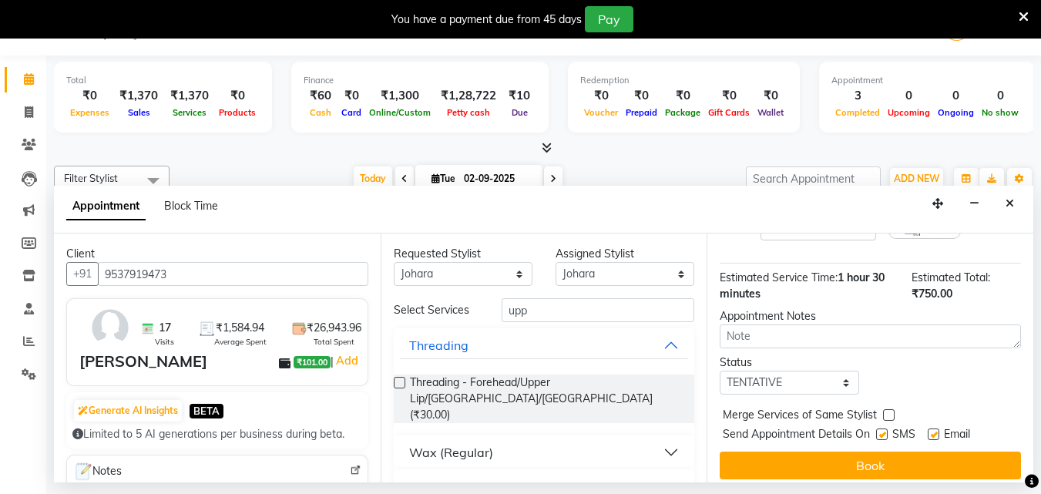
scroll to position [411, 0]
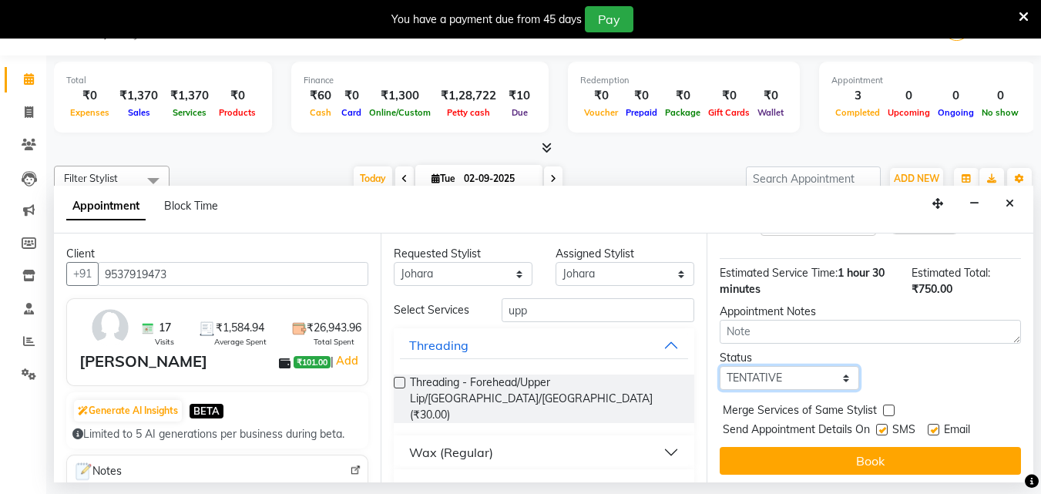
click at [839, 367] on select "Select TENTATIVE CONFIRM CHECK-IN UPCOMING" at bounding box center [789, 378] width 139 height 24
select select "confirm booking"
click at [720, 366] on select "Select TENTATIVE CONFIRM CHECK-IN UPCOMING" at bounding box center [789, 378] width 139 height 24
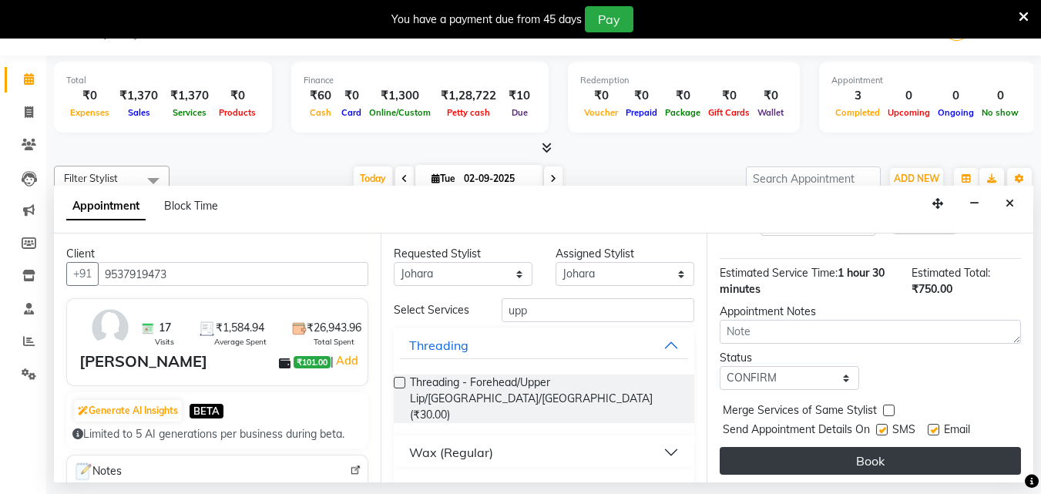
click at [855, 447] on button "Book" at bounding box center [870, 461] width 301 height 28
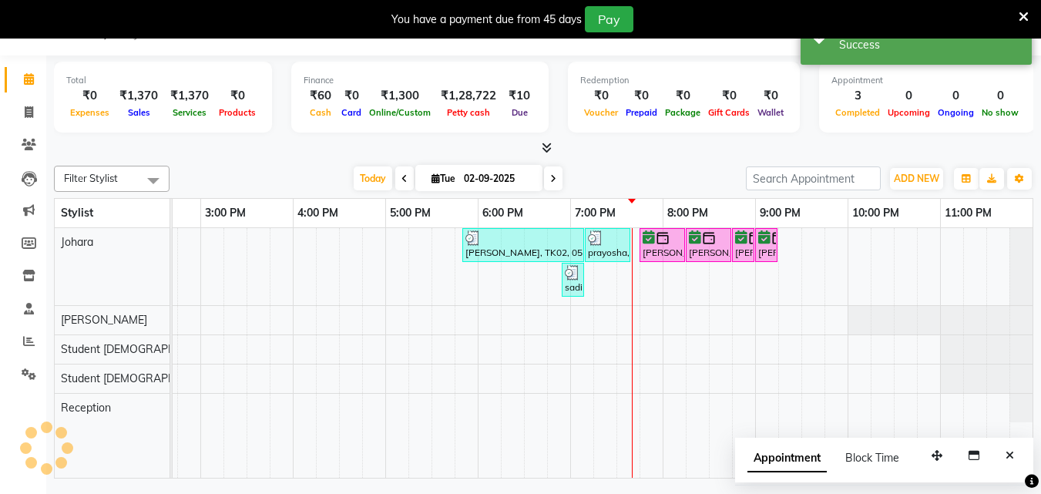
scroll to position [0, 0]
